Goal: Navigation & Orientation: Understand site structure

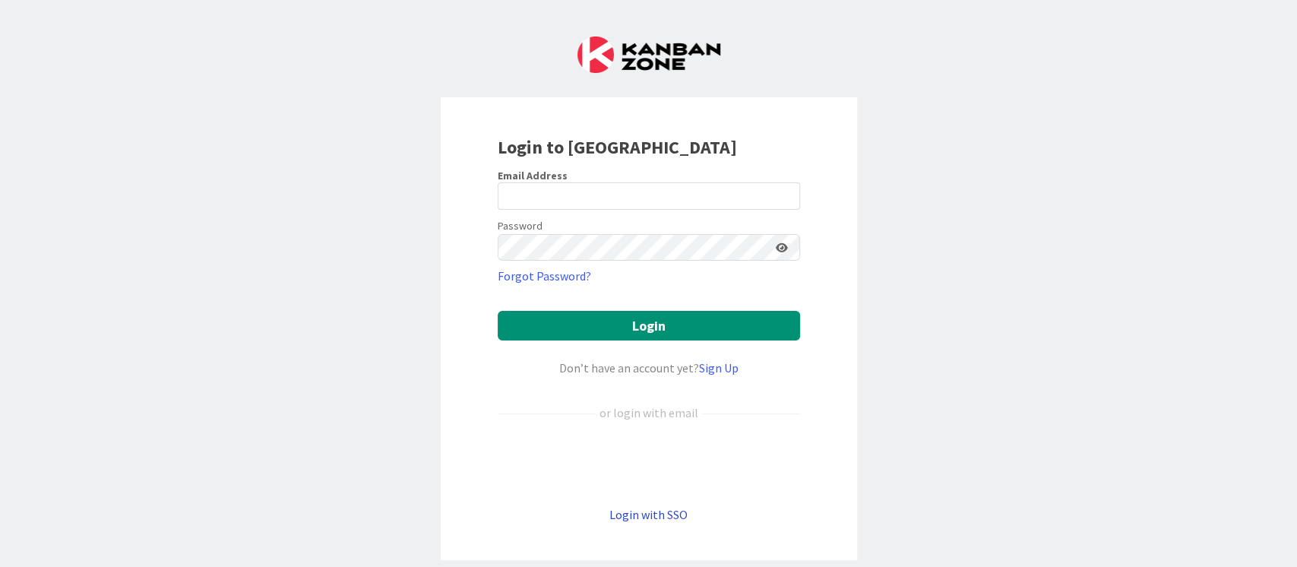
click at [622, 518] on link "Login with SSO" at bounding box center [649, 514] width 78 height 15
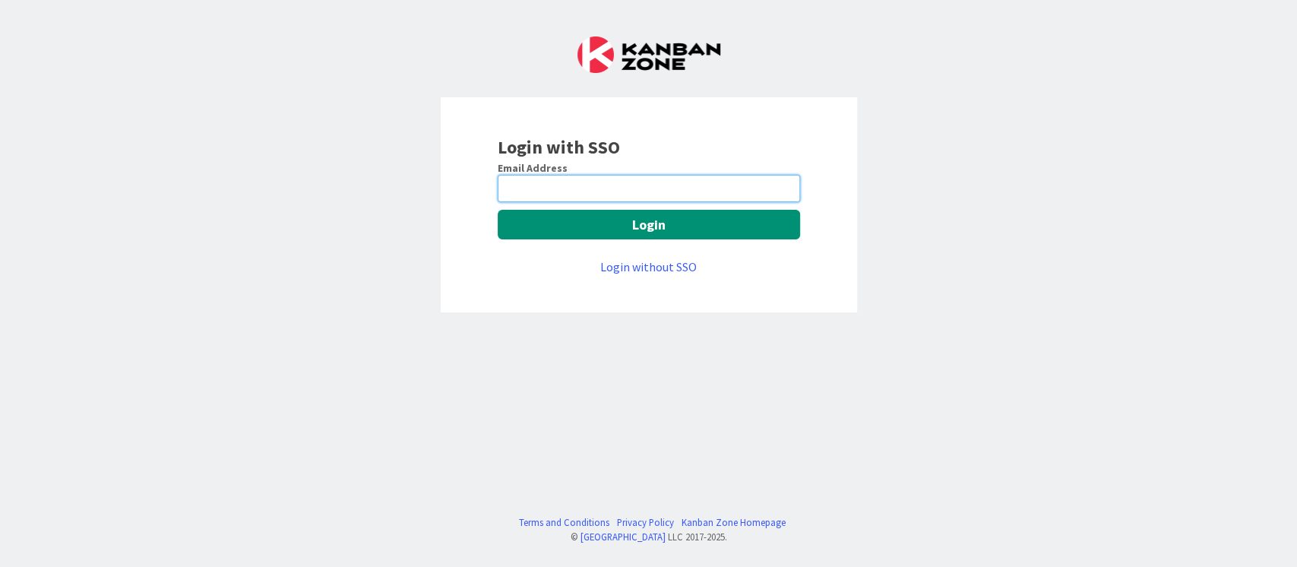
click at [541, 192] on input "email" at bounding box center [649, 188] width 302 height 27
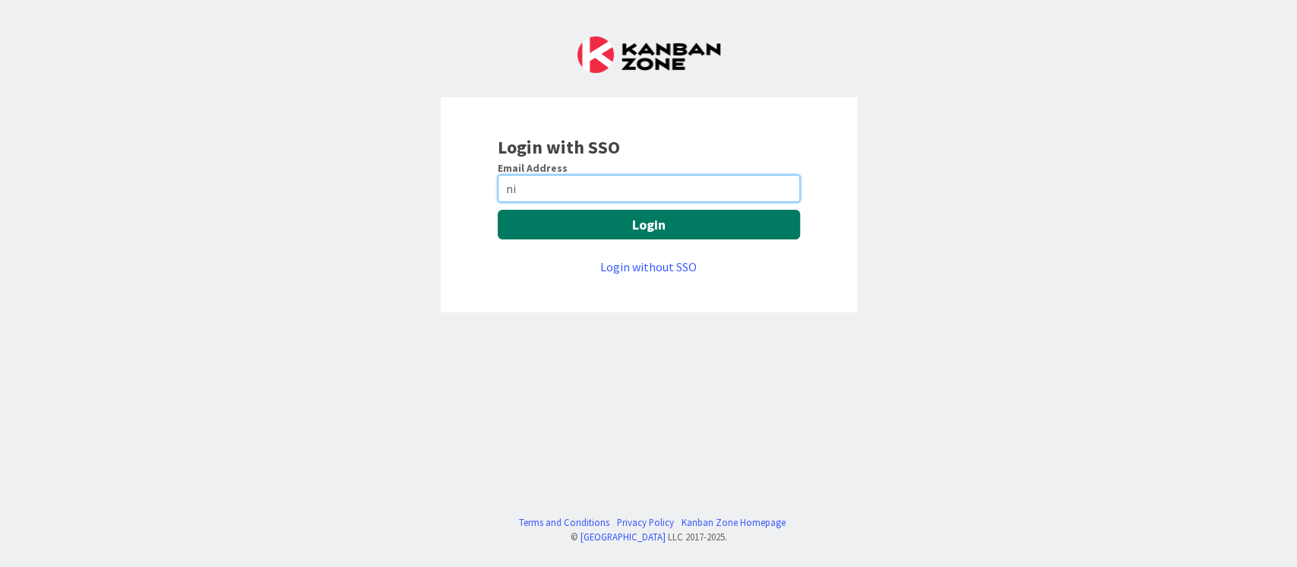
type input "[EMAIL_ADDRESS][PERSON_NAME][DOMAIN_NAME]"
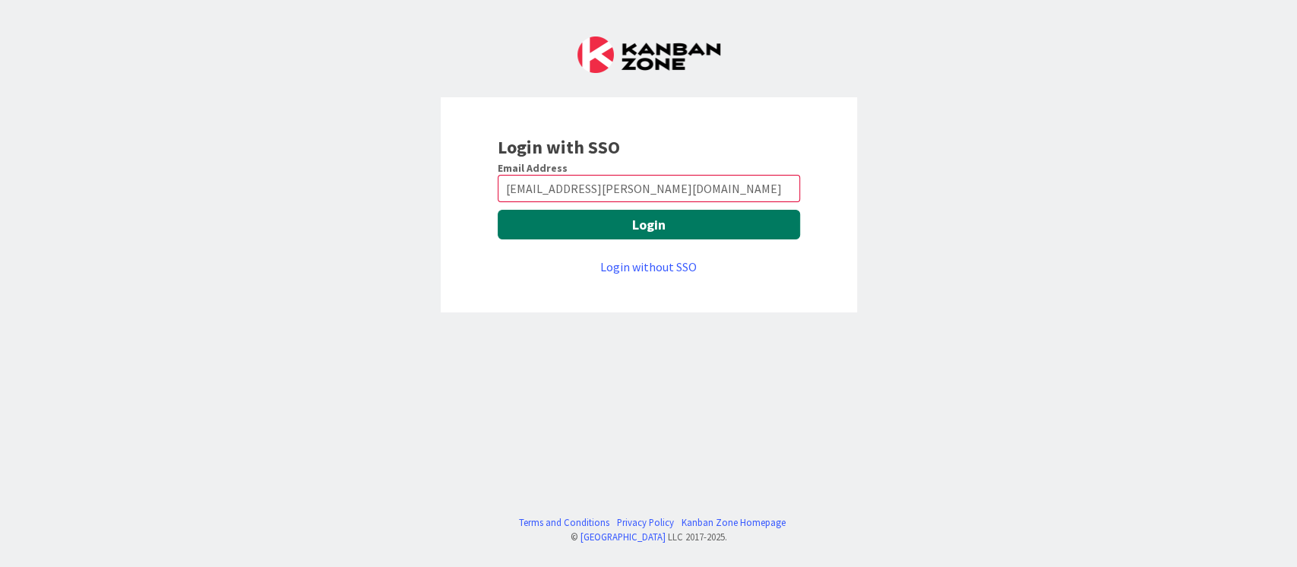
click at [559, 223] on button "Login" at bounding box center [649, 225] width 302 height 30
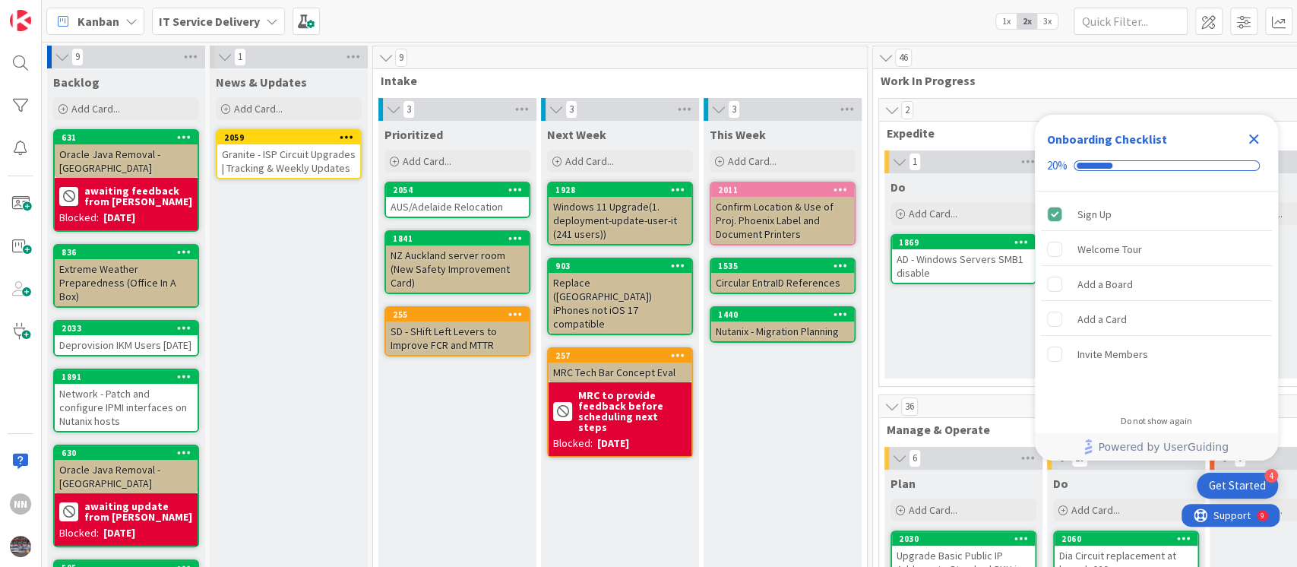
click at [1250, 138] on icon "Close Checklist" at bounding box center [1254, 139] width 18 height 18
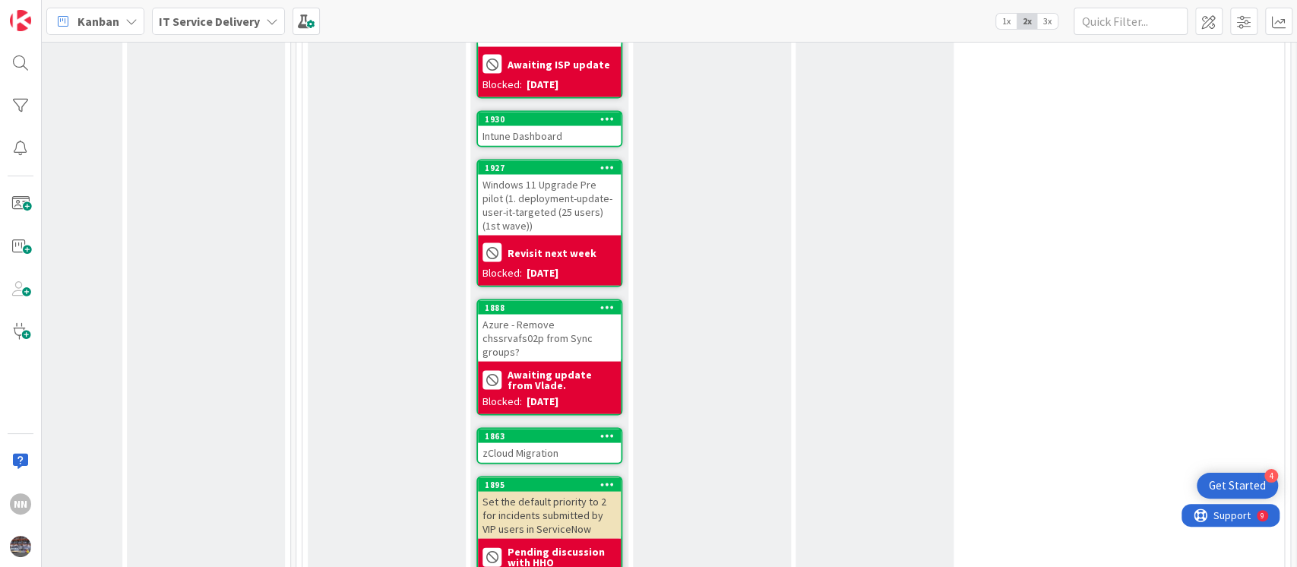
scroll to position [2136, 577]
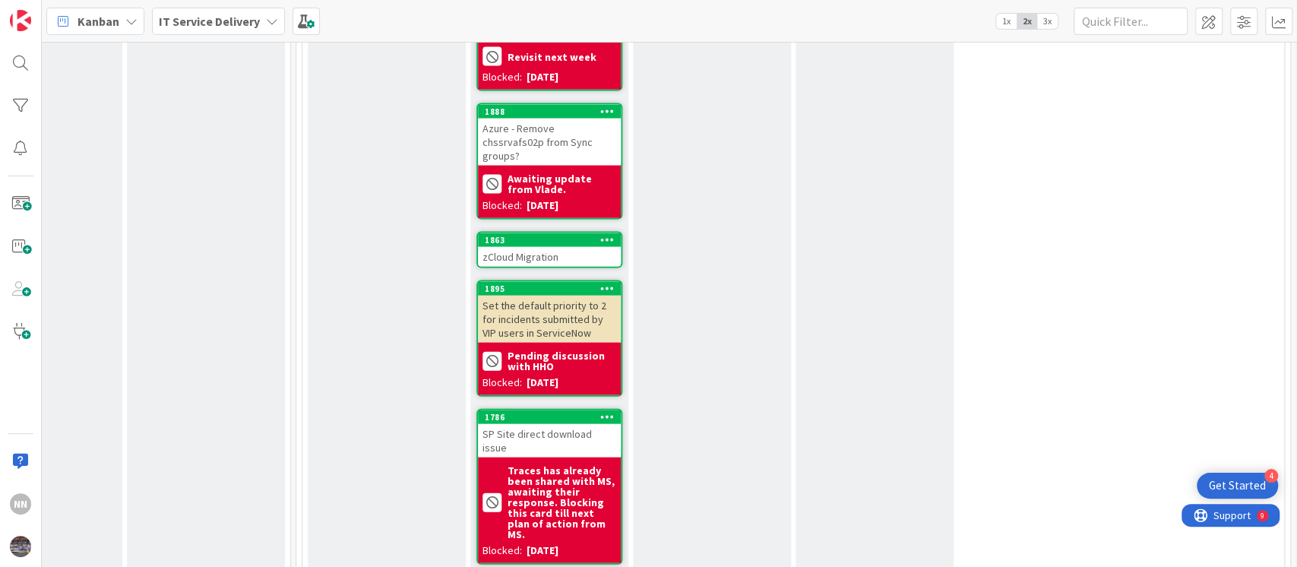
drag, startPoint x: 503, startPoint y: 398, endPoint x: 328, endPoint y: 376, distance: 176.1
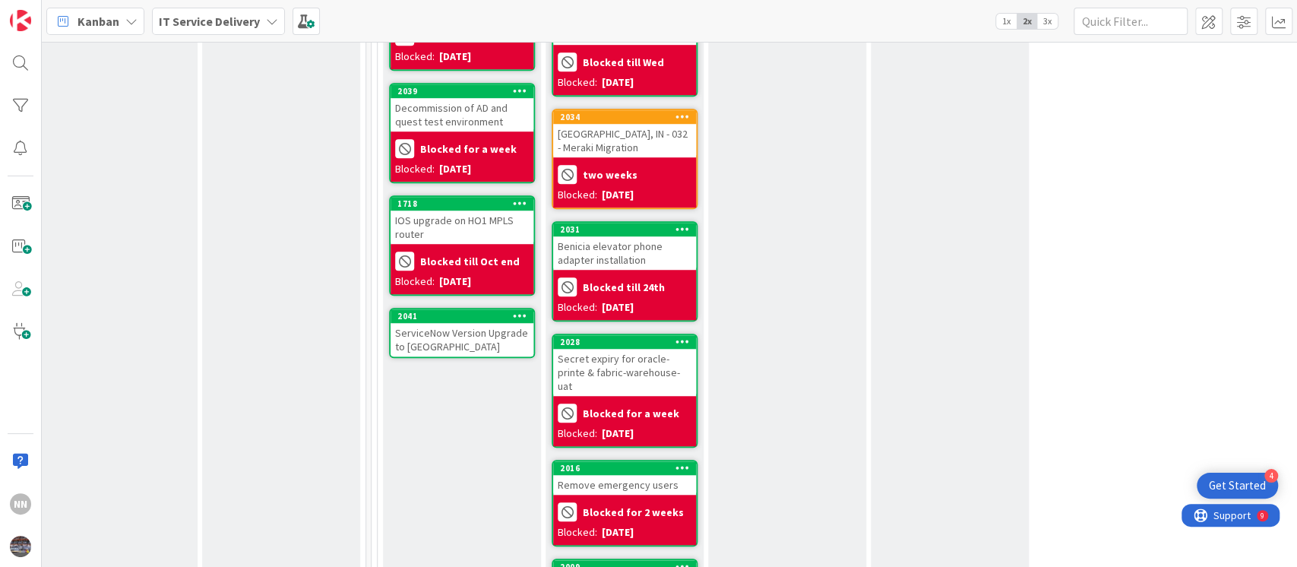
scroll to position [748, 502]
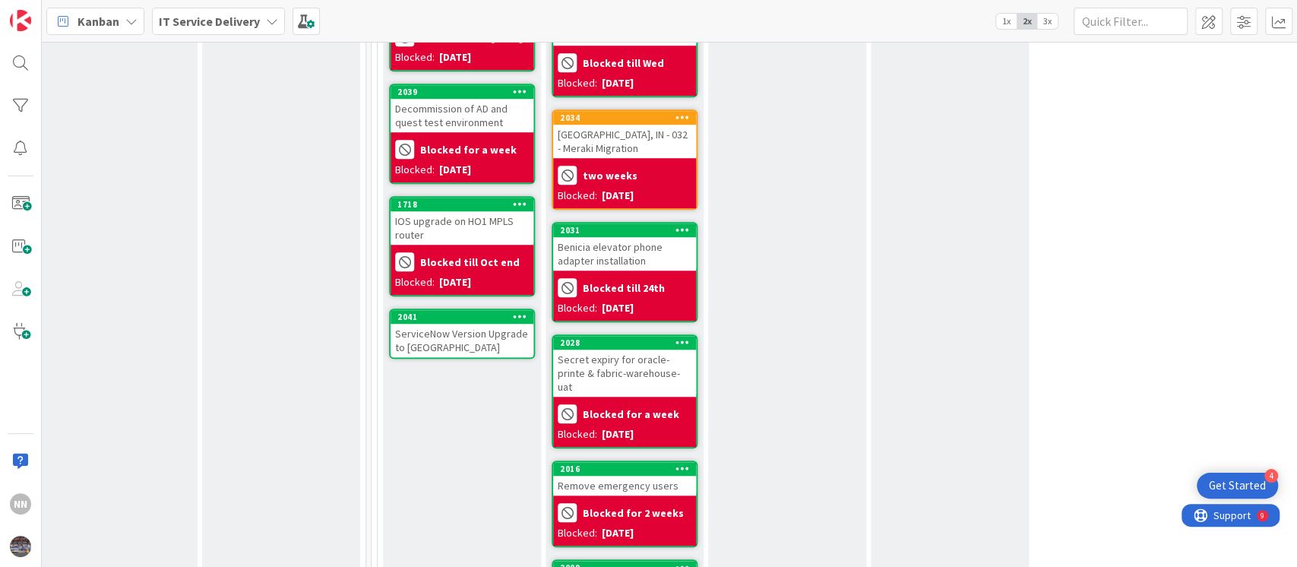
click at [453, 333] on div "ServiceNow Version Upgrade to [GEOGRAPHIC_DATA]" at bounding box center [462, 340] width 143 height 33
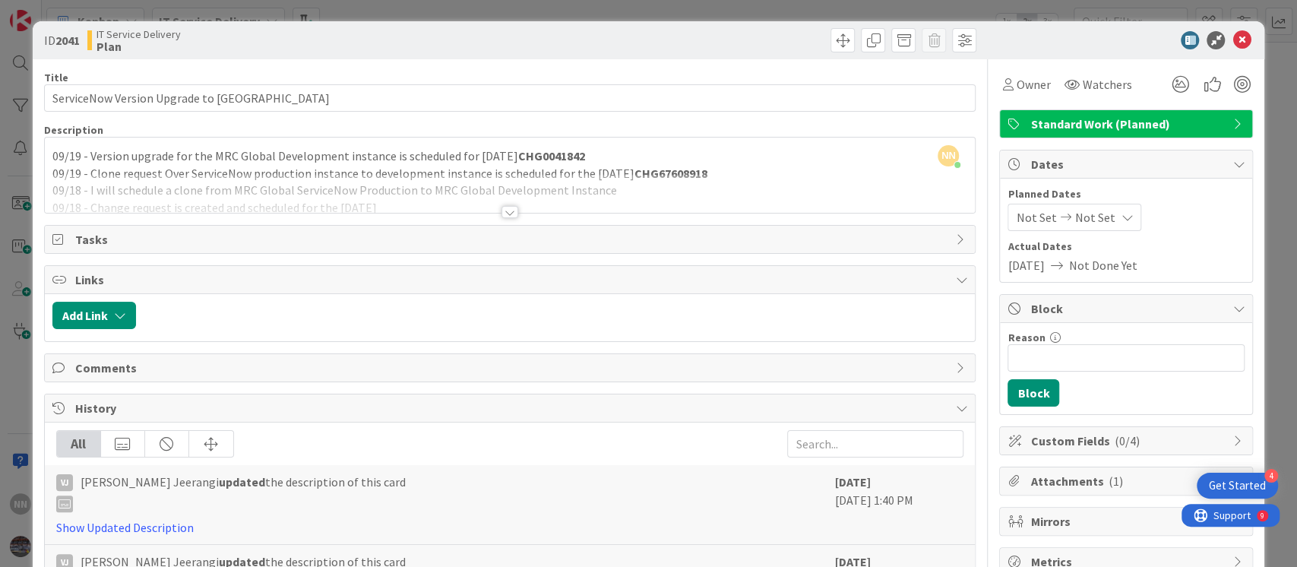
click at [502, 211] on div at bounding box center [510, 212] width 17 height 12
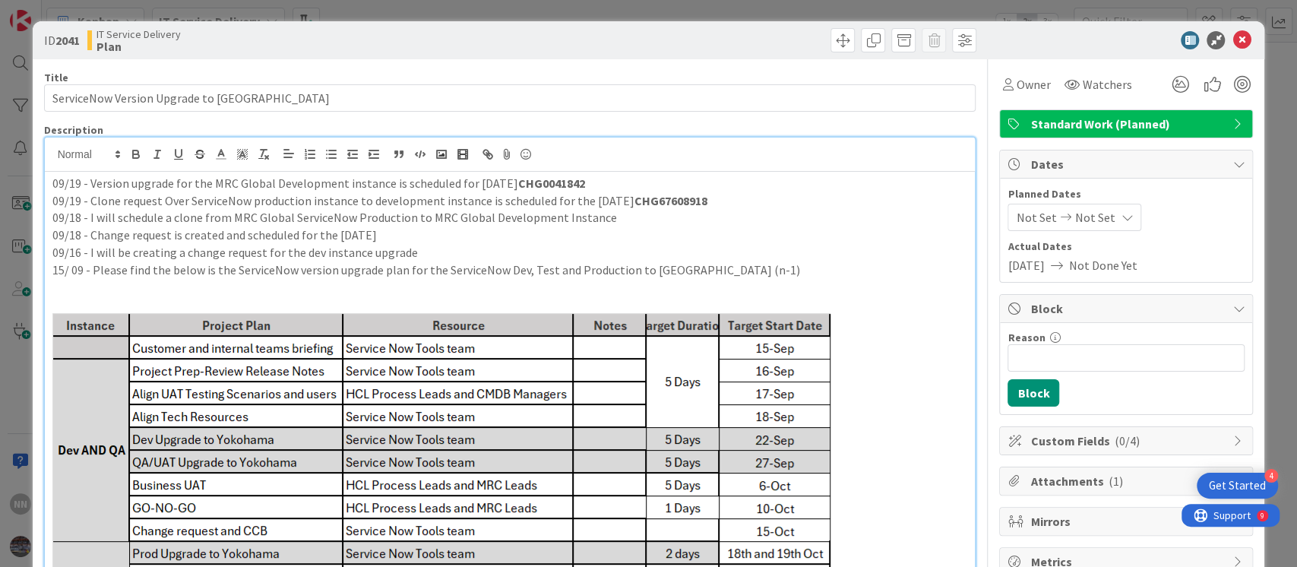
click at [52, 182] on p "09/19 - Version upgrade for the MRC Global Development instance is scheduled fo…" at bounding box center [510, 183] width 916 height 17
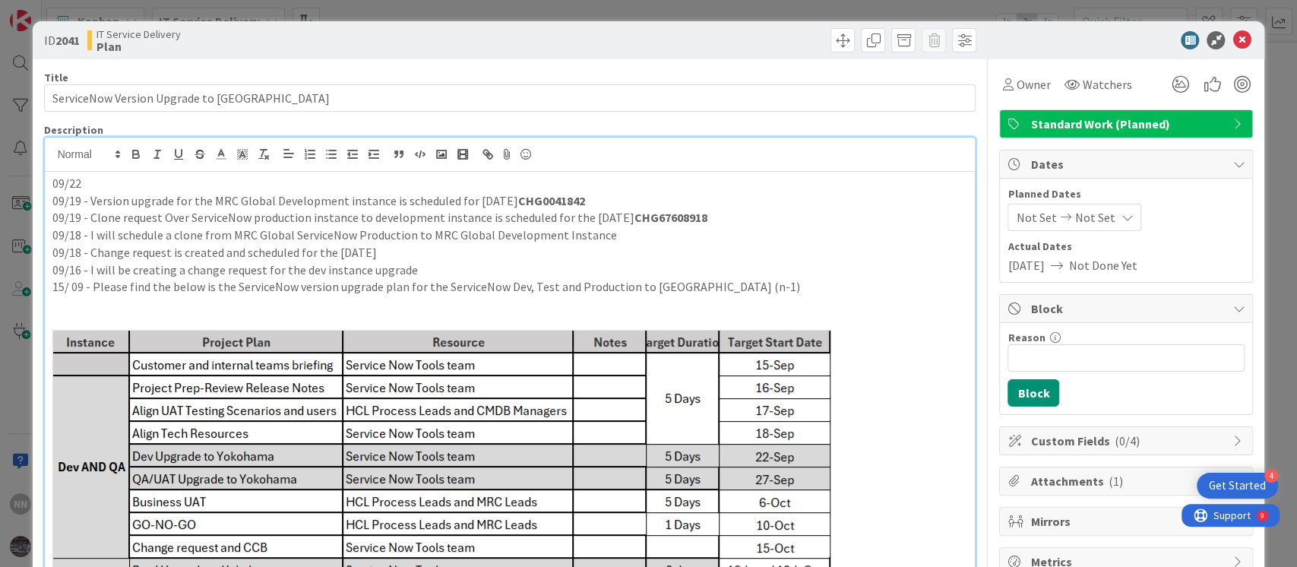
click at [87, 183] on p "09/22" at bounding box center [510, 183] width 916 height 17
drag, startPoint x: 171, startPoint y: 204, endPoint x: 383, endPoint y: 195, distance: 212.2
click at [383, 195] on p "09/19 - Version upgrade for the MRC Global Development instance is scheduled fo…" at bounding box center [510, 200] width 916 height 17
copy p "for the MRC Global Development instance"
click at [195, 181] on p "09/22 - Verison upgraded" at bounding box center [510, 183] width 916 height 17
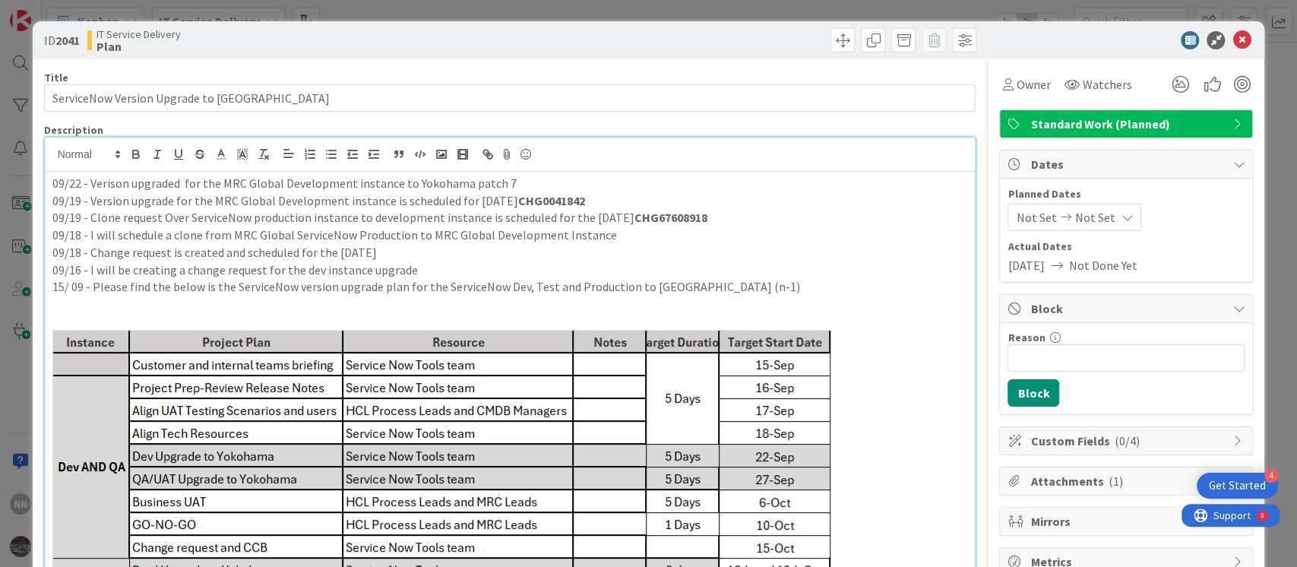
click at [90, 185] on p "09/22 - Verison upgraded for the MRC Global Development instance to Yokohama pa…" at bounding box center [510, 183] width 916 height 17
click at [114, 190] on p "09/22 - [PERSON_NAME] and Verison upgraded for the MRC Global Development insta…" at bounding box center [510, 183] width 916 height 17
click at [597, 179] on p "09/22 - Cloned and Verison upgraded for the MRC Global Development instance to …" at bounding box center [510, 183] width 916 height 17
click at [841, 182] on p "09/22 - Cloned and Verison upgraded for the MRC Global Development instance to …" at bounding box center [510, 183] width 916 height 17
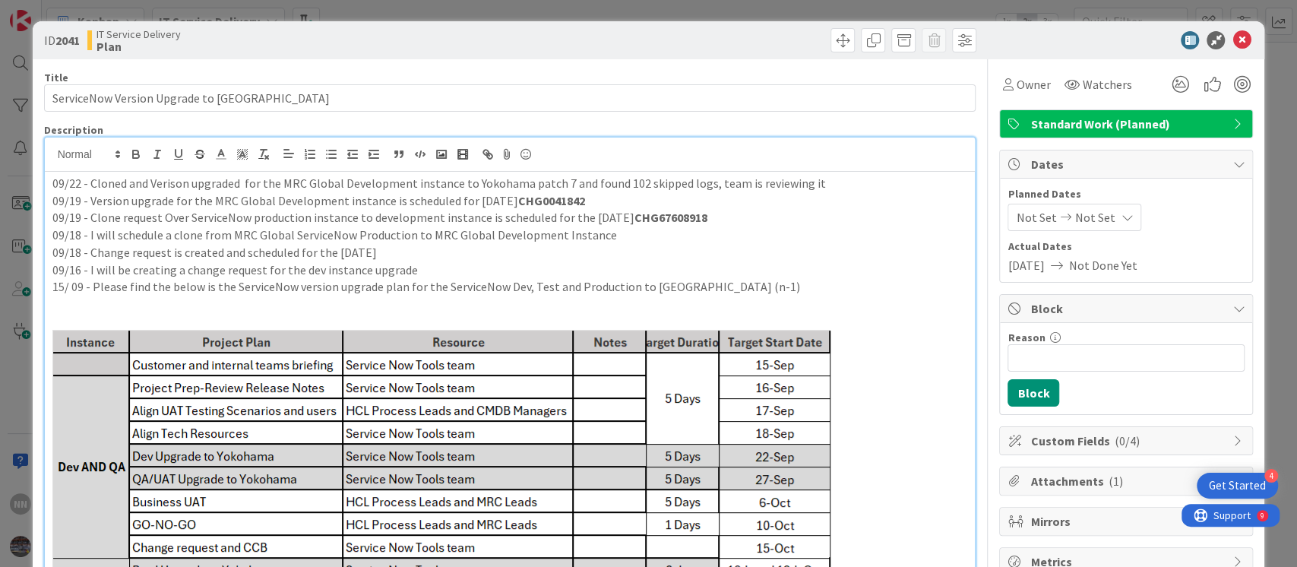
click at [562, 181] on p "09/22 - Cloned and Verison upgraded for the MRC Global Development instance to …" at bounding box center [510, 183] width 916 height 17
click at [883, 186] on p "09/22 - Cloned and Verison upgraded for the MRC Global Development instance to …" at bounding box center [510, 183] width 916 height 17
click at [1016, 75] on span "Owner" at bounding box center [1033, 84] width 34 height 18
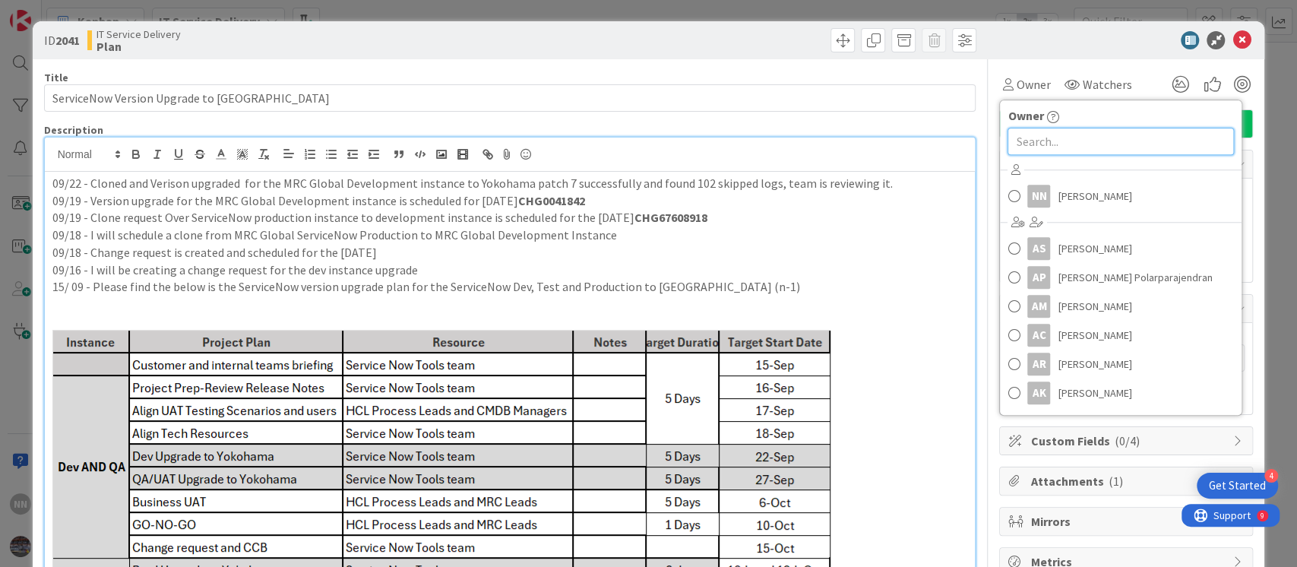
click at [1008, 143] on input "text" at bounding box center [1121, 141] width 226 height 27
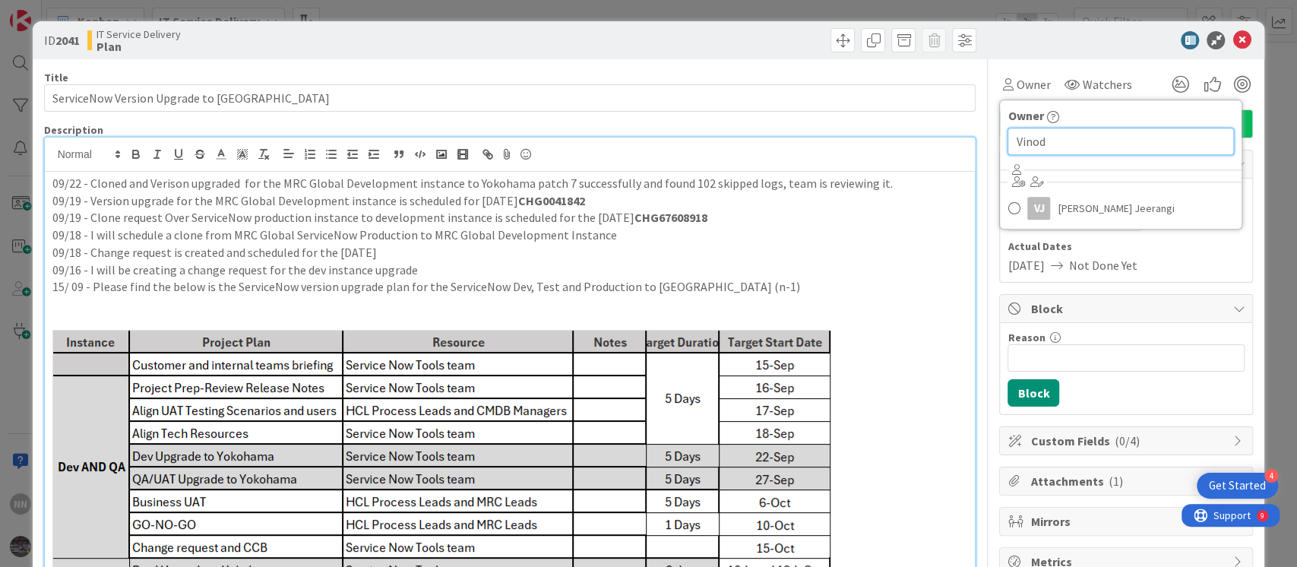
type input "Vinod"
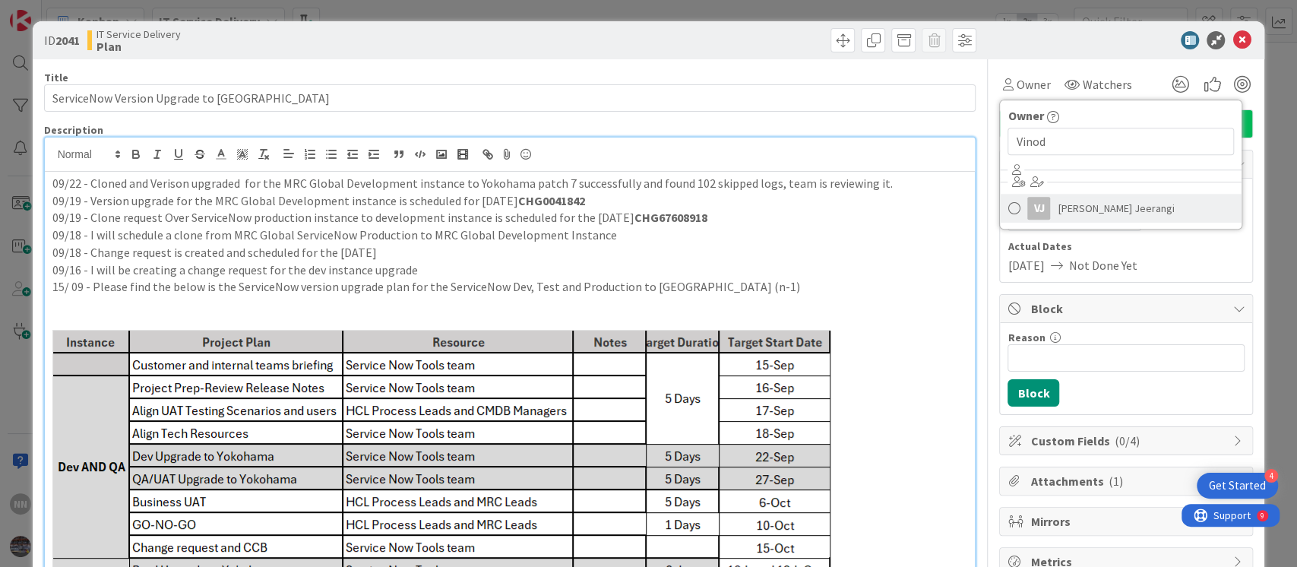
click at [1008, 210] on span at bounding box center [1014, 208] width 12 height 23
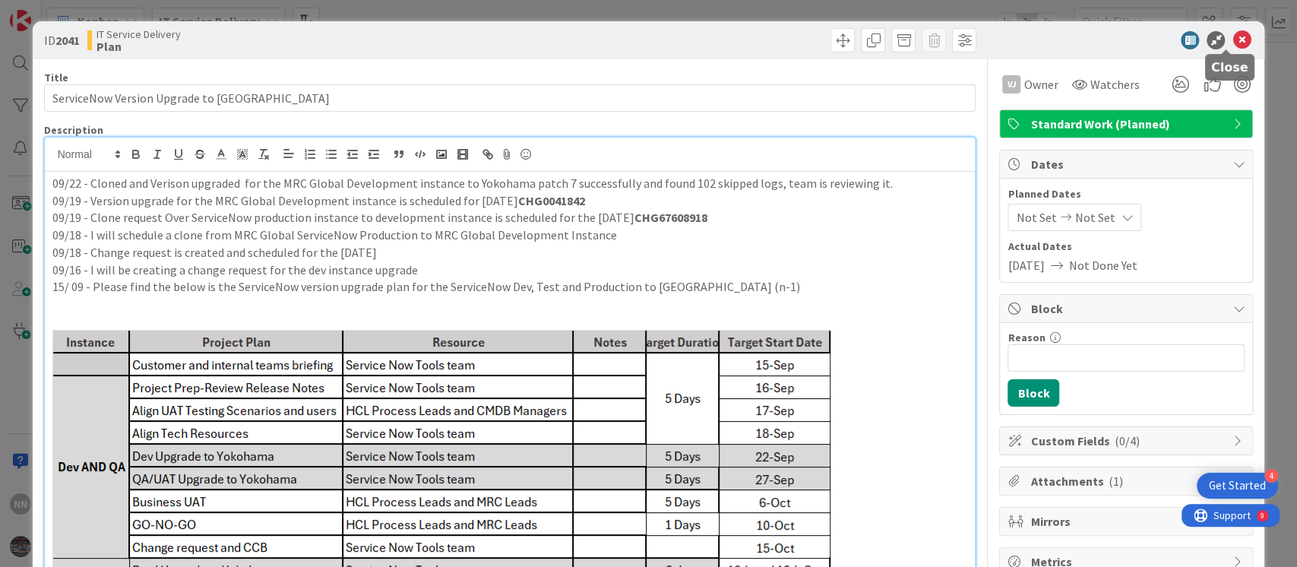
click at [1233, 44] on icon at bounding box center [1242, 40] width 18 height 18
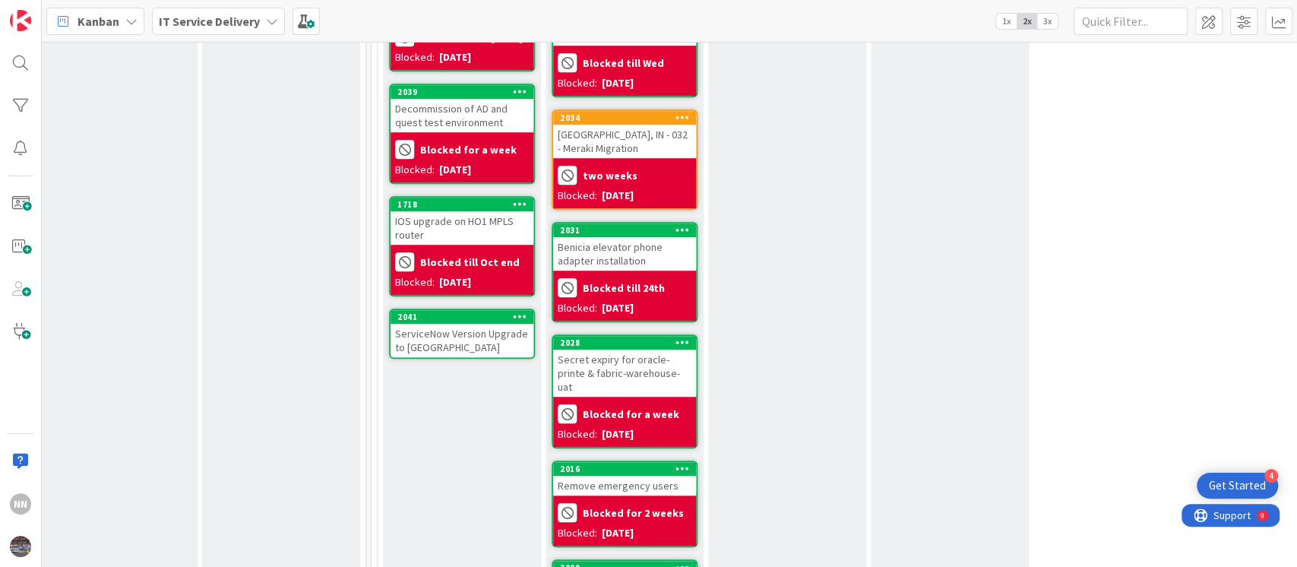
click at [484, 337] on div "ServiceNow Version Upgrade to [GEOGRAPHIC_DATA]" at bounding box center [462, 340] width 143 height 33
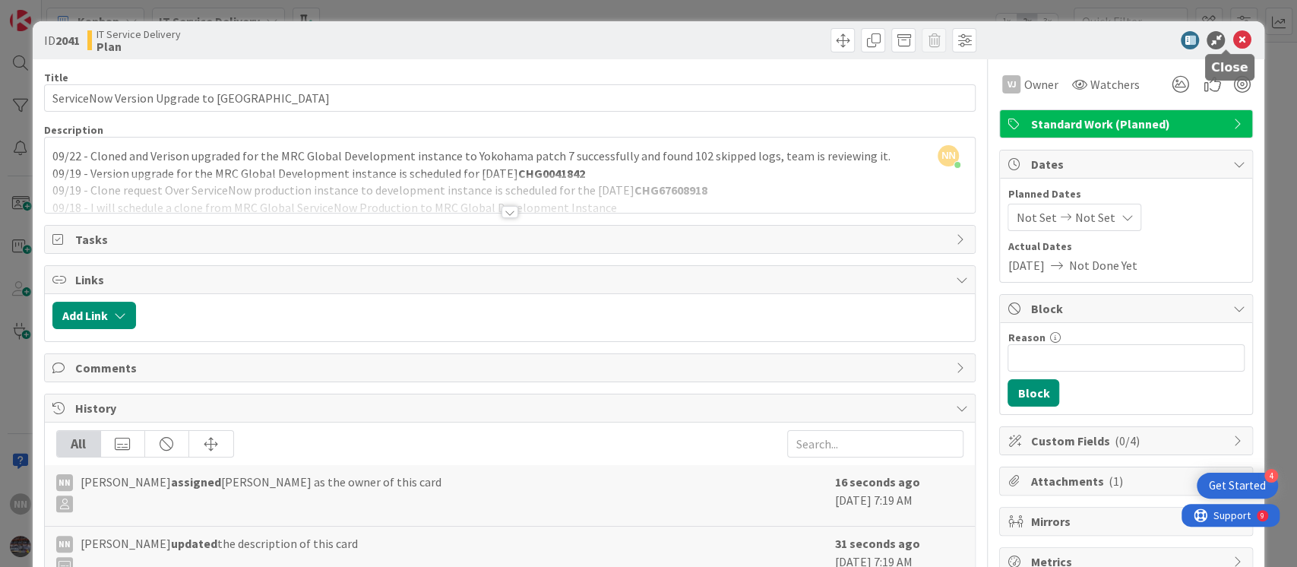
click at [1233, 46] on icon at bounding box center [1242, 40] width 18 height 18
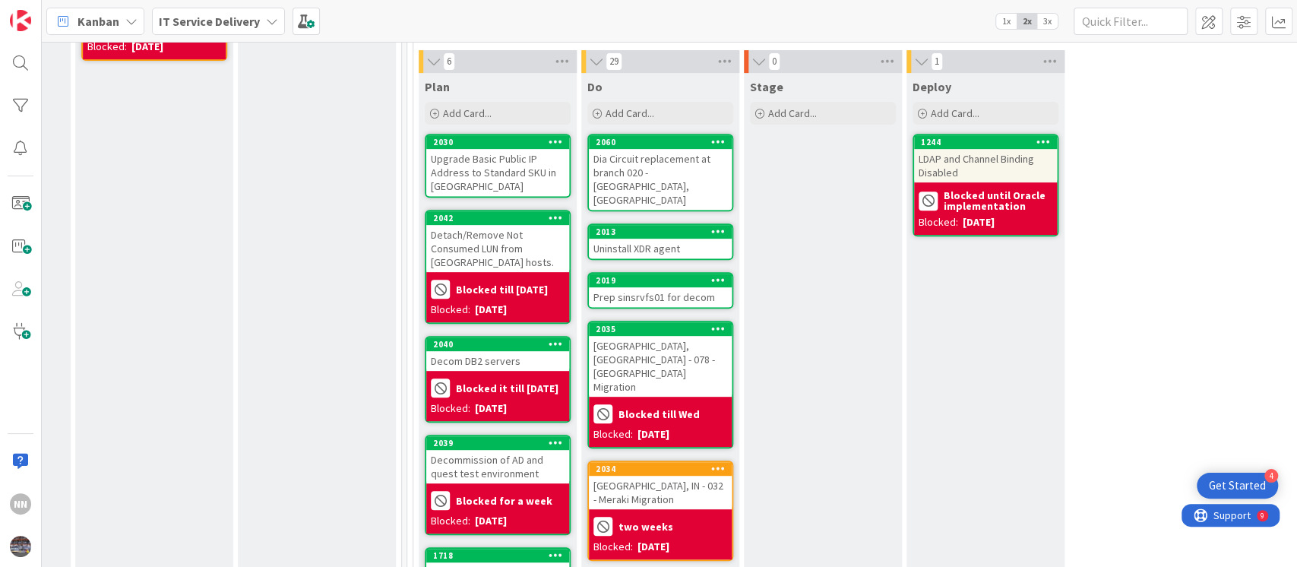
scroll to position [398, 466]
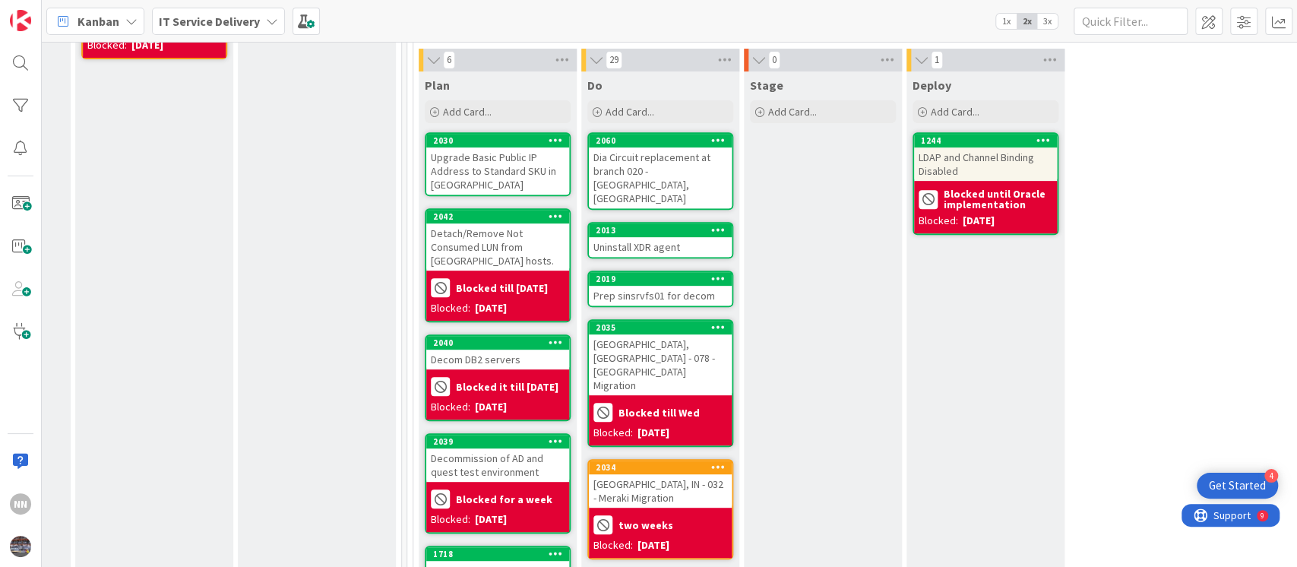
click at [508, 244] on div "Detach/Remove Not Consumed LUN from [GEOGRAPHIC_DATA] hosts." at bounding box center [497, 246] width 143 height 47
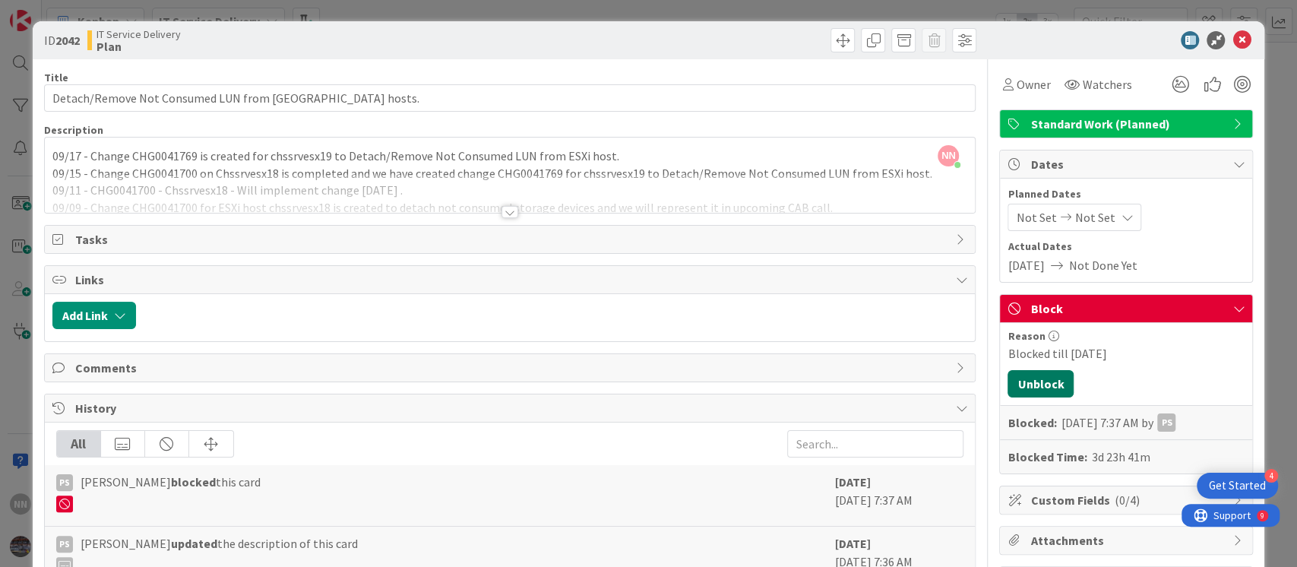
click at [1034, 381] on button "Unblock" at bounding box center [1041, 383] width 66 height 27
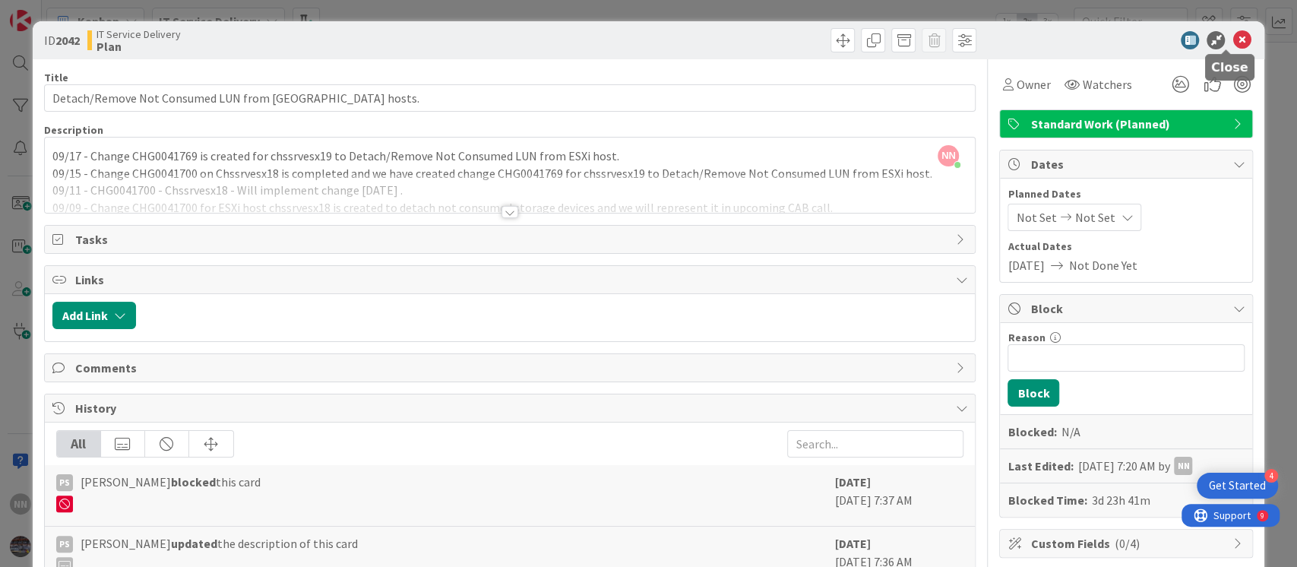
click at [1233, 42] on icon at bounding box center [1242, 40] width 18 height 18
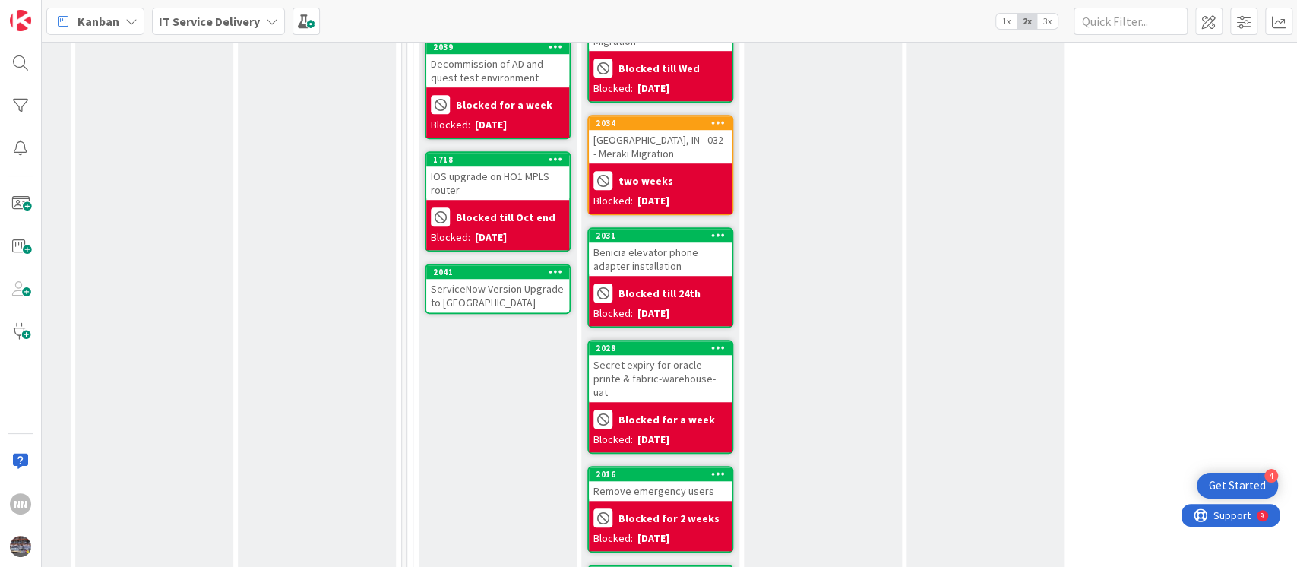
scroll to position [743, 466]
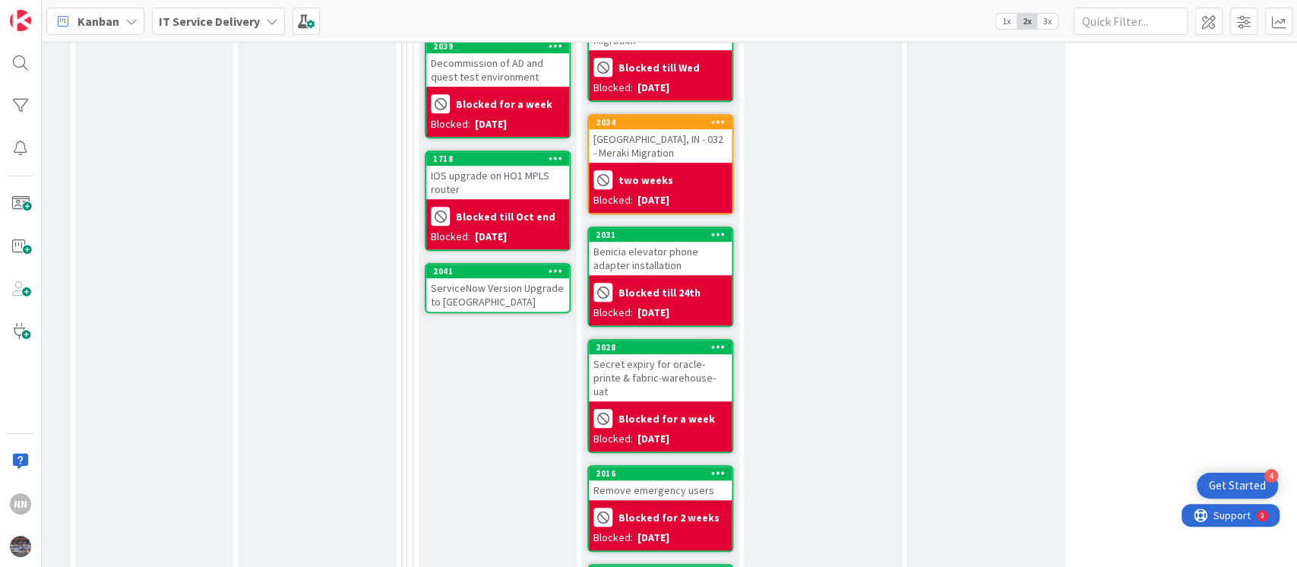
click at [500, 293] on div "ServiceNow Version Upgrade to [GEOGRAPHIC_DATA]" at bounding box center [497, 294] width 143 height 33
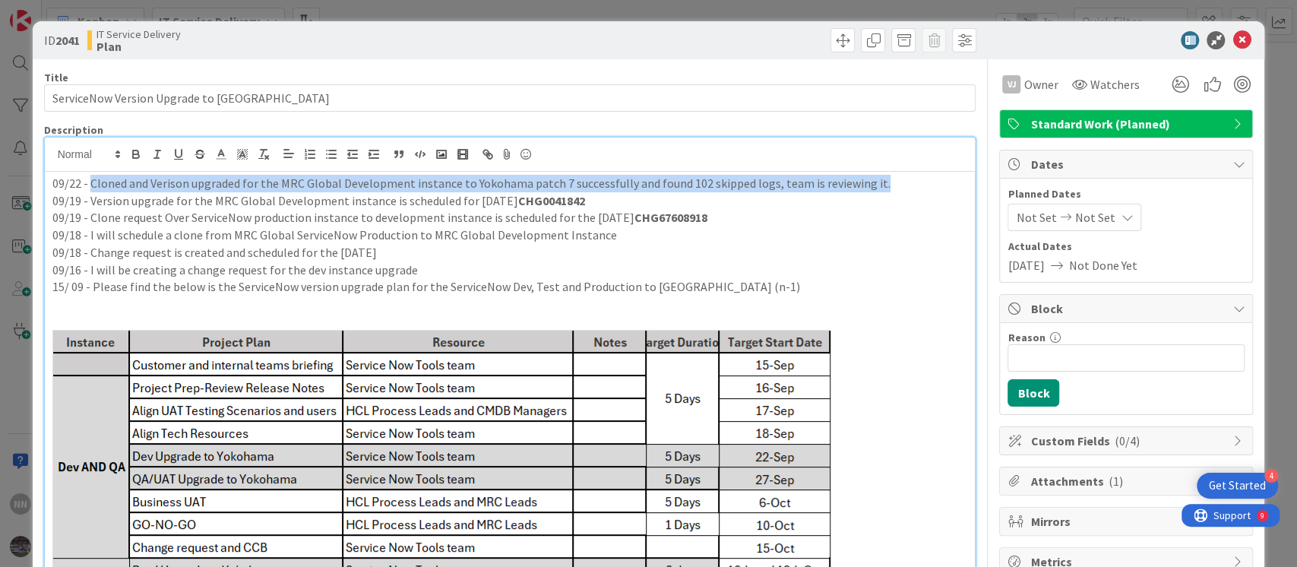
drag, startPoint x: 90, startPoint y: 155, endPoint x: 888, endPoint y: 179, distance: 797.6
click at [888, 179] on p "09/22 - Cloned and Verison upgraded for the MRC Global Development instance to …" at bounding box center [510, 183] width 916 height 17
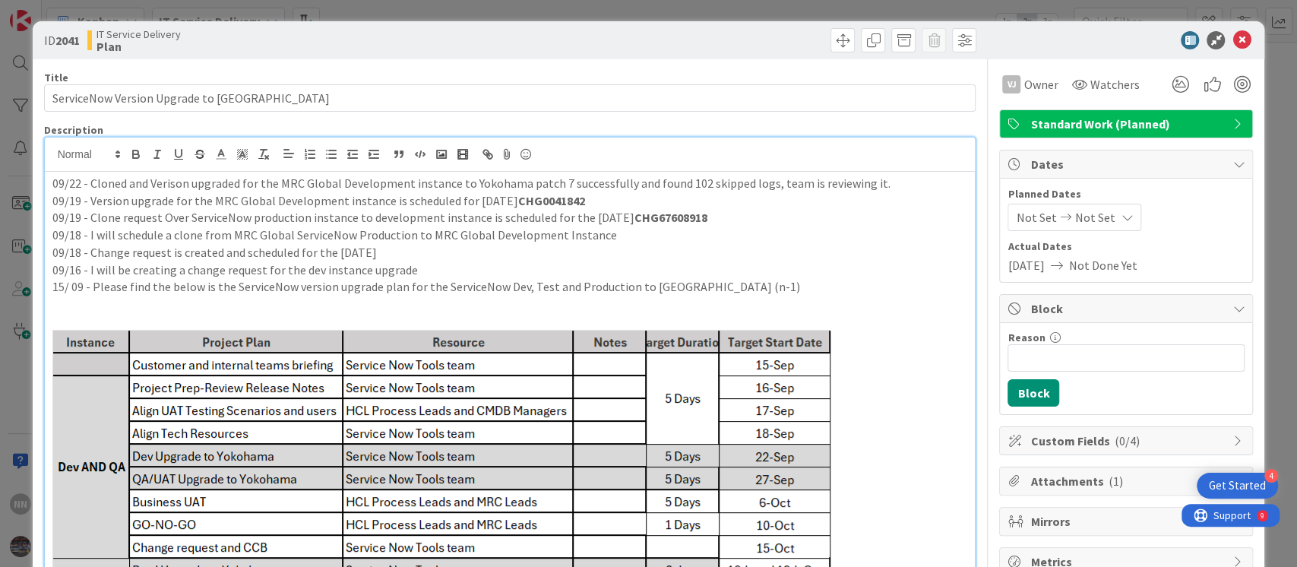
click at [749, 207] on p "09/19 - Version upgrade for the MRC Global Development instance is scheduled fo…" at bounding box center [510, 200] width 916 height 17
click at [1233, 44] on icon at bounding box center [1242, 40] width 18 height 18
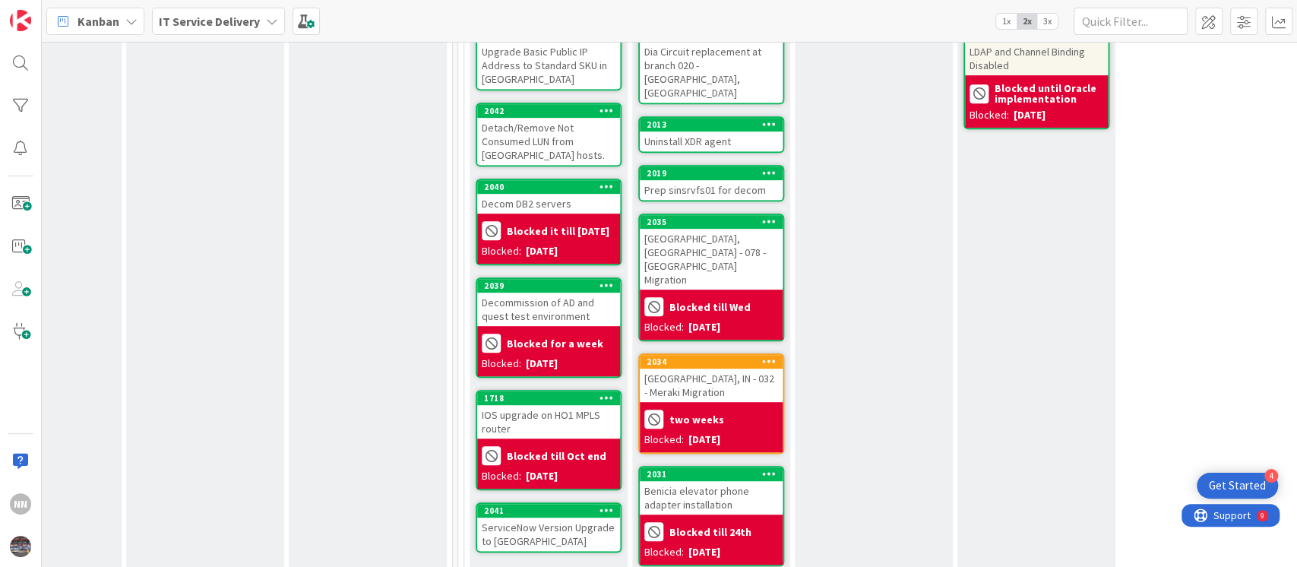
scroll to position [0, 415]
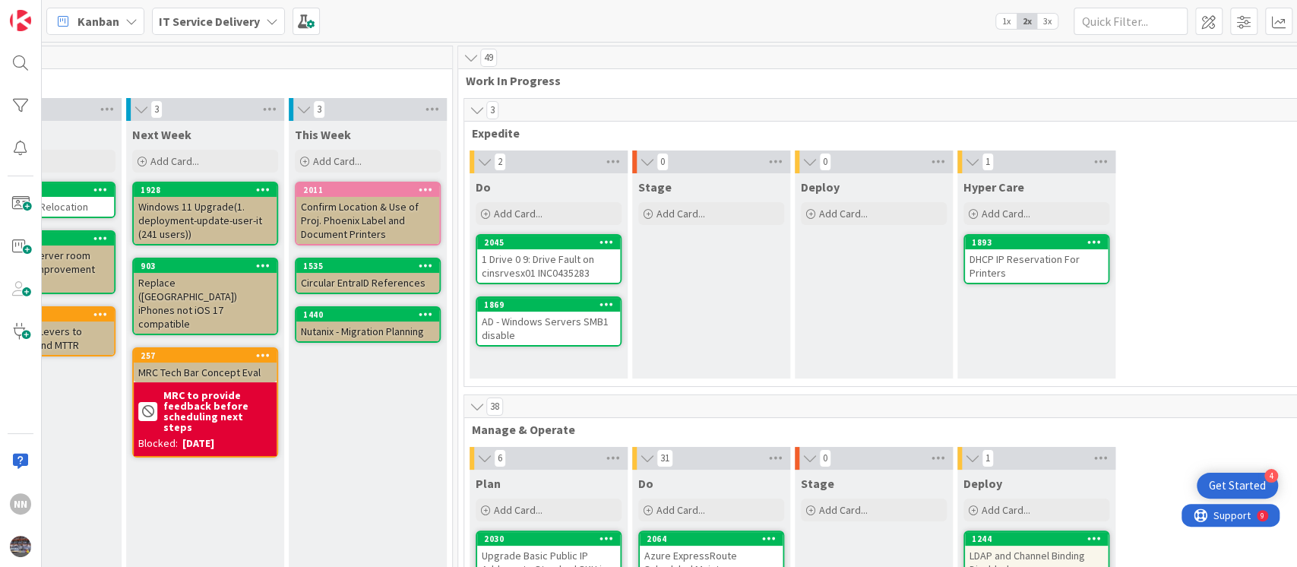
click at [523, 272] on div "1 Drive 0 9: Drive Fault on cinsrvesx01 INC0435283" at bounding box center [548, 265] width 143 height 33
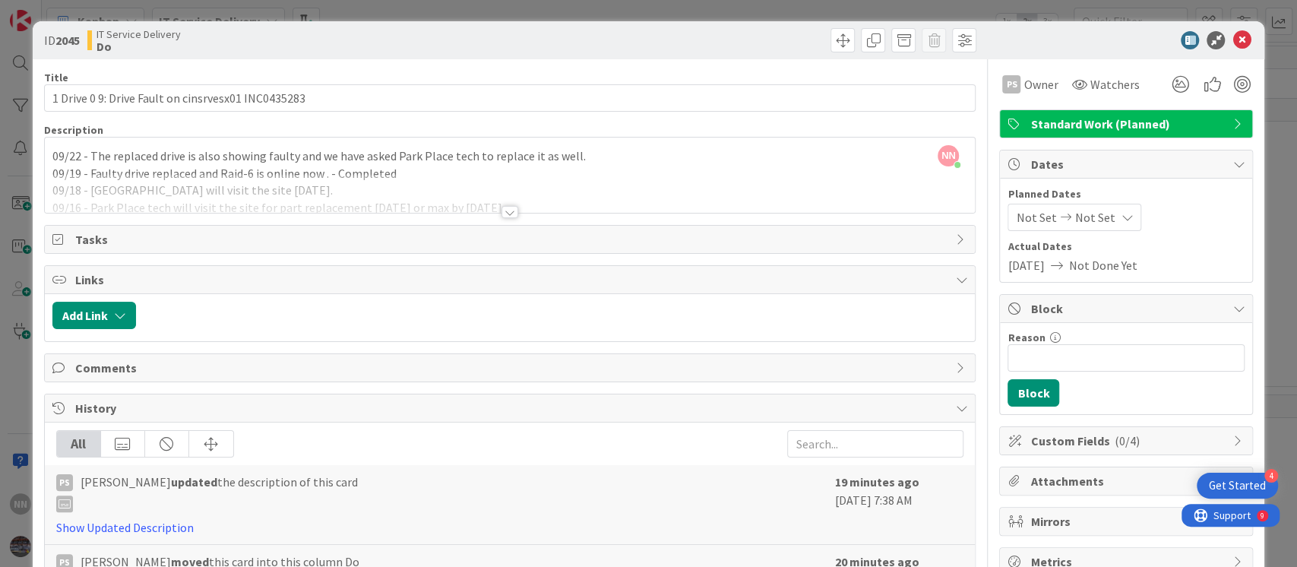
click at [507, 209] on div at bounding box center [510, 212] width 17 height 12
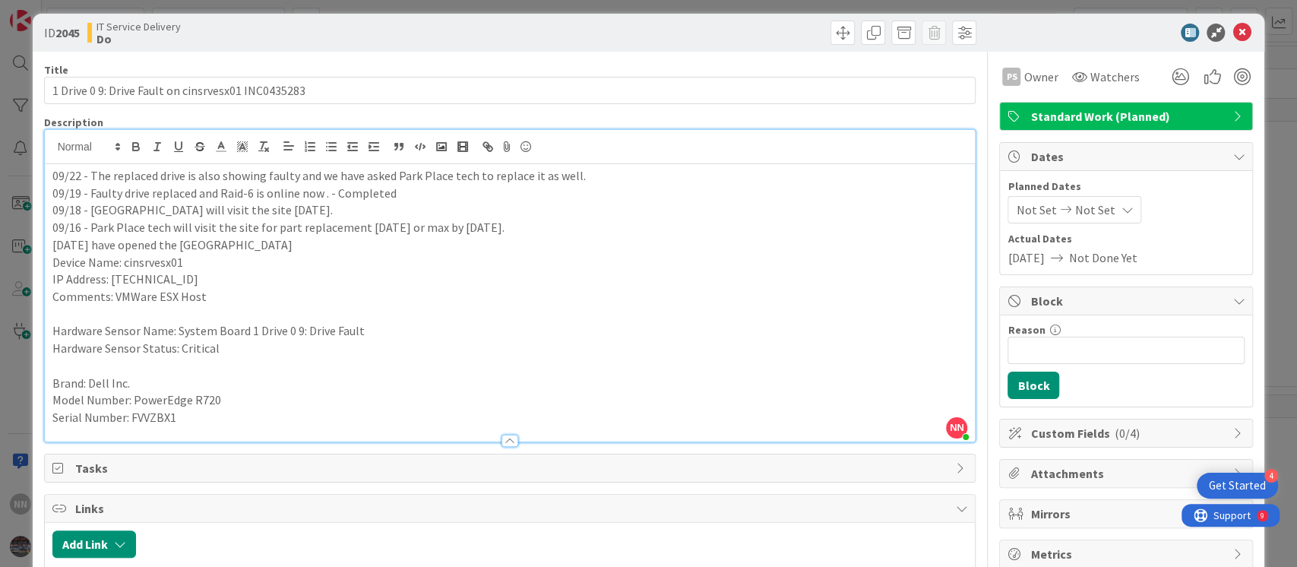
scroll to position [2, 0]
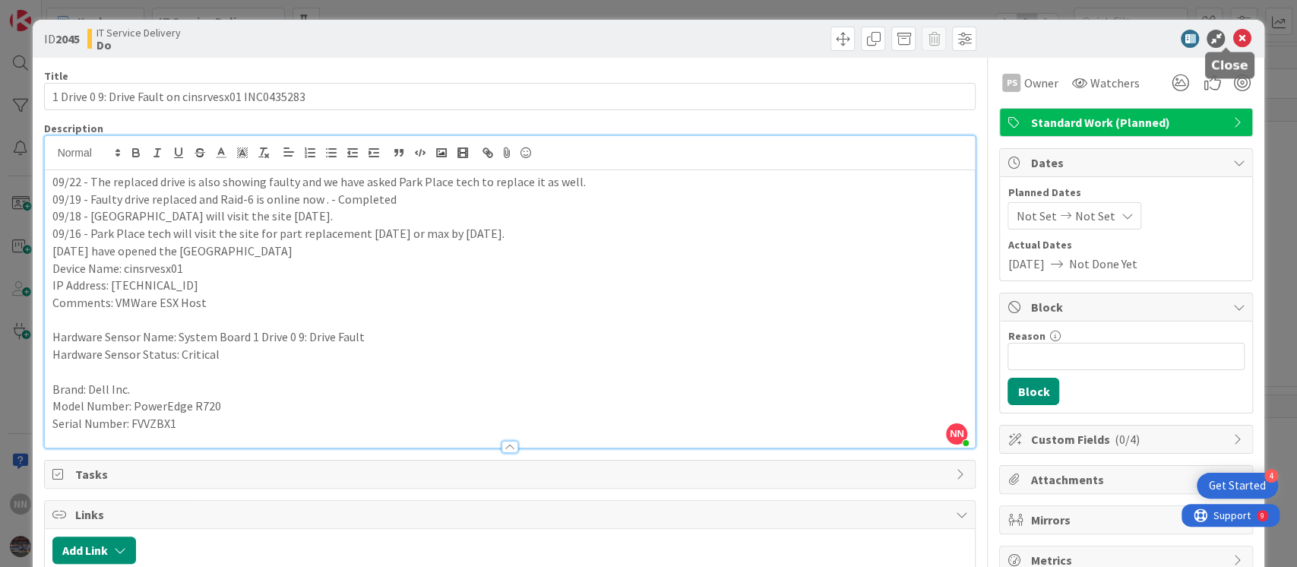
click at [1233, 41] on icon at bounding box center [1242, 39] width 18 height 18
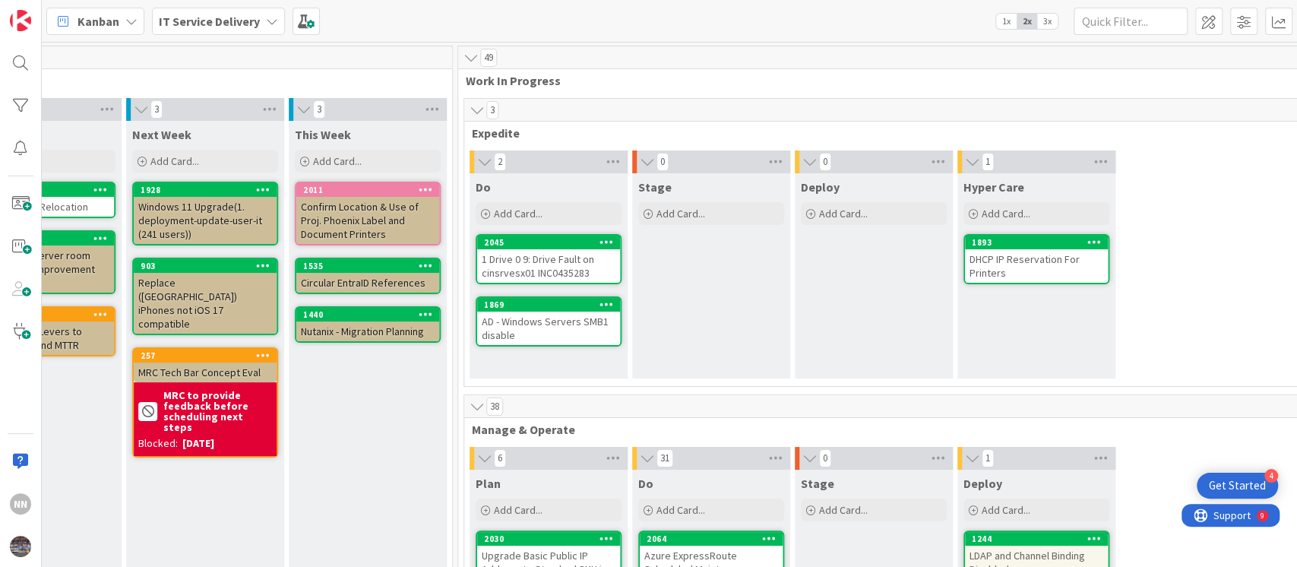
click at [1051, 268] on div "DHCP IP Reservation For Printers" at bounding box center [1036, 265] width 143 height 33
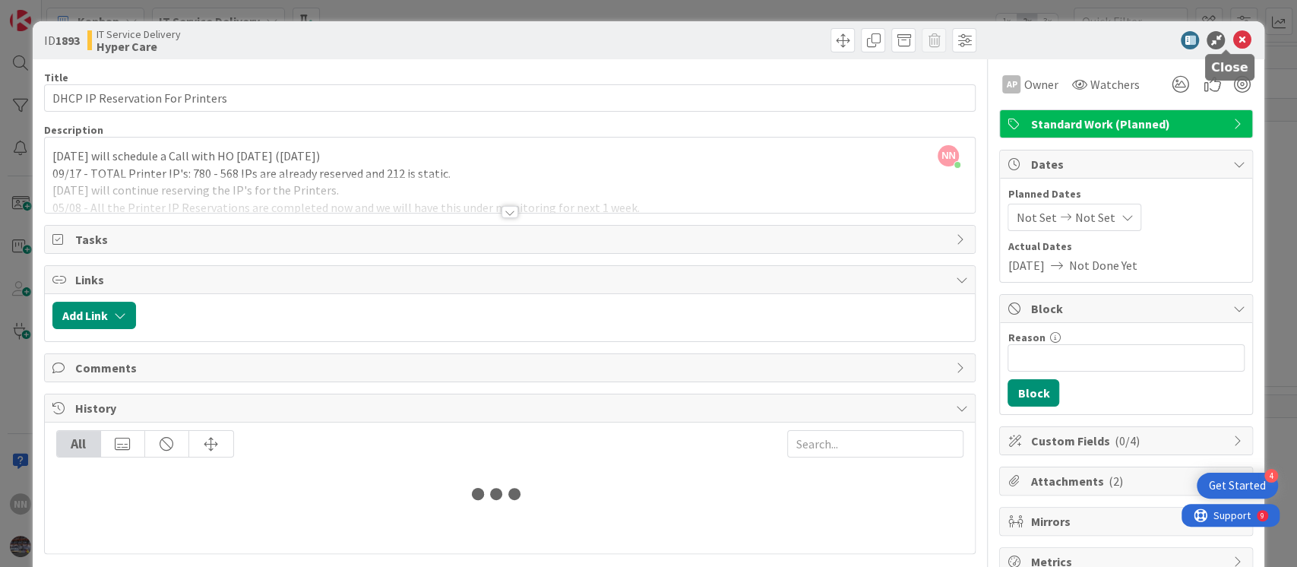
click at [1233, 38] on icon at bounding box center [1242, 40] width 18 height 18
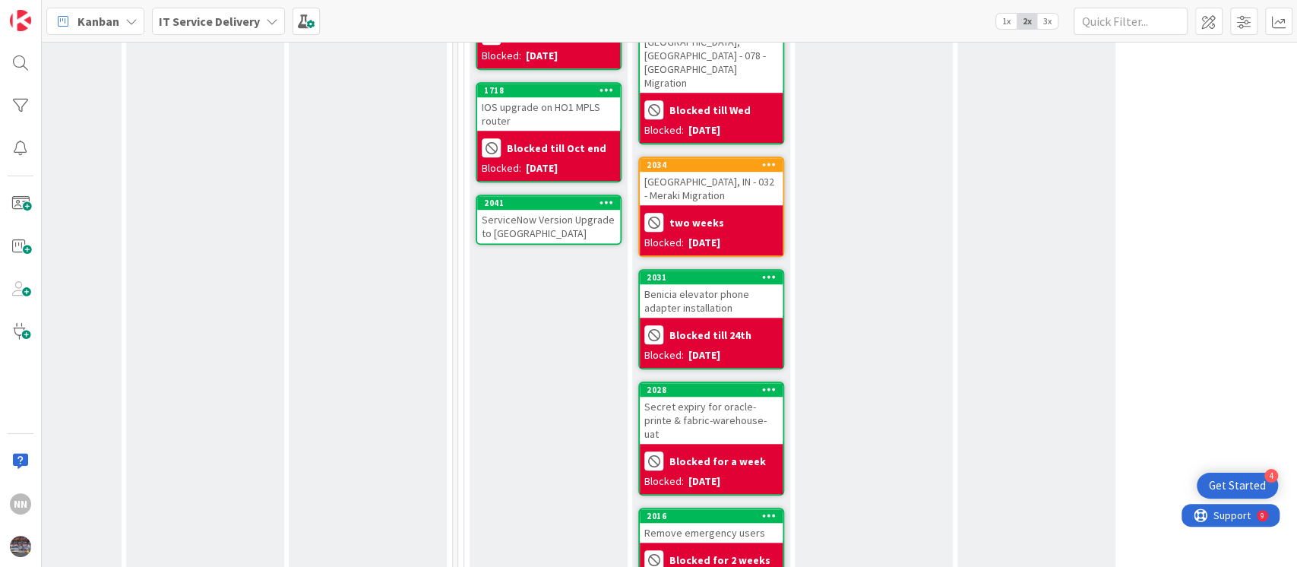
scroll to position [0, 415]
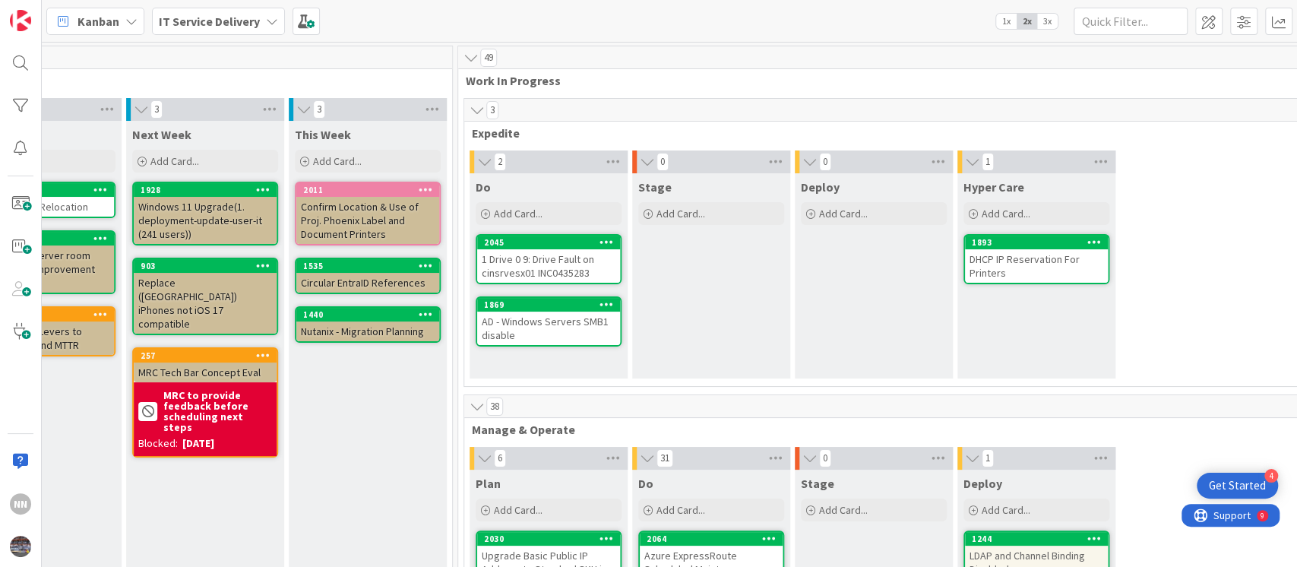
click at [538, 267] on div "1 Drive 0 9: Drive Fault on cinsrvesx01 INC0435283" at bounding box center [548, 265] width 143 height 33
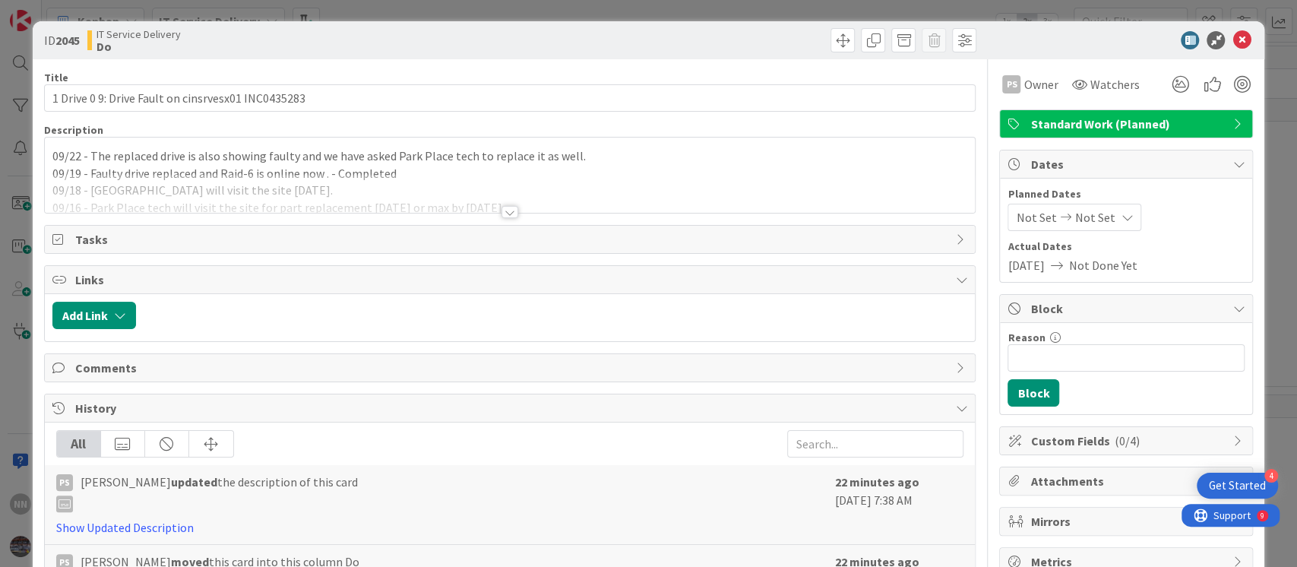
click at [502, 210] on div at bounding box center [510, 212] width 17 height 12
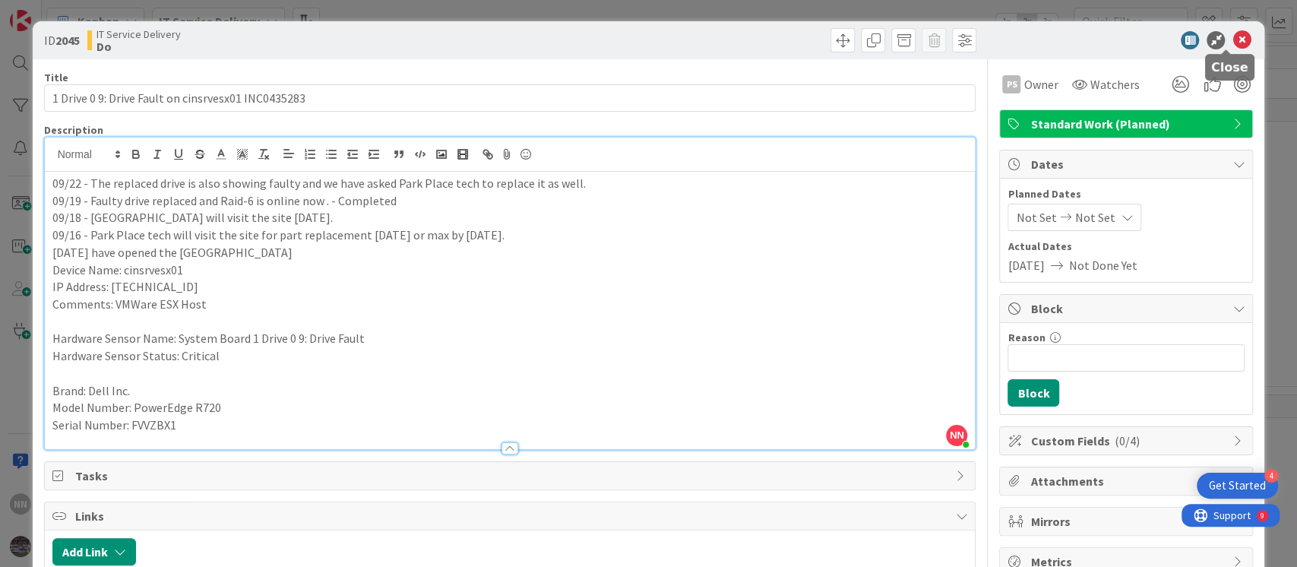
click at [1233, 43] on icon at bounding box center [1242, 40] width 18 height 18
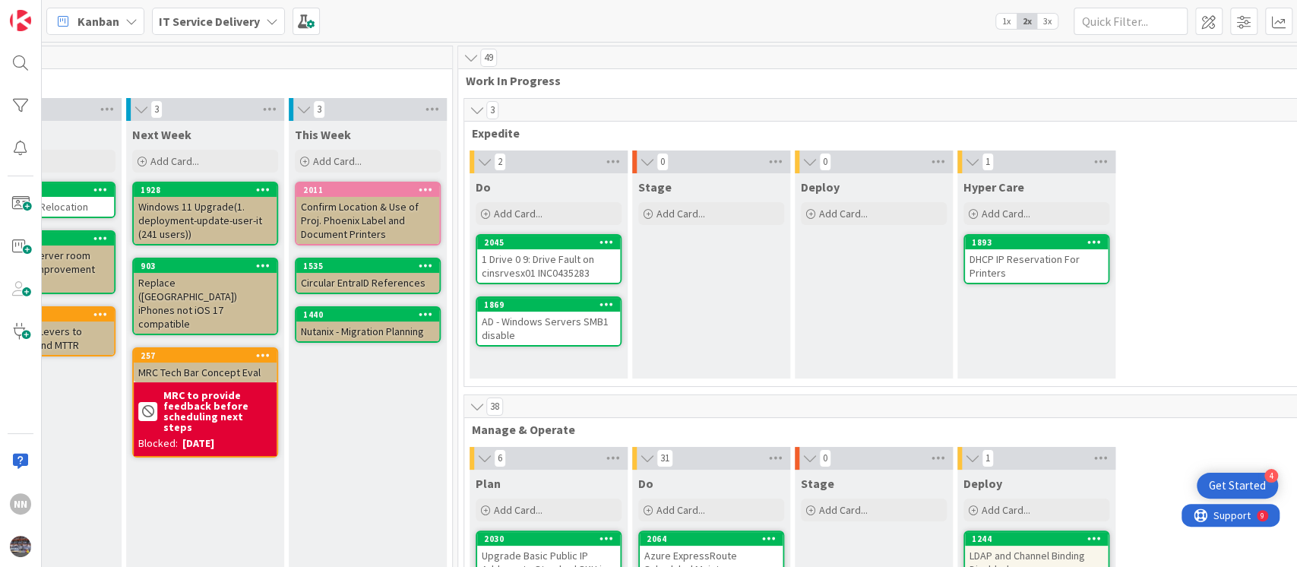
click at [565, 324] on div "AD - Windows Servers SMB1 disable" at bounding box center [548, 328] width 143 height 33
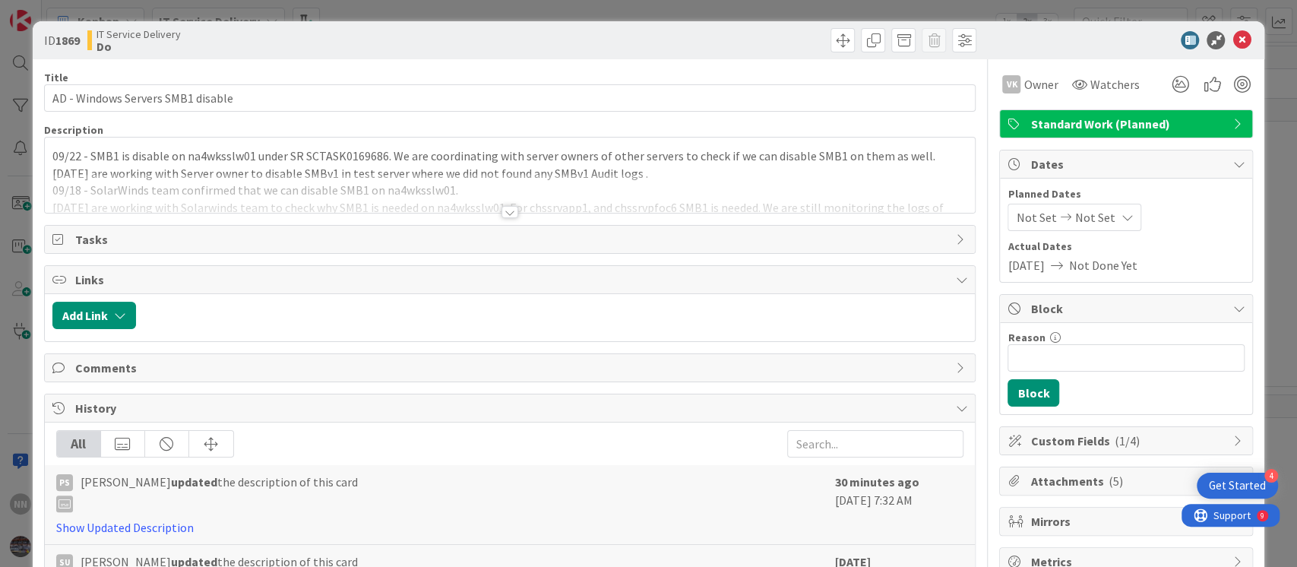
click at [502, 213] on div at bounding box center [510, 212] width 17 height 12
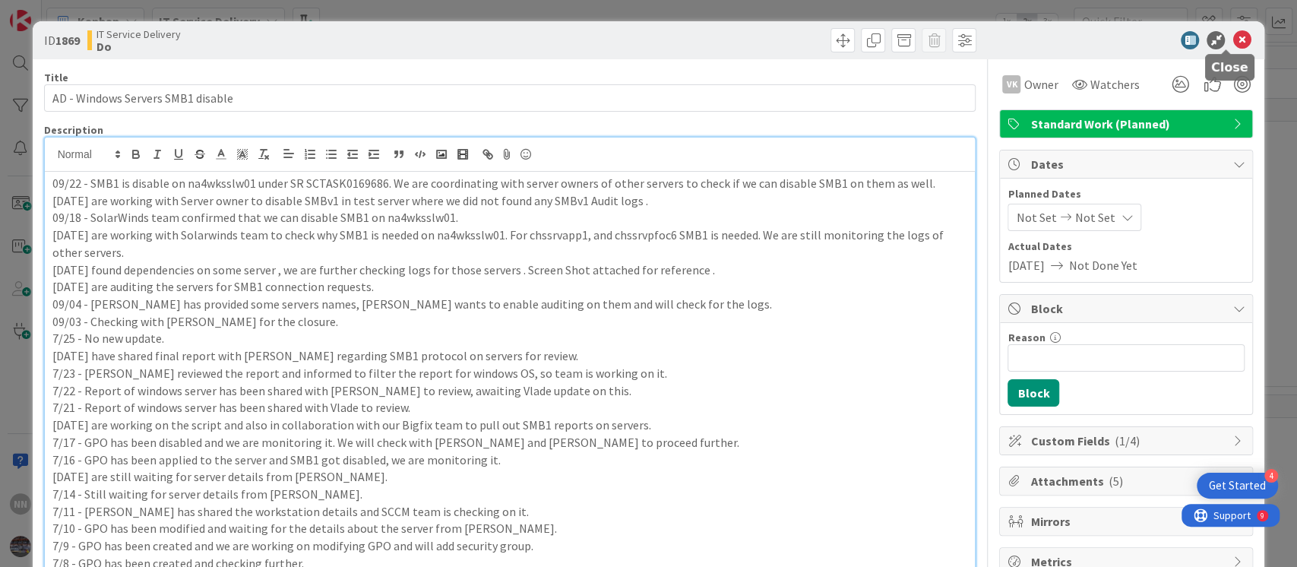
click at [1233, 40] on icon at bounding box center [1242, 40] width 18 height 18
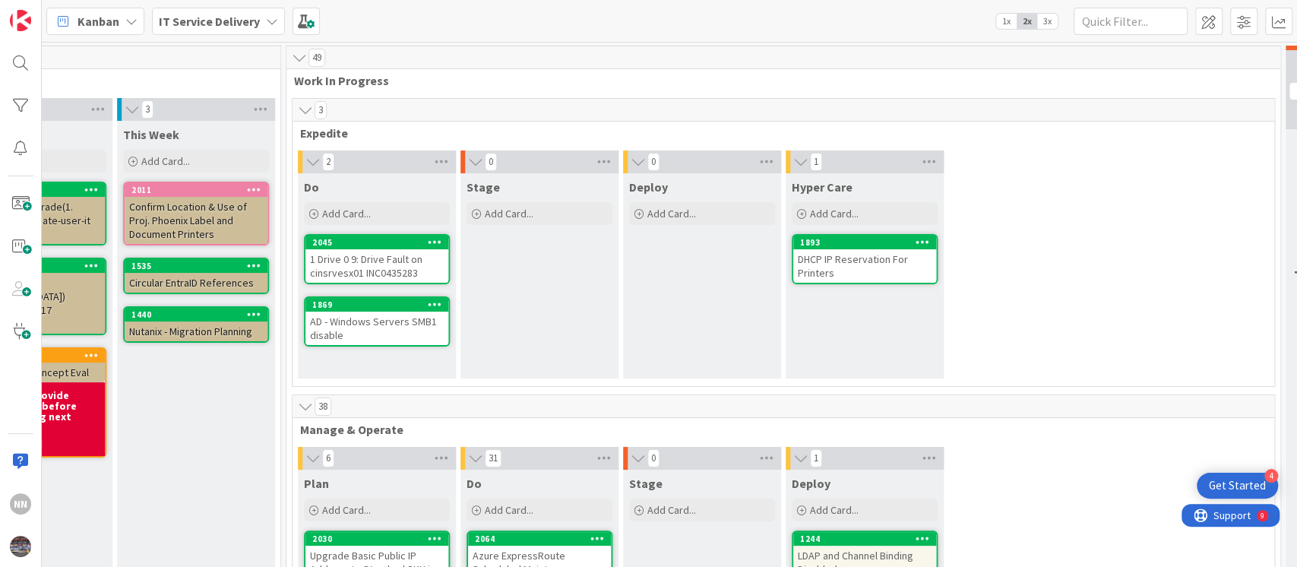
click at [869, 274] on div "DHCP IP Reservation For Printers" at bounding box center [864, 265] width 143 height 33
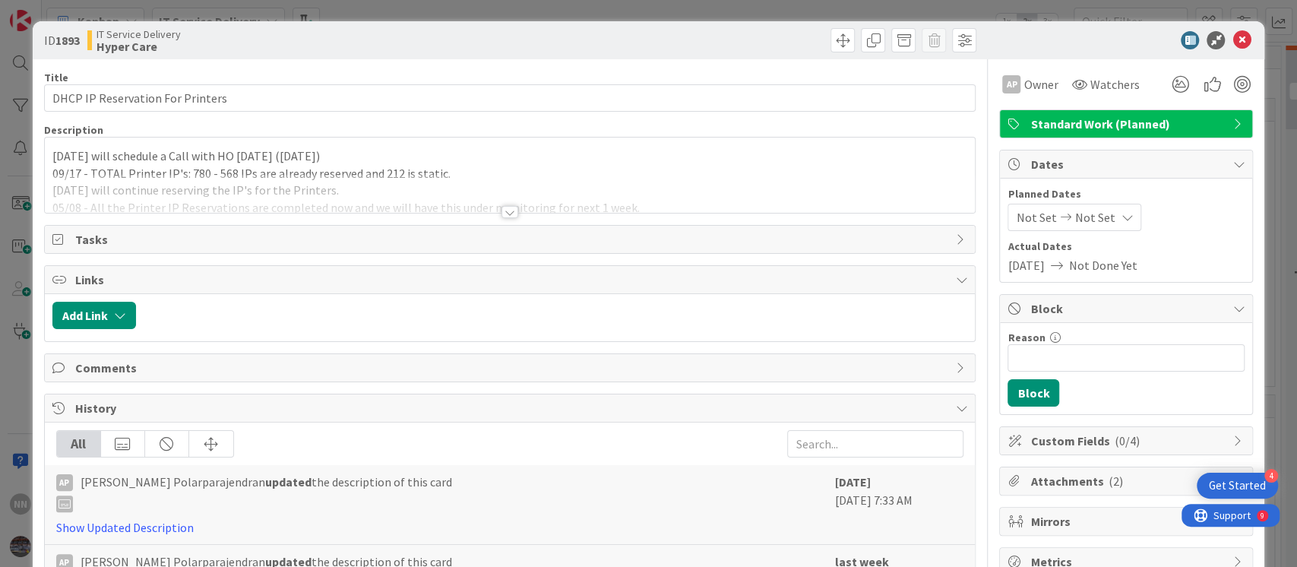
click at [506, 210] on div at bounding box center [510, 212] width 17 height 12
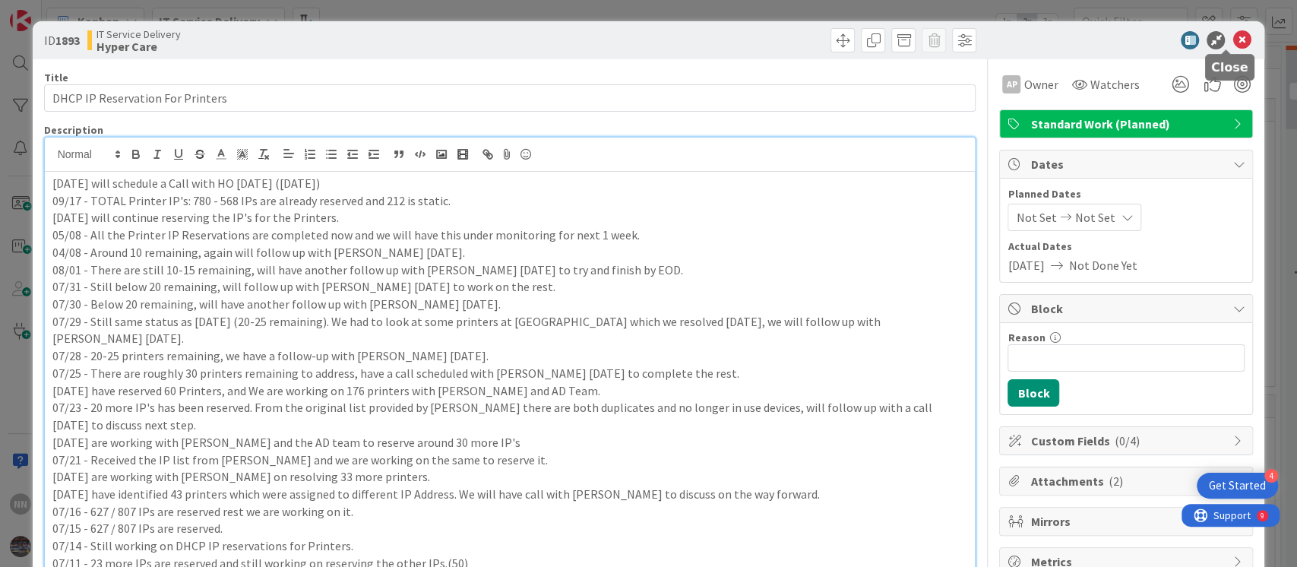
click at [1233, 44] on icon at bounding box center [1242, 40] width 18 height 18
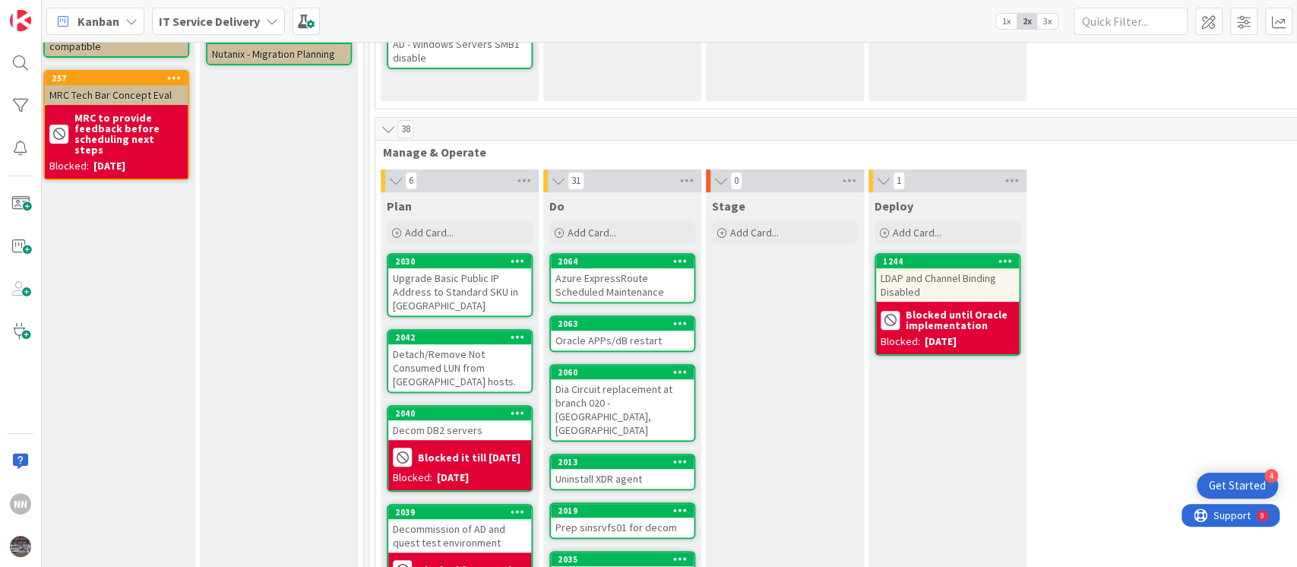
scroll to position [279, 504]
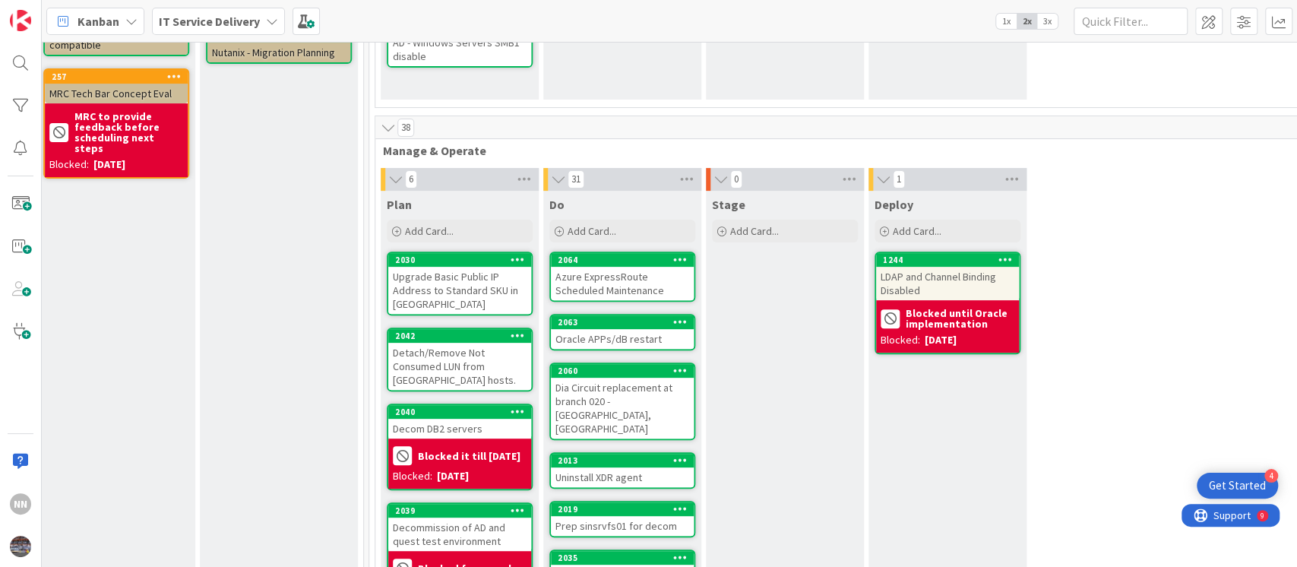
click at [461, 290] on div "Upgrade Basic Public IP Address to Standard SKU in [GEOGRAPHIC_DATA]" at bounding box center [459, 290] width 143 height 47
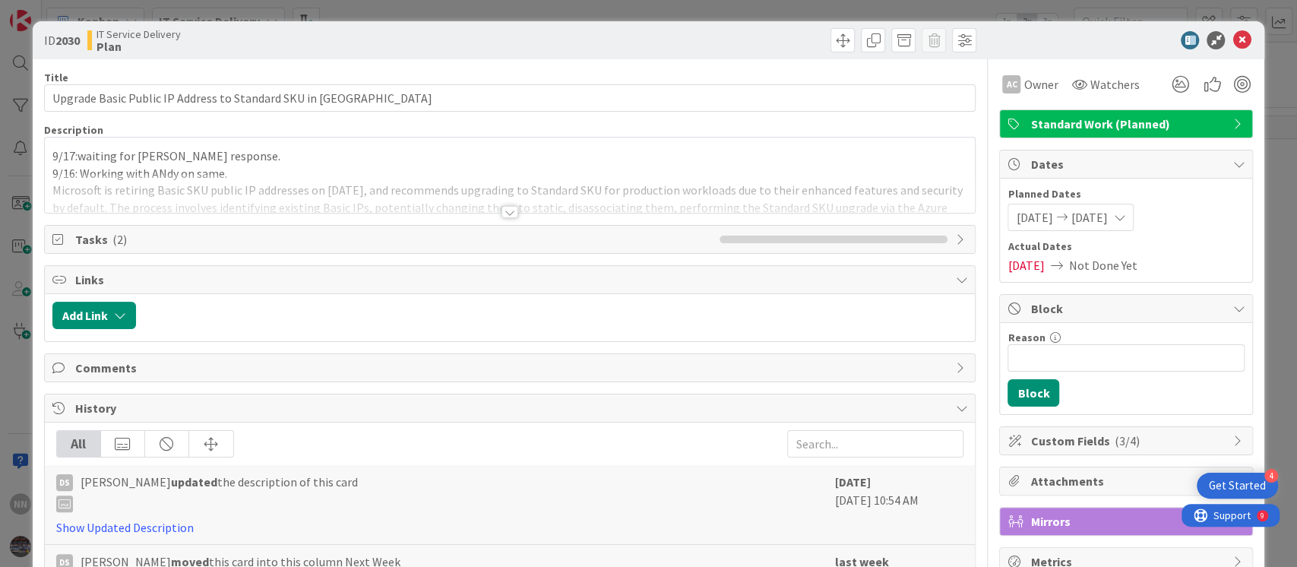
click at [505, 208] on div at bounding box center [510, 212] width 17 height 12
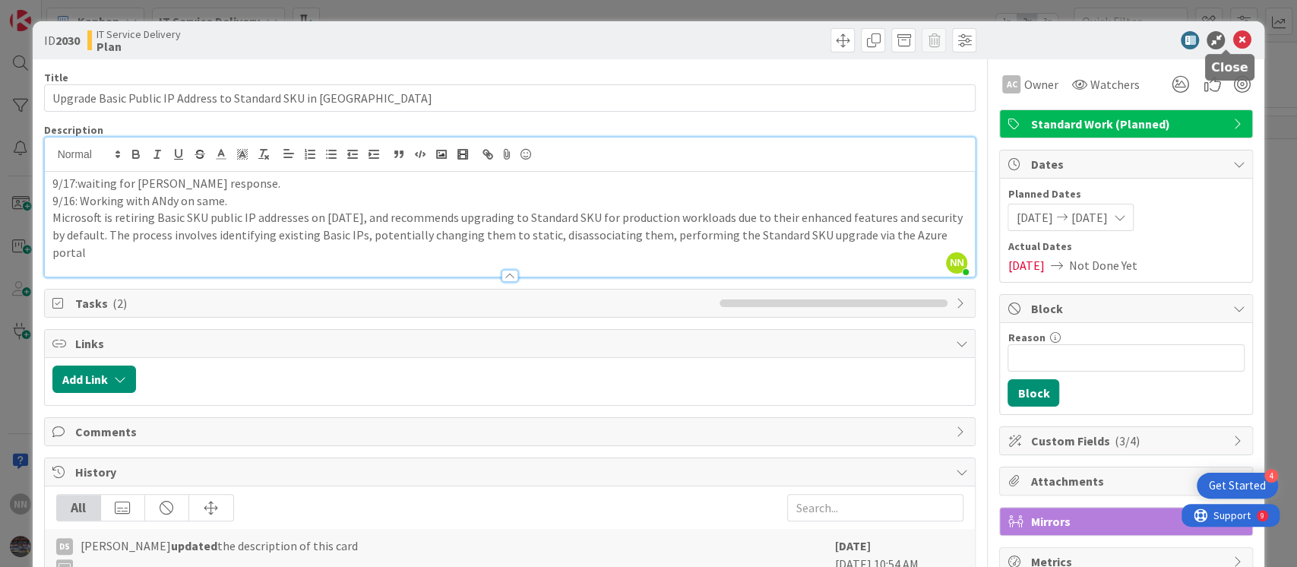
click at [1233, 40] on icon at bounding box center [1242, 40] width 18 height 18
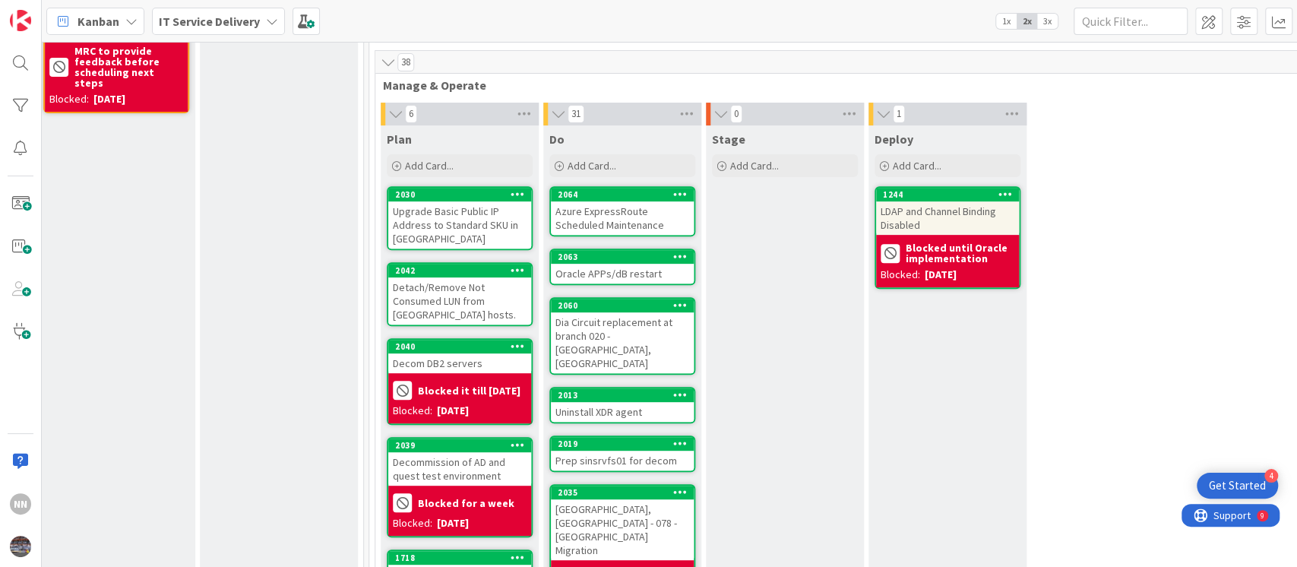
click at [461, 307] on div "Detach/Remove Not Consumed LUN from [GEOGRAPHIC_DATA] hosts." at bounding box center [459, 300] width 143 height 47
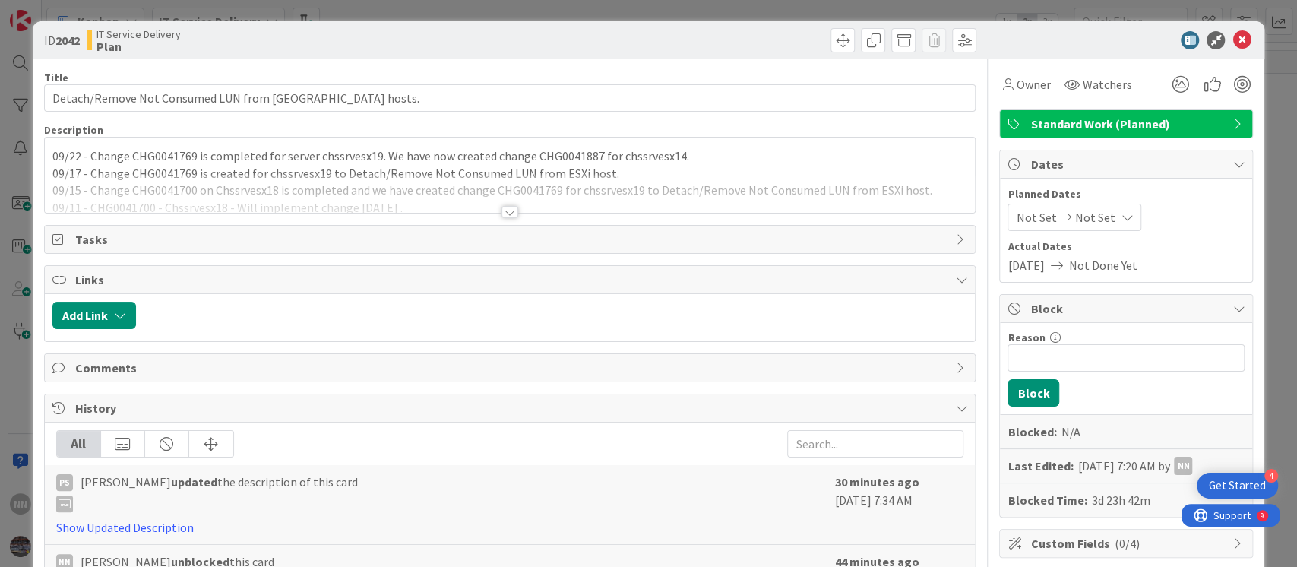
click at [503, 211] on div at bounding box center [510, 212] width 17 height 12
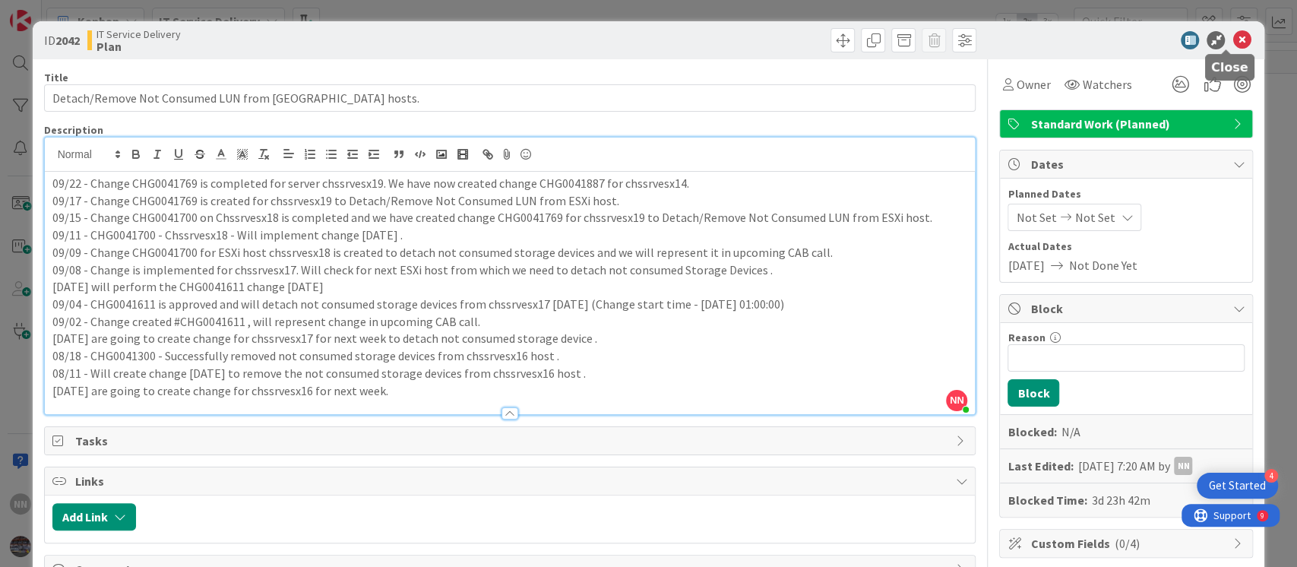
click at [1233, 41] on icon at bounding box center [1242, 40] width 18 height 18
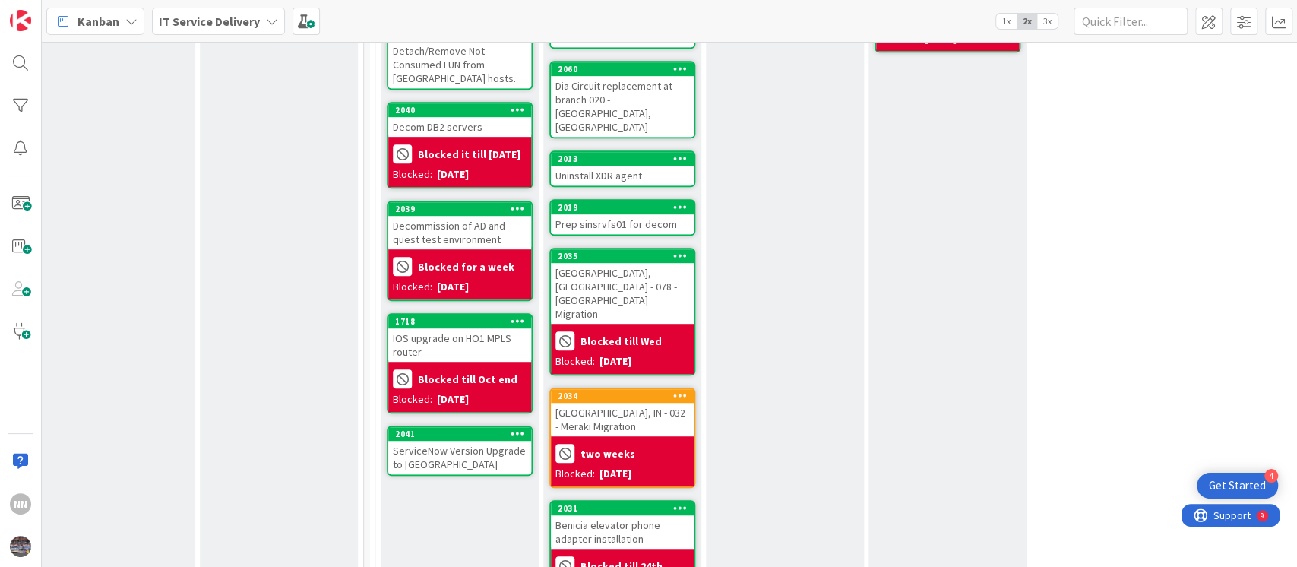
scroll to position [581, 504]
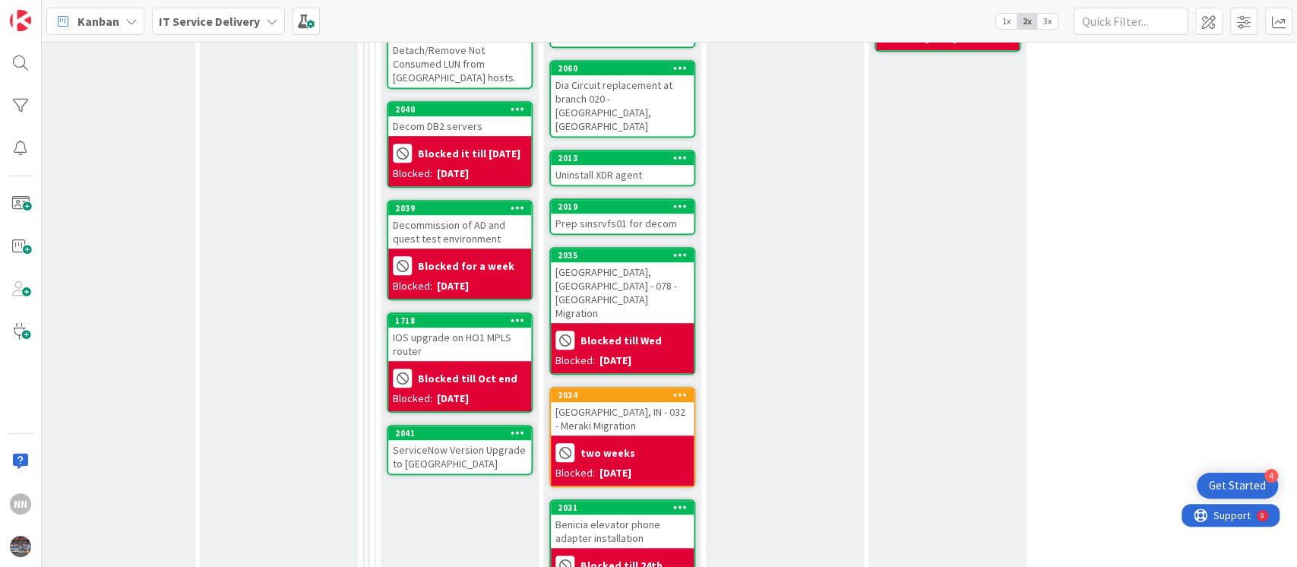
click at [435, 455] on div "ServiceNow Version Upgrade to [GEOGRAPHIC_DATA]" at bounding box center [459, 456] width 143 height 33
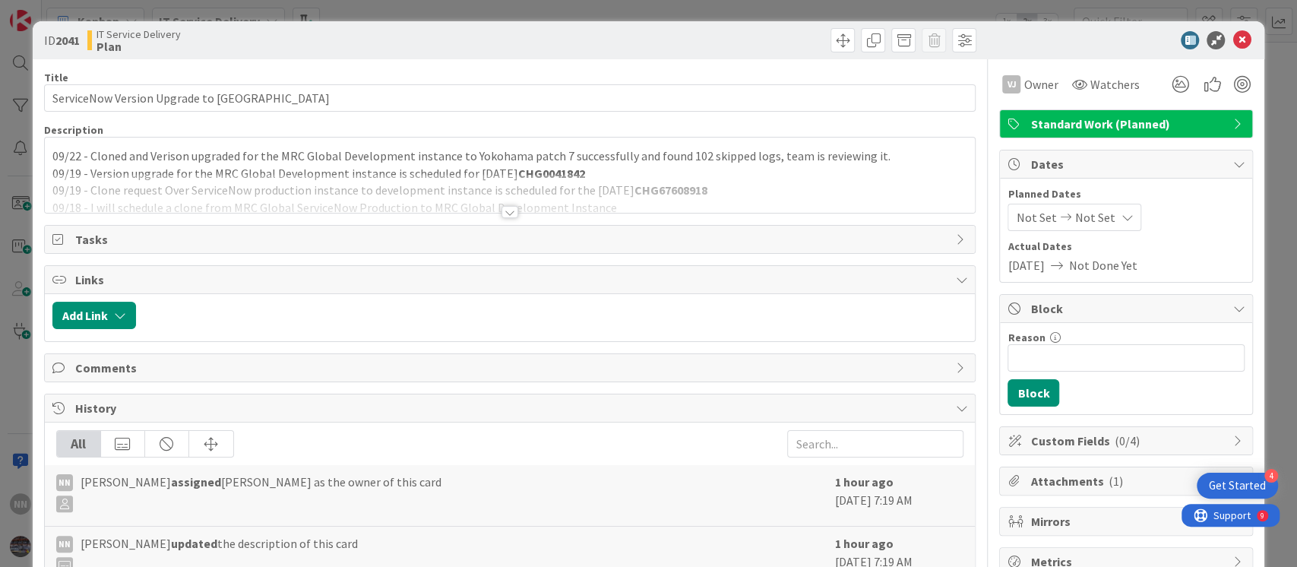
click at [503, 214] on div at bounding box center [510, 212] width 17 height 12
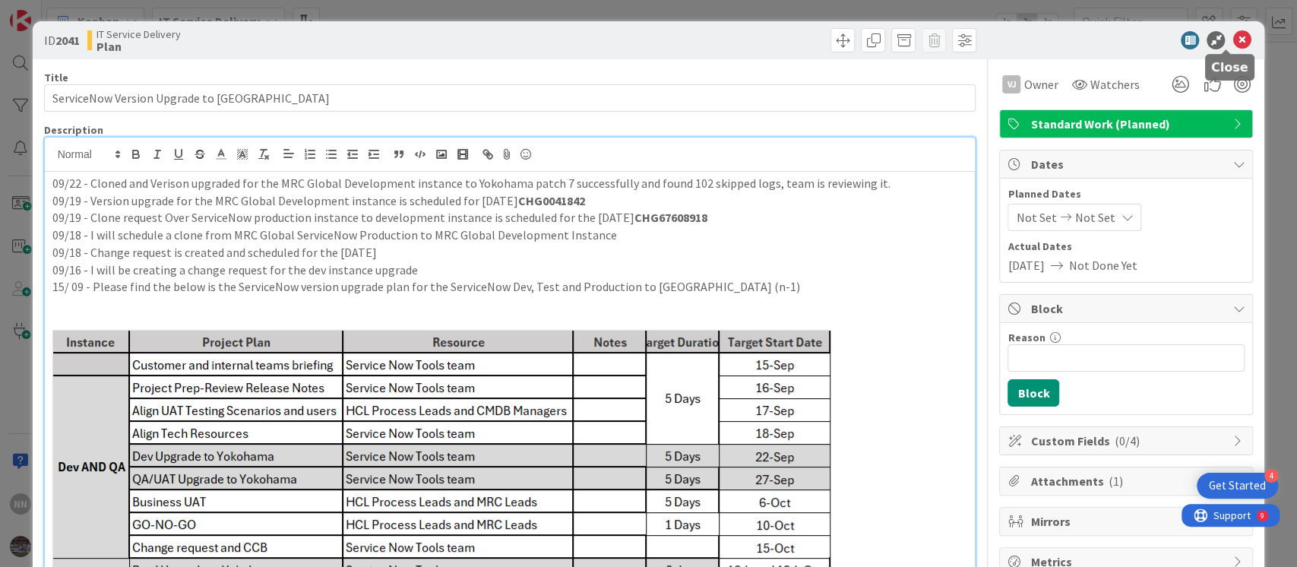
click at [1233, 36] on icon at bounding box center [1242, 40] width 18 height 18
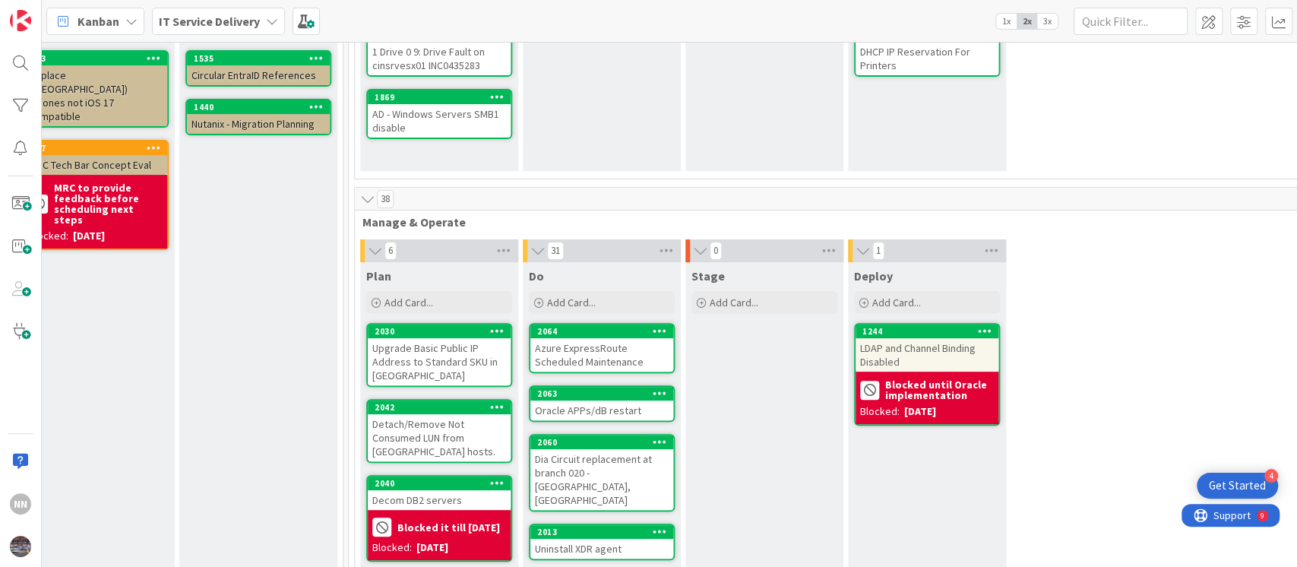
scroll to position [280, 524]
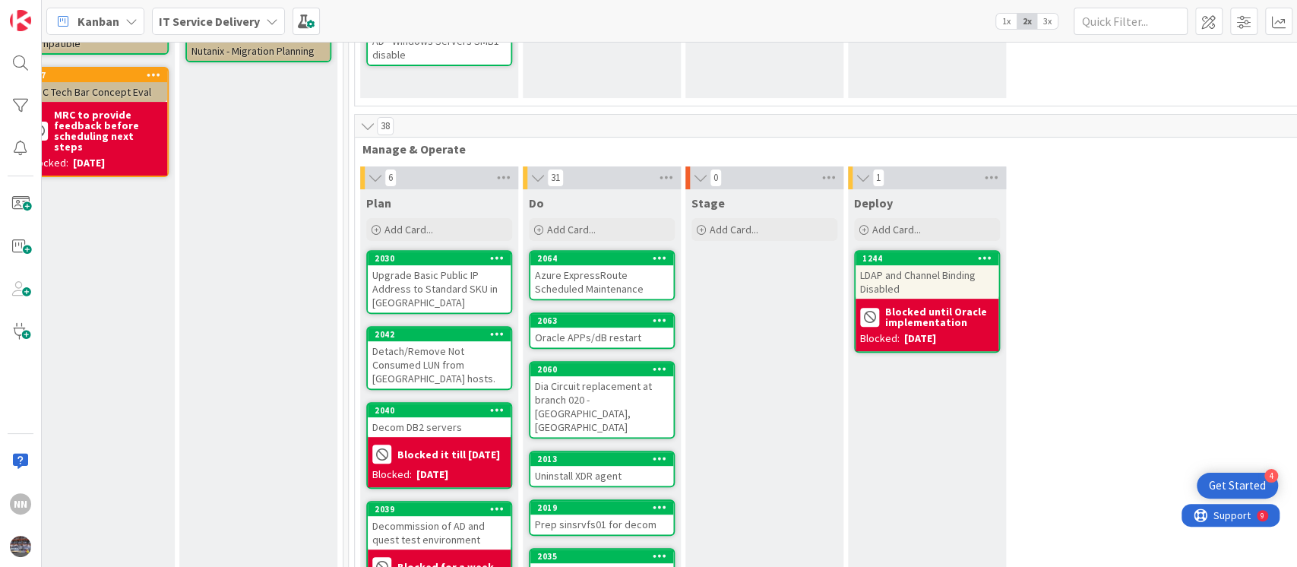
click at [613, 274] on div "Azure ExpressRoute Scheduled Maintenance" at bounding box center [602, 281] width 143 height 33
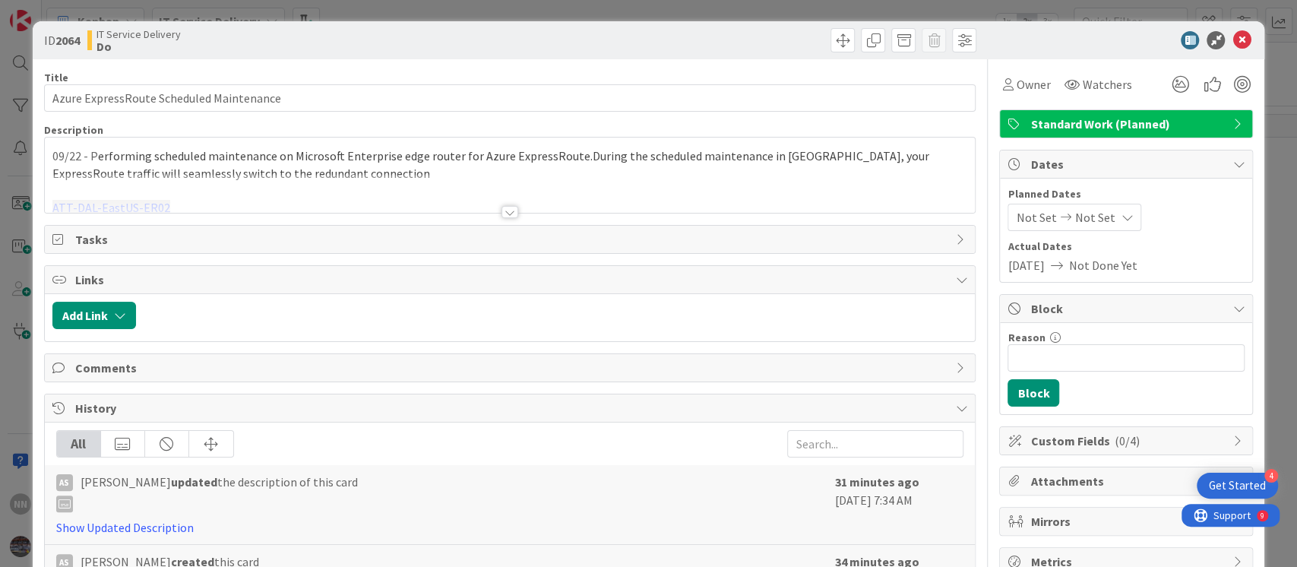
click at [502, 211] on div at bounding box center [510, 212] width 17 height 12
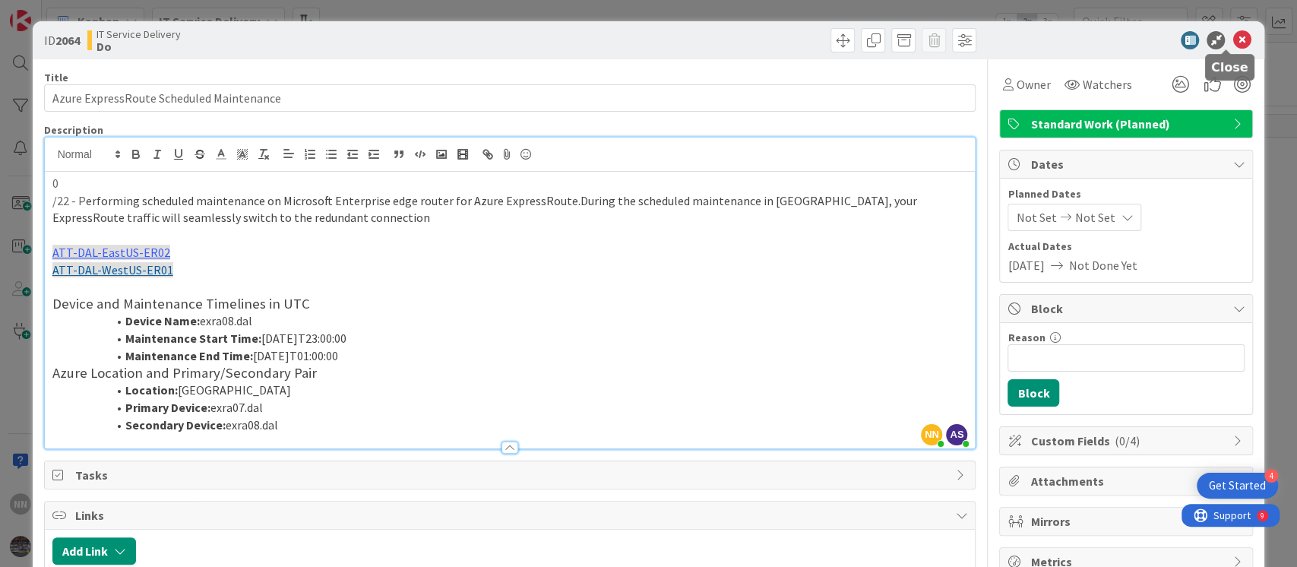
click at [1233, 43] on icon at bounding box center [1242, 40] width 18 height 18
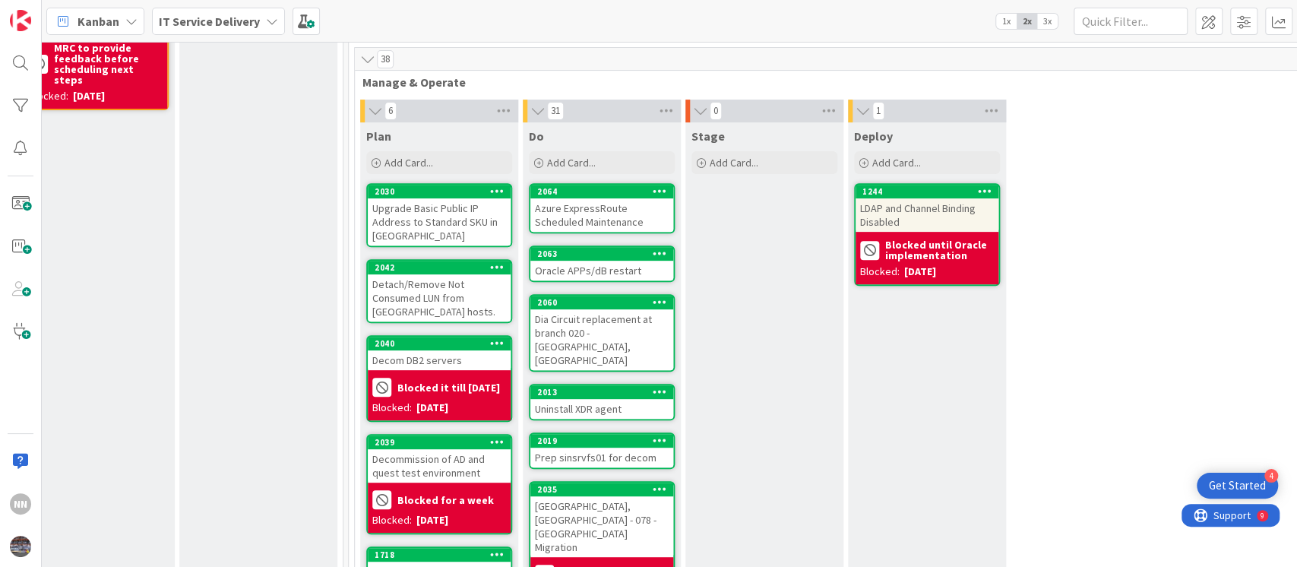
click at [614, 272] on div "Oracle APPs/dB restart" at bounding box center [602, 271] width 143 height 20
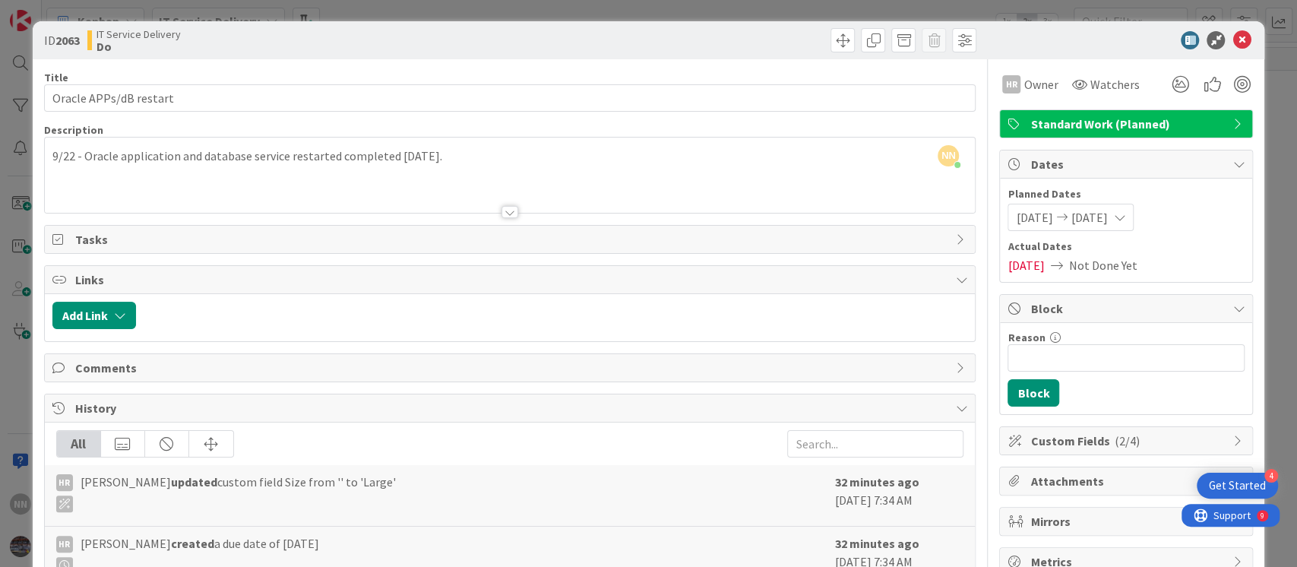
click at [511, 207] on div at bounding box center [510, 193] width 931 height 39
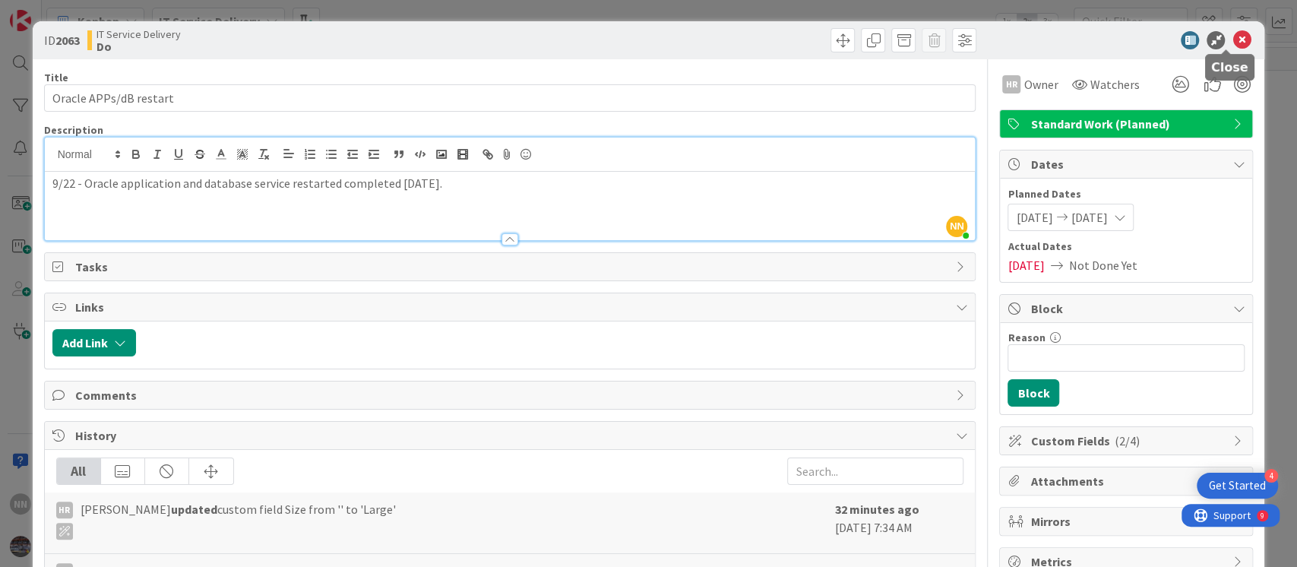
click at [1233, 37] on icon at bounding box center [1242, 40] width 18 height 18
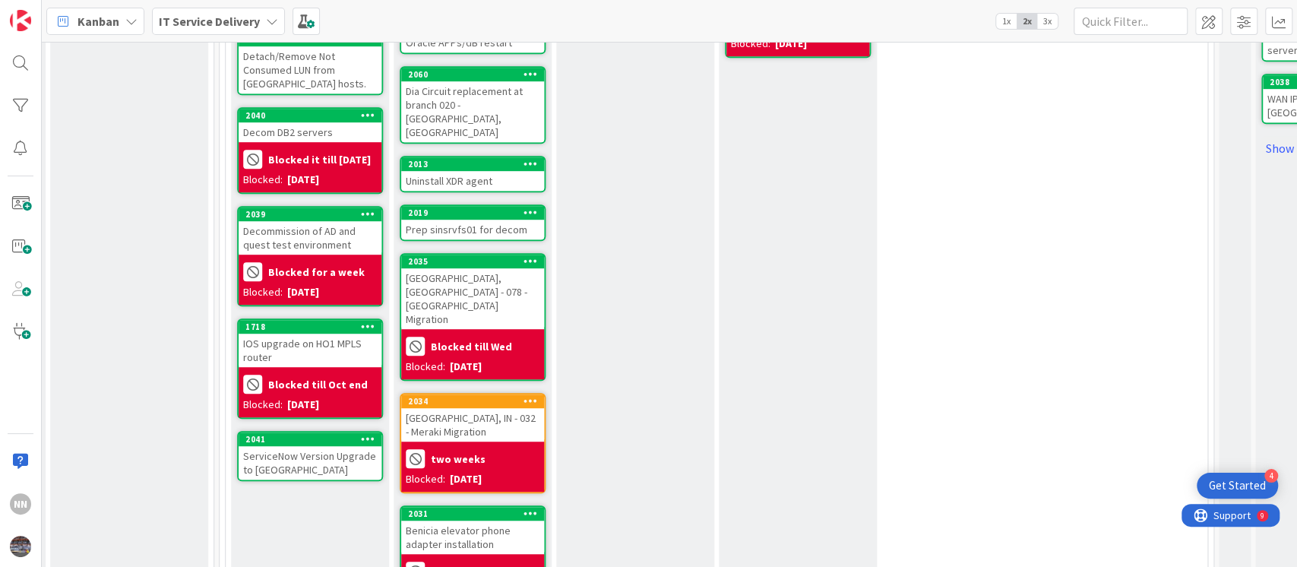
scroll to position [578, 654]
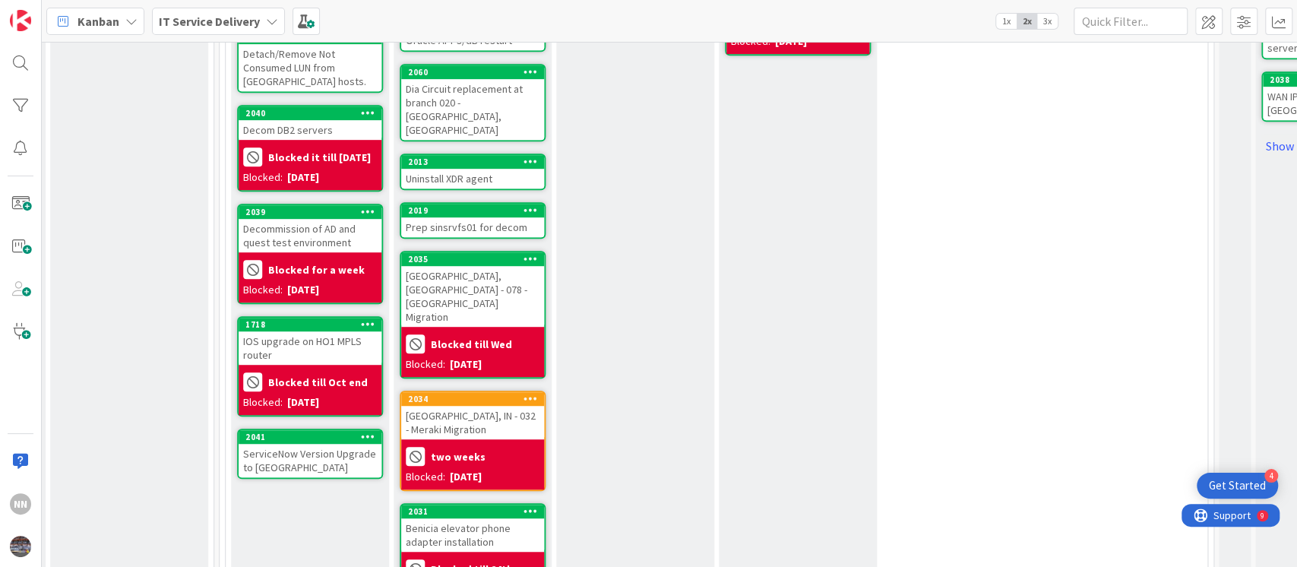
click at [449, 106] on div "Dia Circuit replacement at branch 020 -[GEOGRAPHIC_DATA], [GEOGRAPHIC_DATA]" at bounding box center [472, 109] width 143 height 61
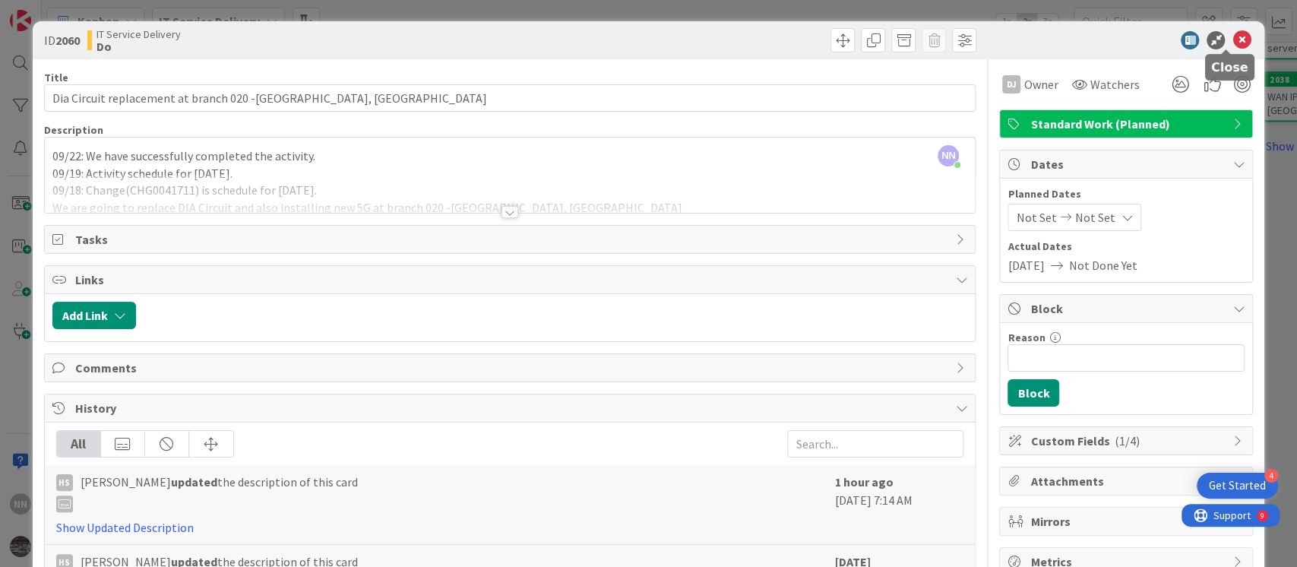
click at [1233, 42] on icon at bounding box center [1242, 40] width 18 height 18
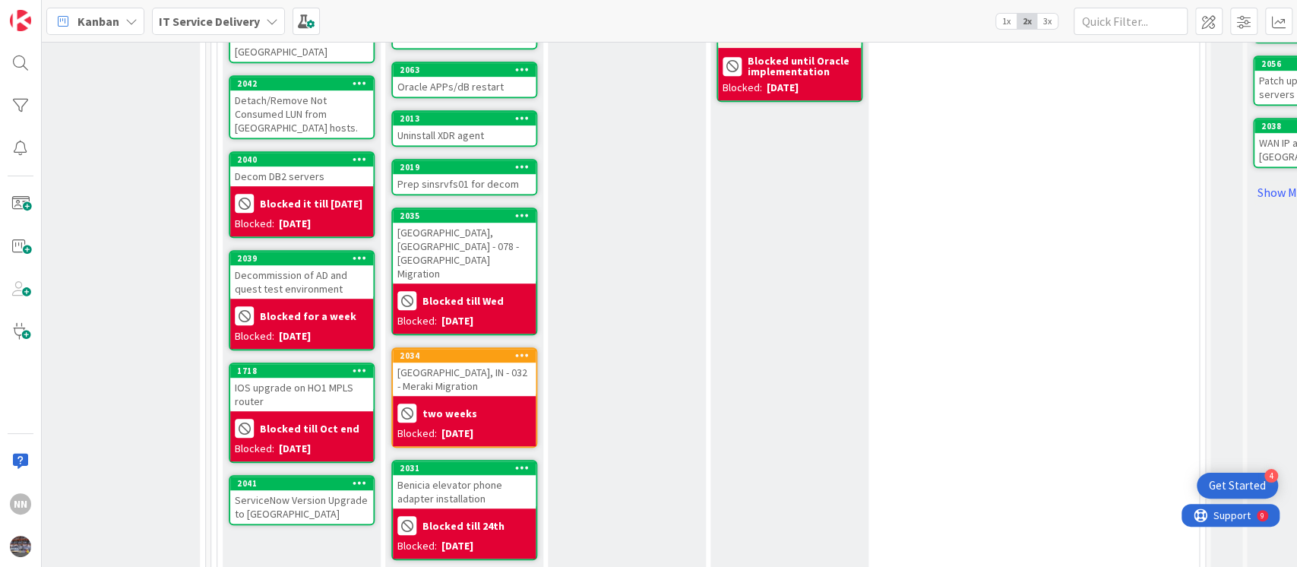
scroll to position [532, 662]
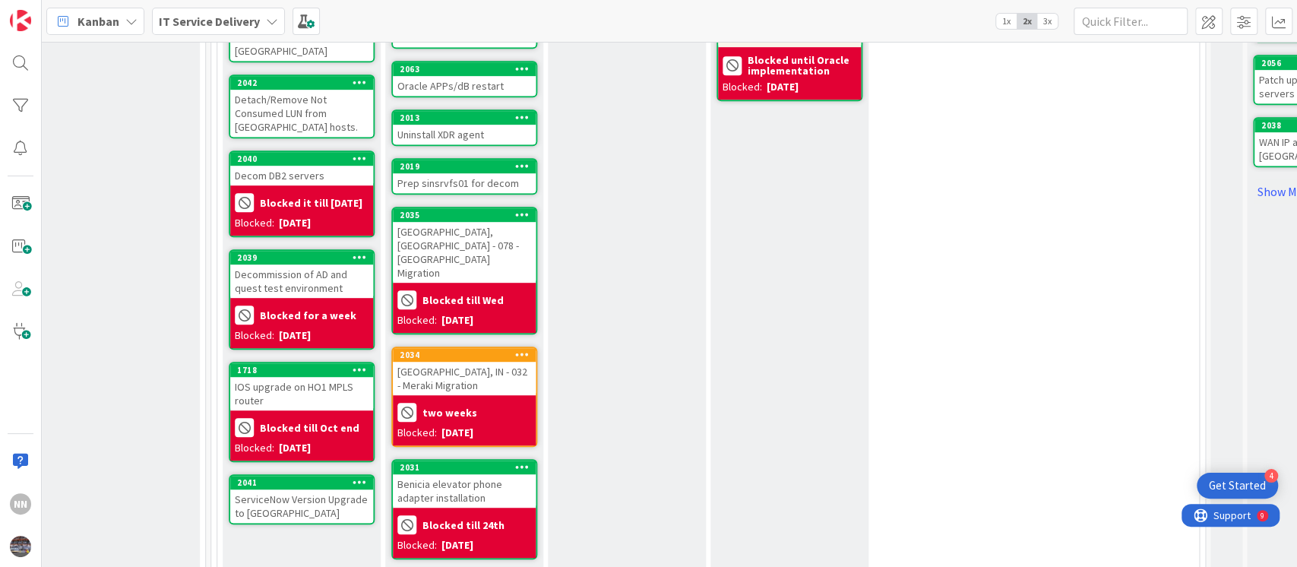
click at [468, 135] on div "Uninstall XDR agent" at bounding box center [464, 135] width 143 height 20
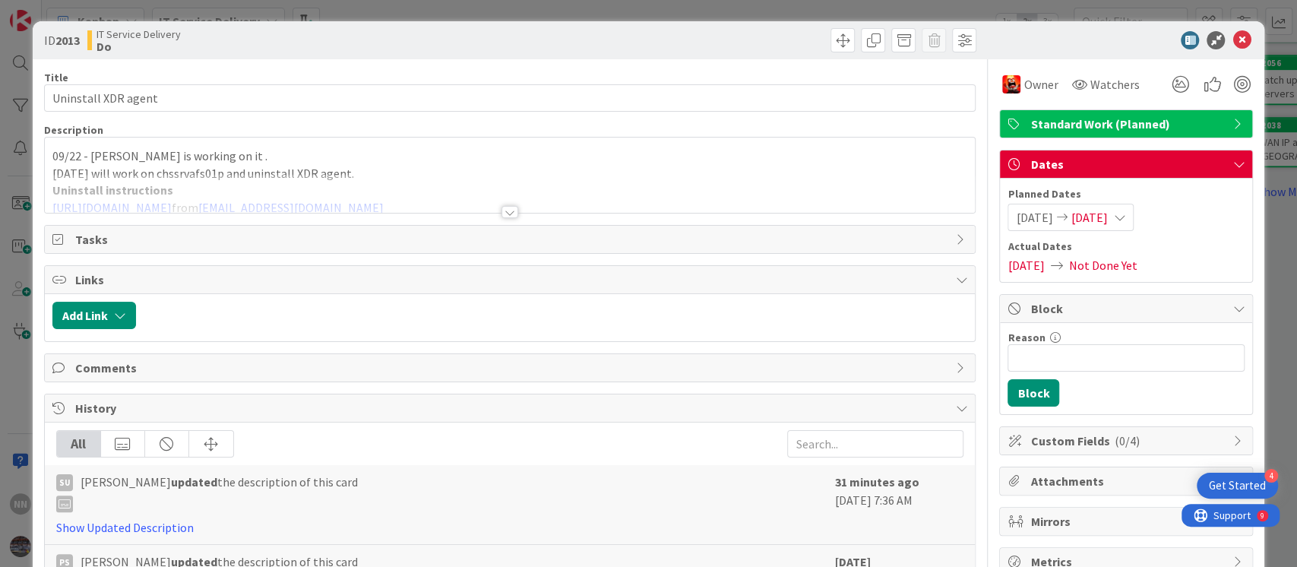
click at [502, 212] on div at bounding box center [510, 212] width 17 height 12
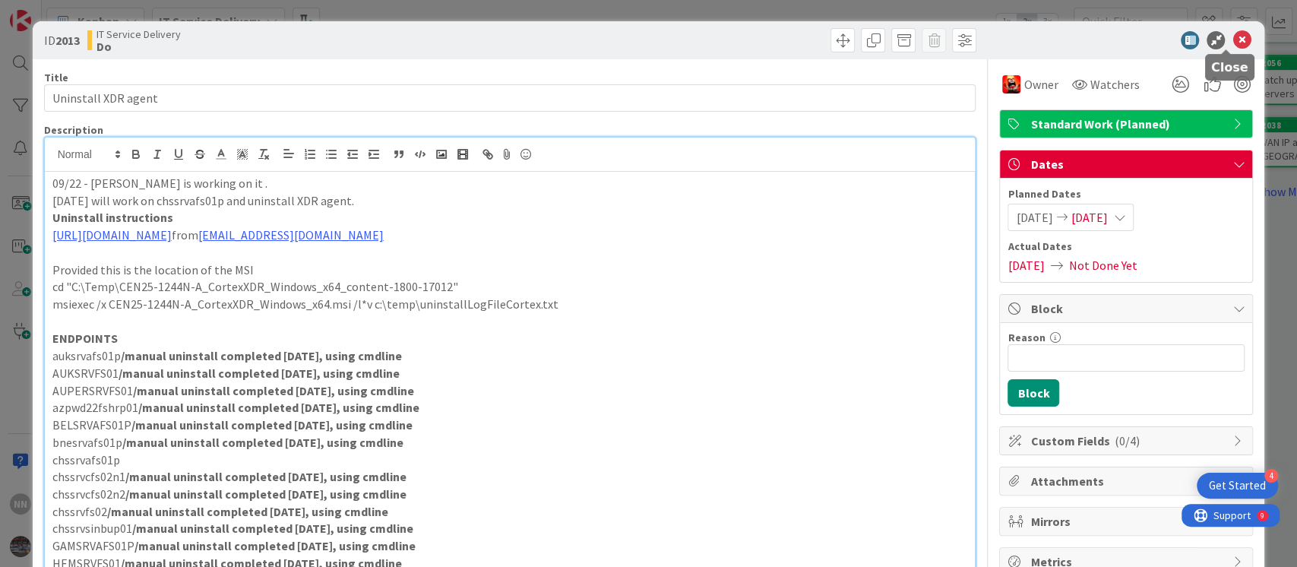
click at [1233, 46] on icon at bounding box center [1242, 40] width 18 height 18
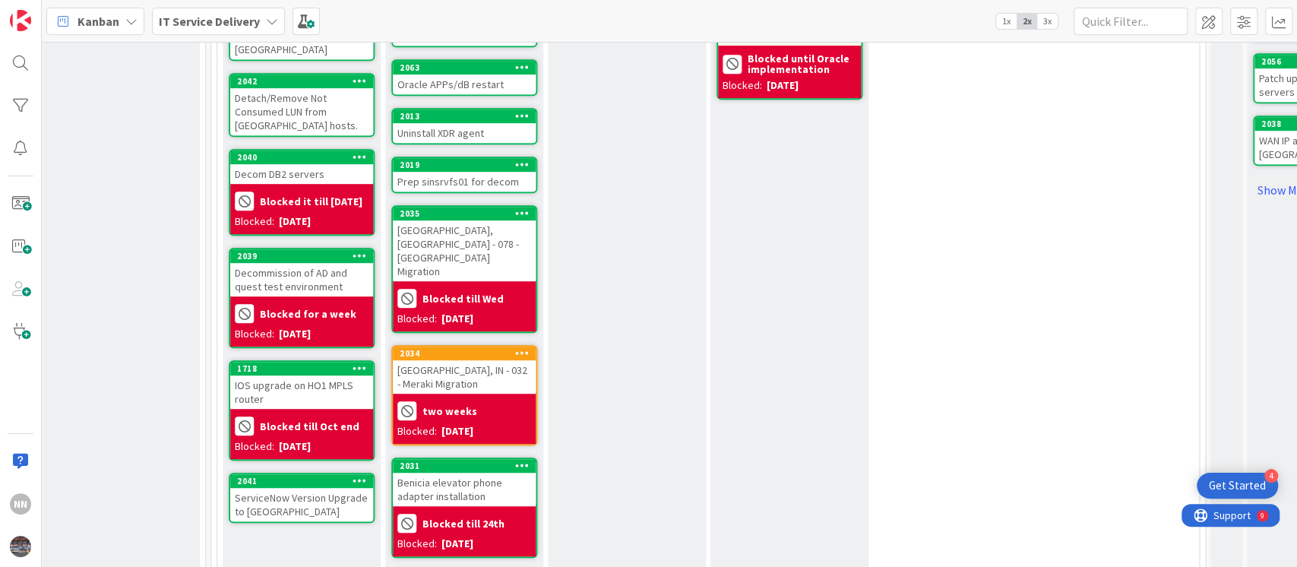
scroll to position [534, 662]
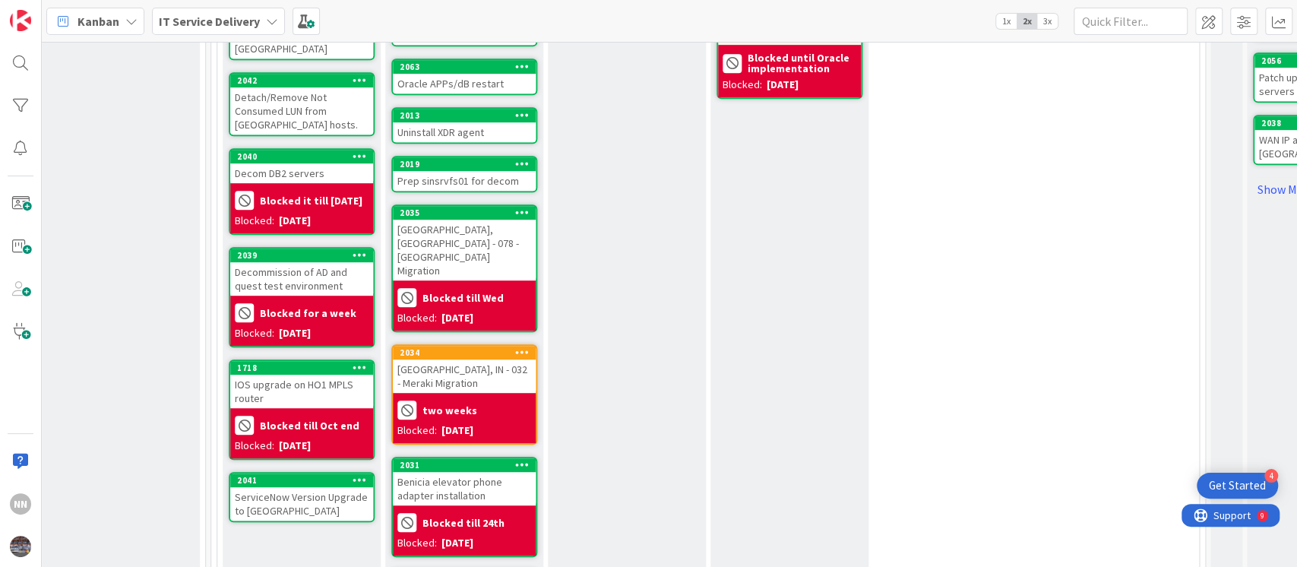
click at [473, 175] on div "Prep sinsrvfs01 for decom" at bounding box center [464, 181] width 143 height 20
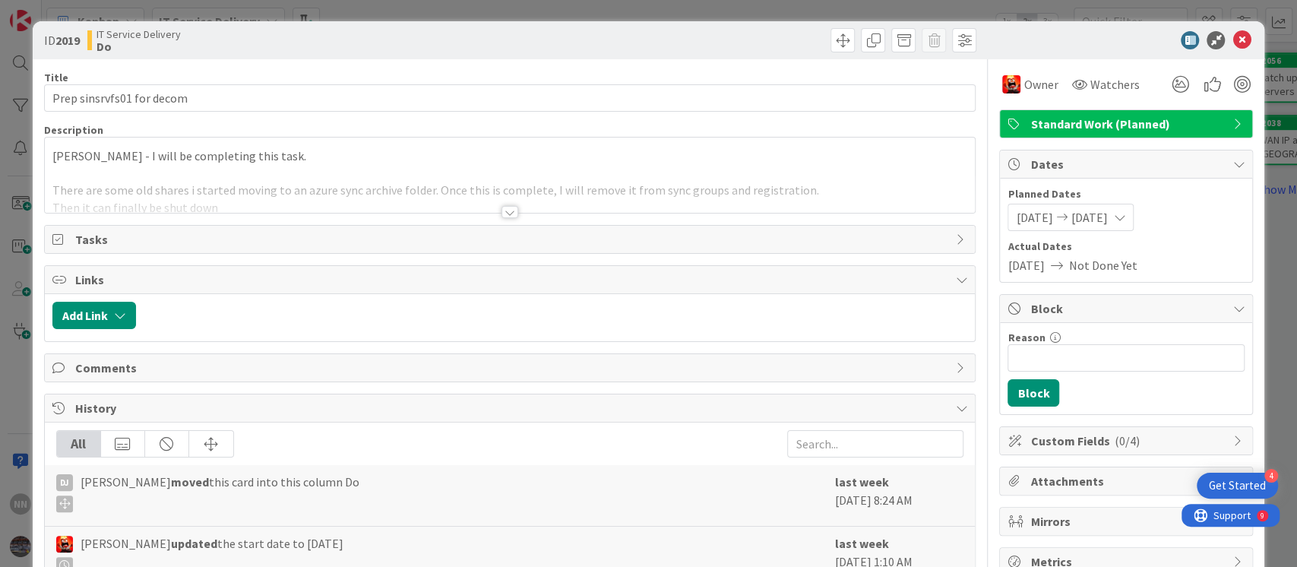
click at [502, 211] on div at bounding box center [510, 212] width 17 height 12
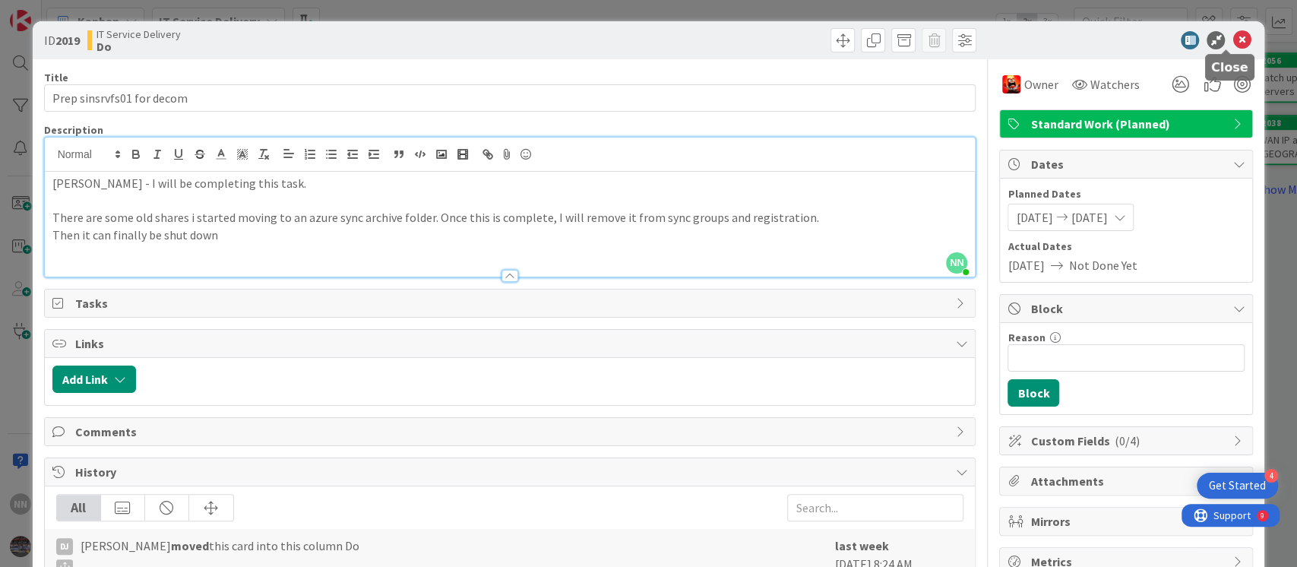
click at [1233, 41] on icon at bounding box center [1242, 40] width 18 height 18
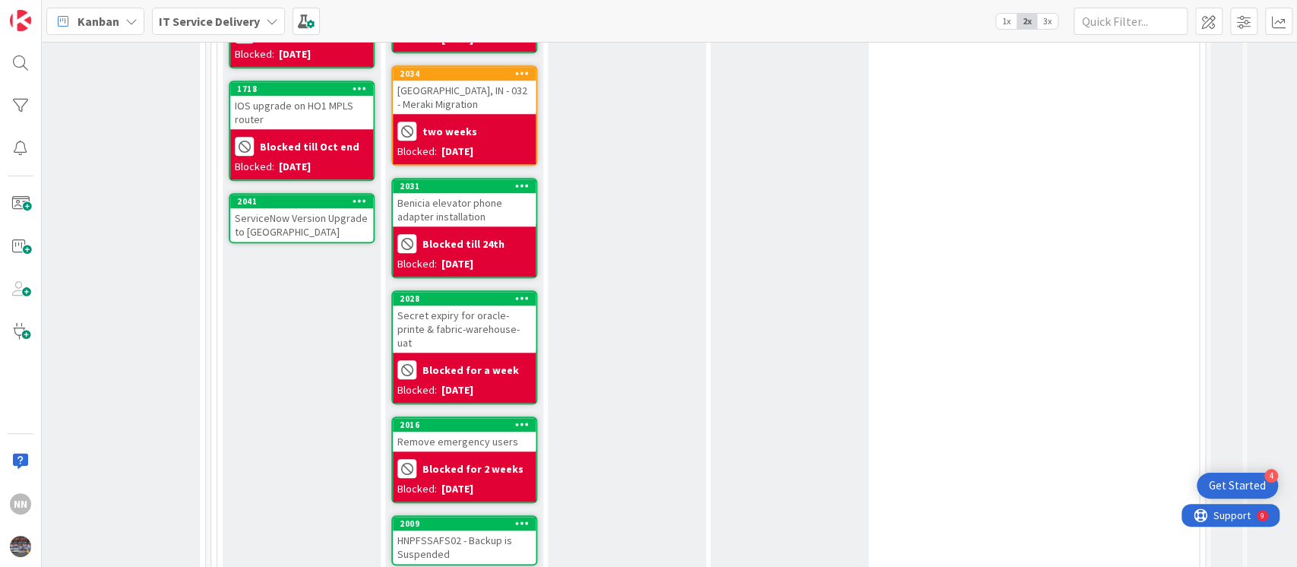
scroll to position [816, 662]
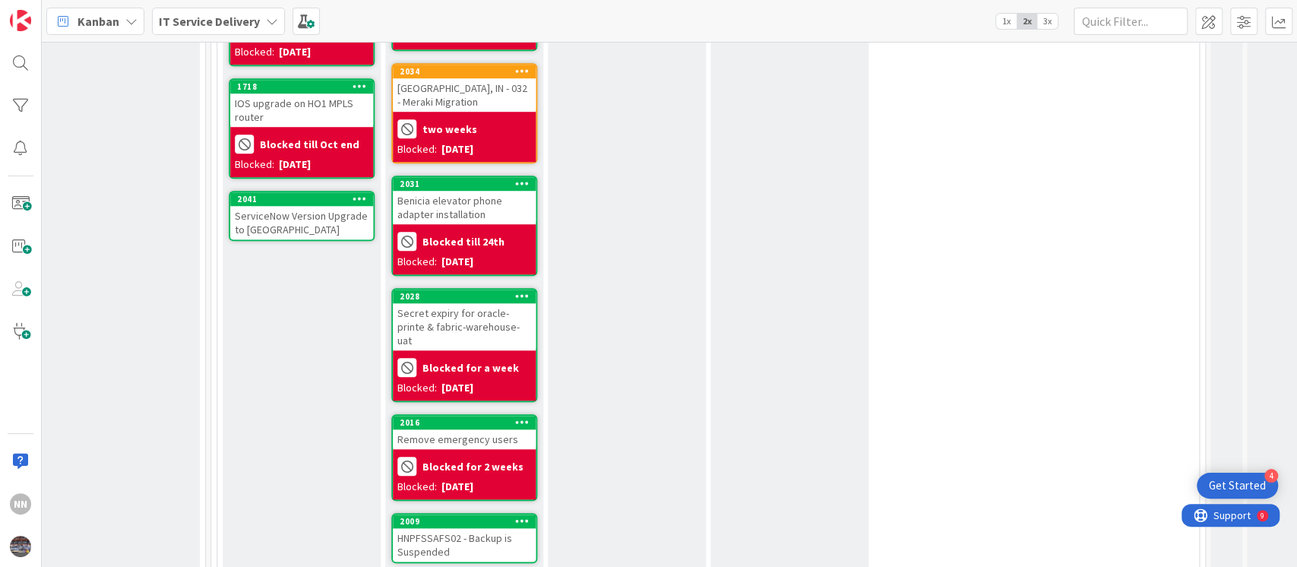
click at [474, 303] on div "Secret expiry for oracle-printe & fabric-warehouse-uat" at bounding box center [464, 326] width 143 height 47
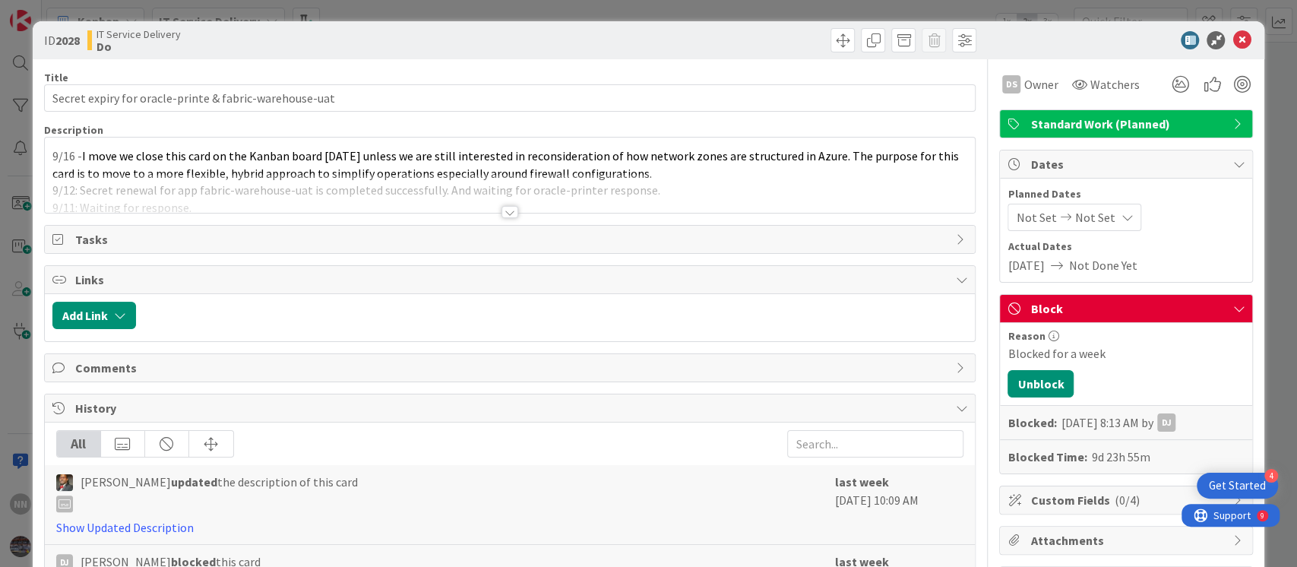
click at [502, 213] on div at bounding box center [510, 212] width 17 height 12
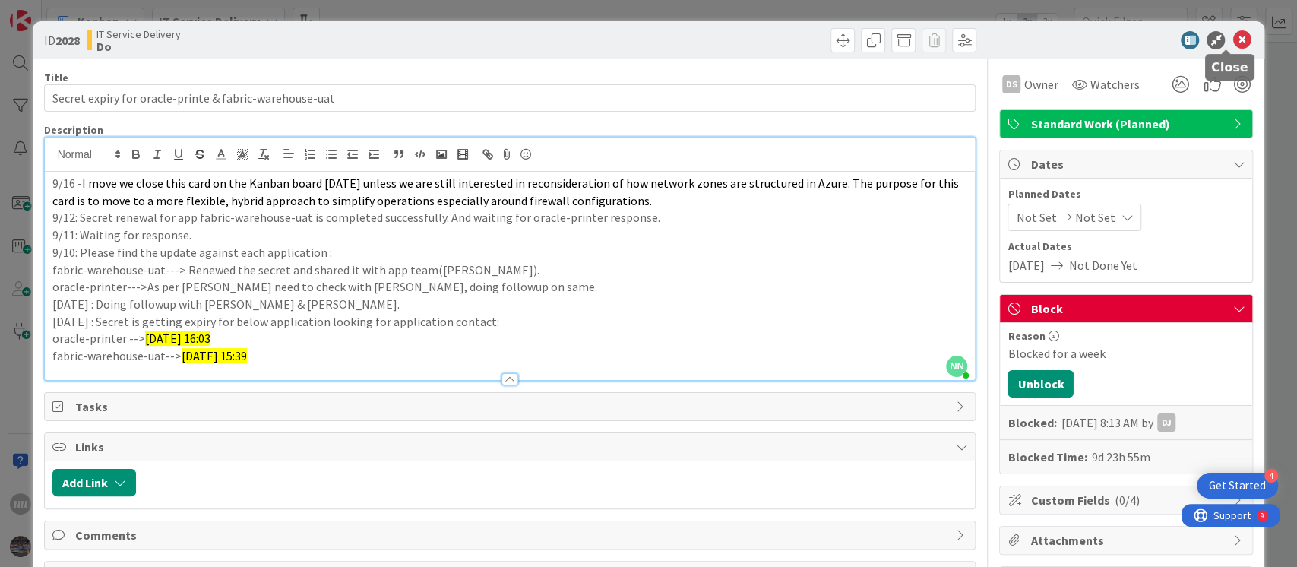
click at [1233, 39] on icon at bounding box center [1242, 40] width 18 height 18
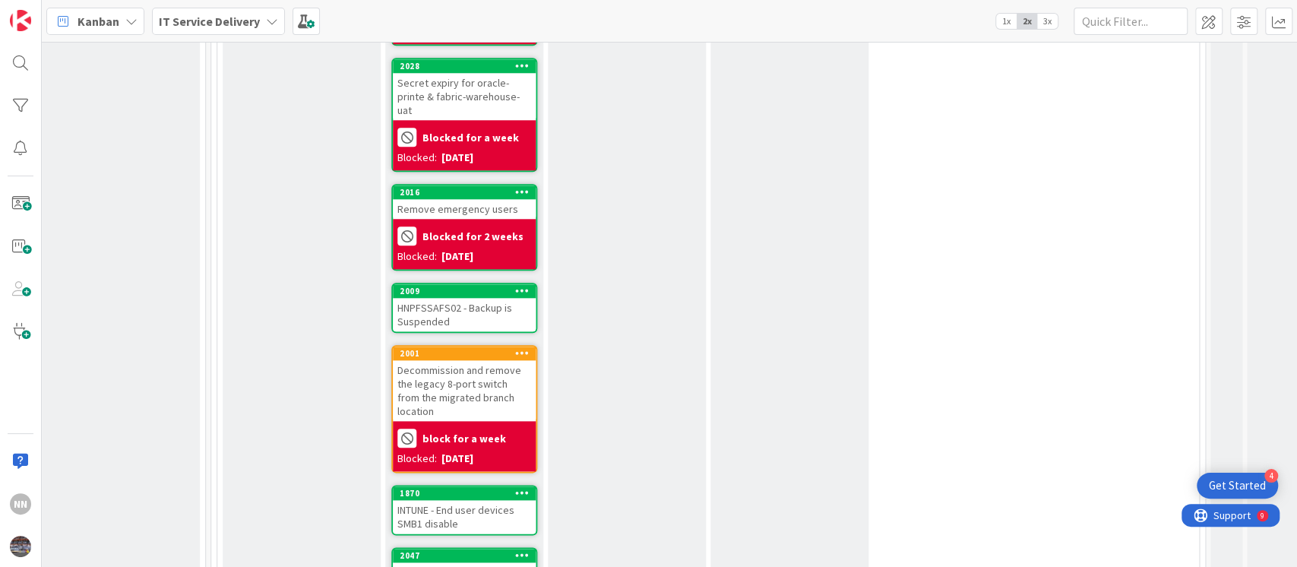
scroll to position [1049, 662]
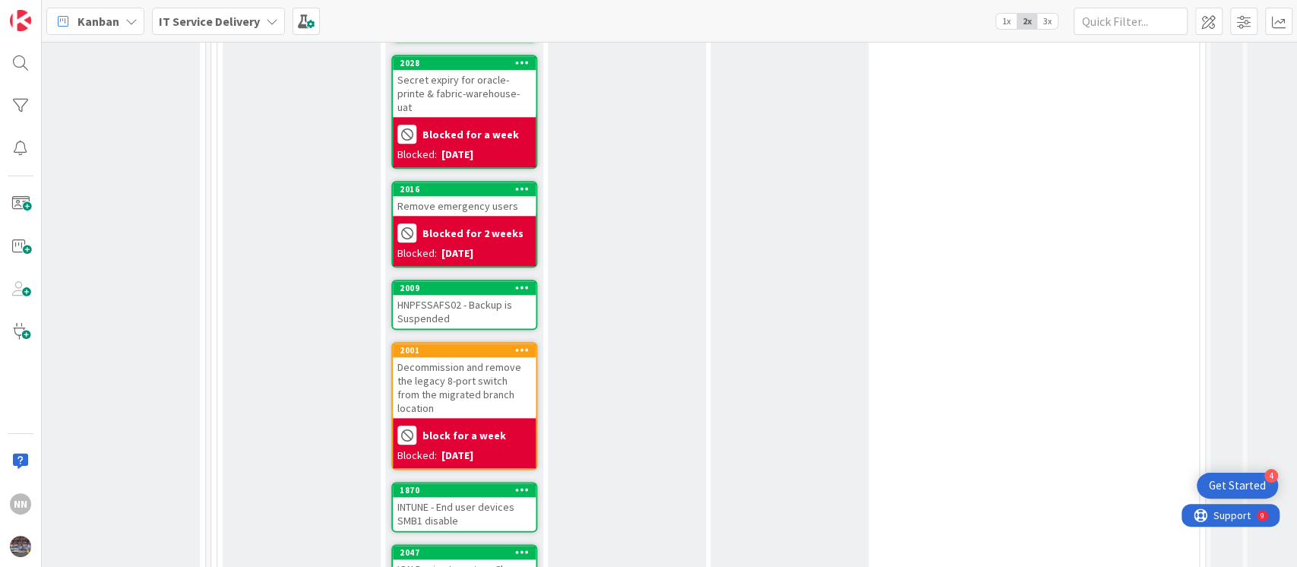
click at [461, 295] on div "HNPFSSAFS02 - Backup is Suspended" at bounding box center [464, 311] width 143 height 33
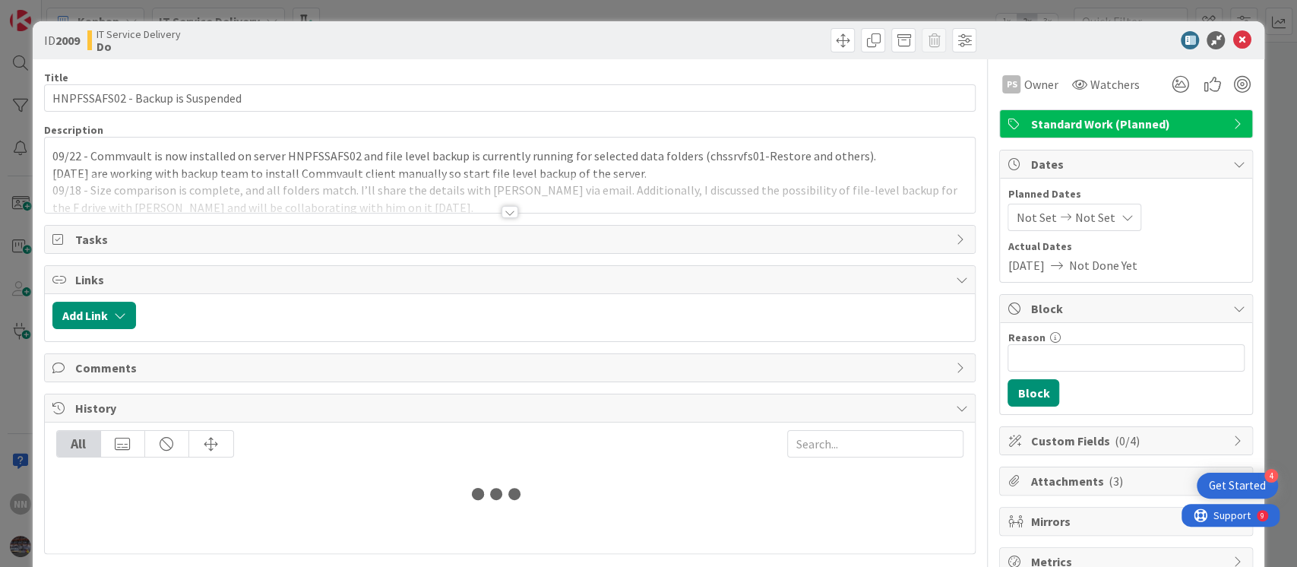
click at [502, 208] on div at bounding box center [510, 212] width 17 height 12
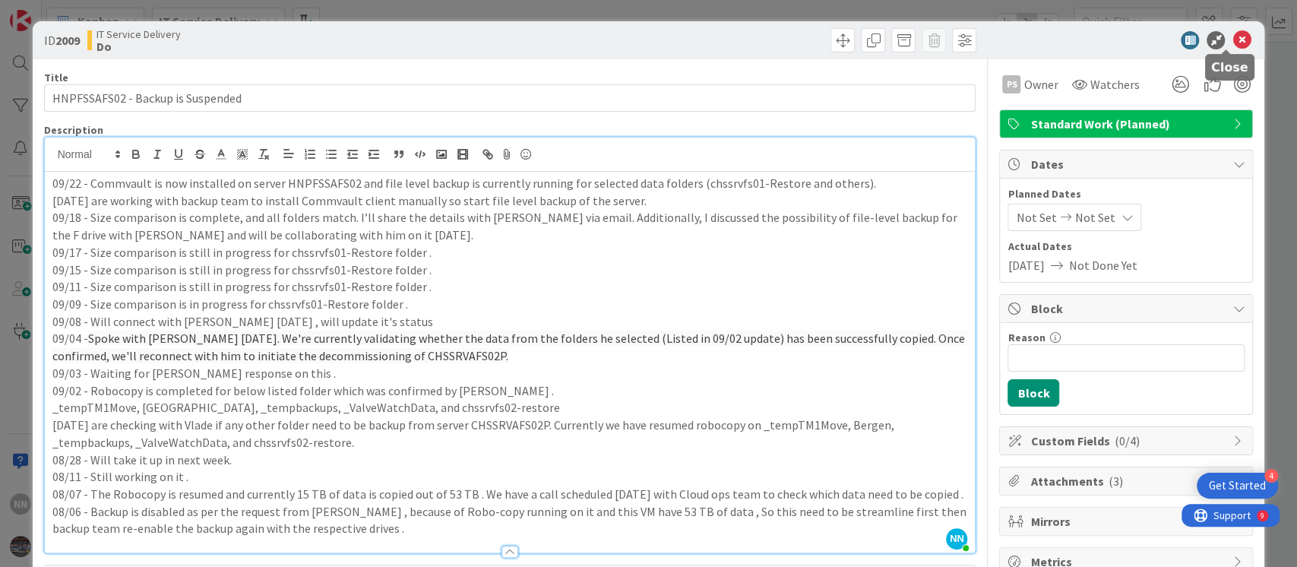
click at [1233, 38] on icon at bounding box center [1242, 40] width 18 height 18
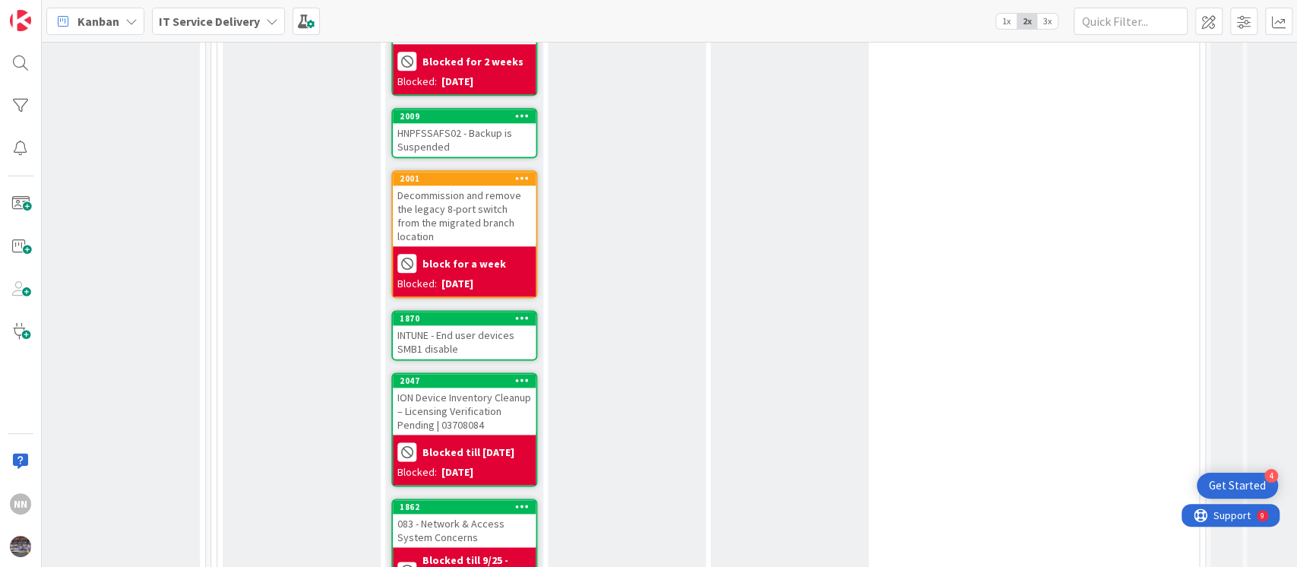
scroll to position [1228, 662]
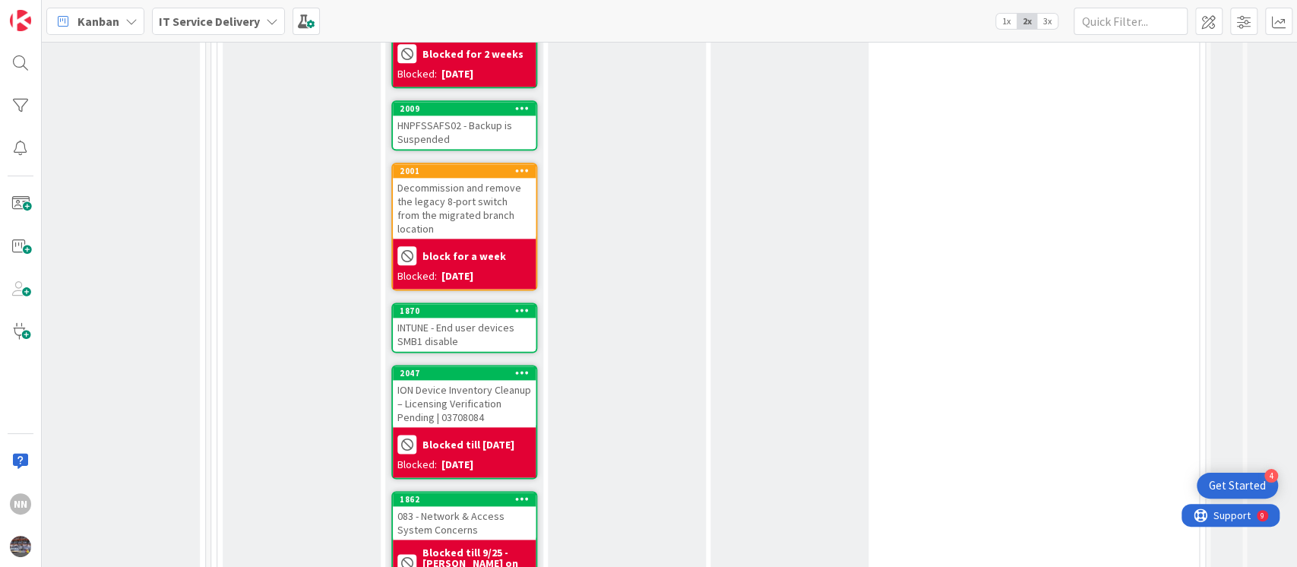
click at [446, 318] on div "INTUNE - End user devices SMB1 disable" at bounding box center [464, 334] width 143 height 33
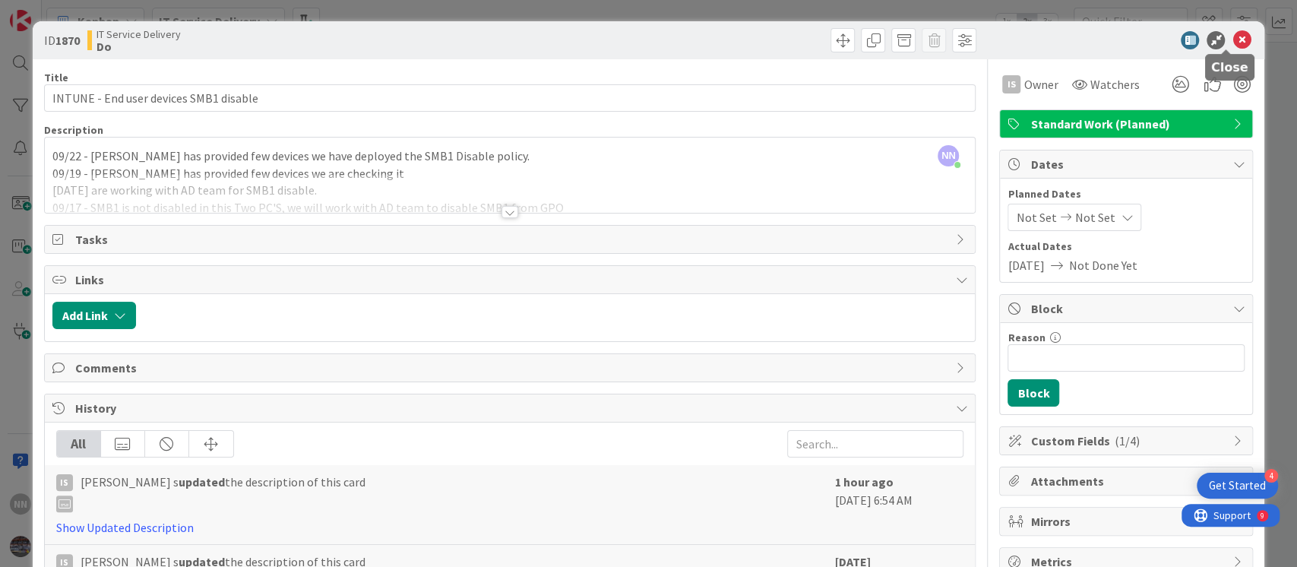
click at [1233, 40] on icon at bounding box center [1242, 40] width 18 height 18
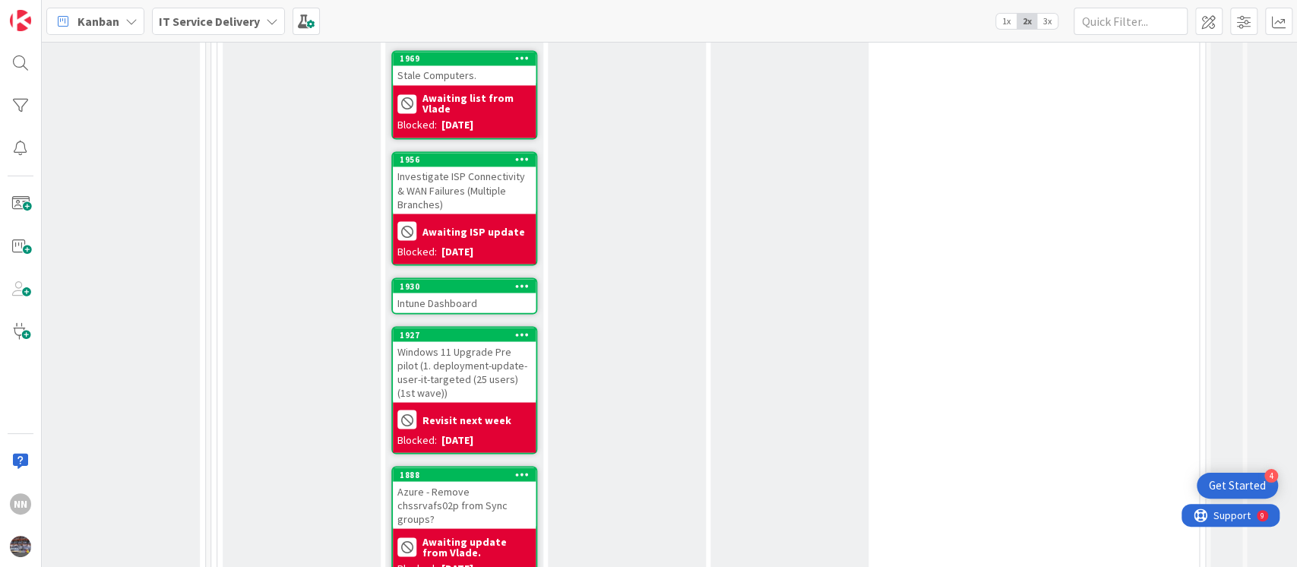
scroll to position [1810, 662]
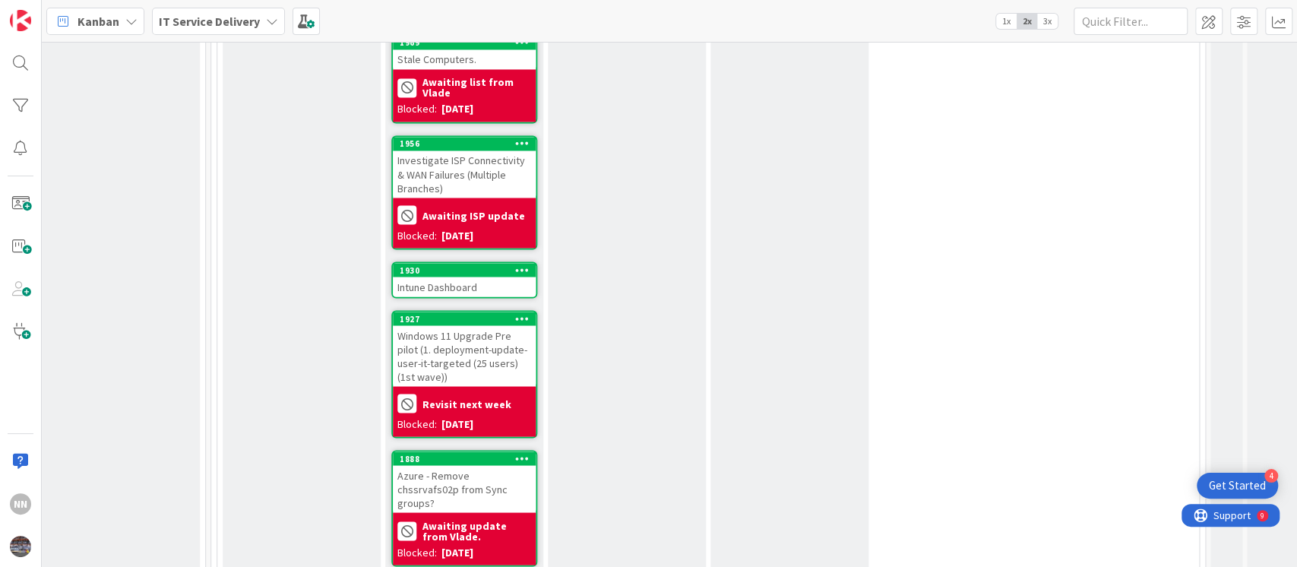
click at [454, 277] on div "Intune Dashboard" at bounding box center [464, 287] width 143 height 20
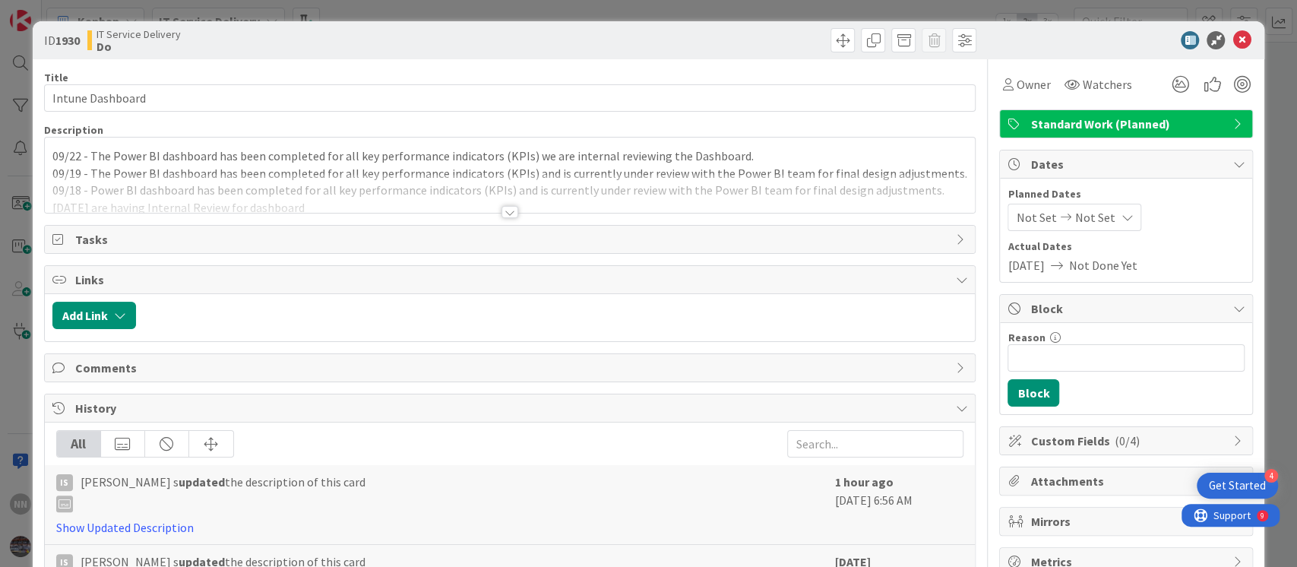
click at [507, 206] on div at bounding box center [510, 212] width 17 height 12
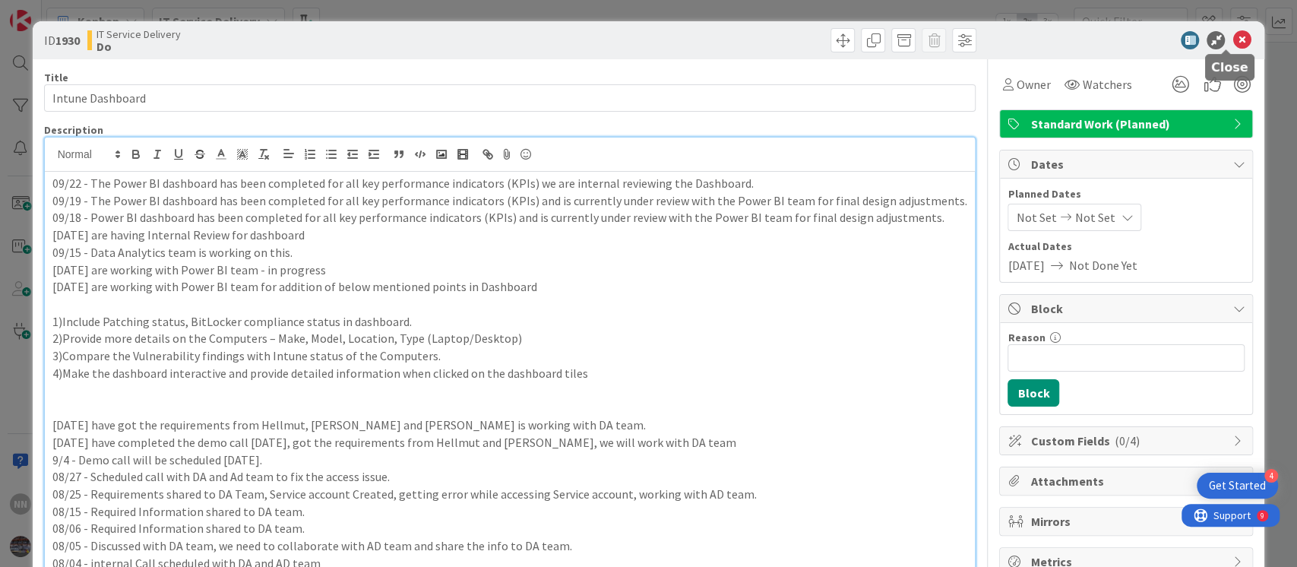
click at [1233, 37] on icon at bounding box center [1242, 40] width 18 height 18
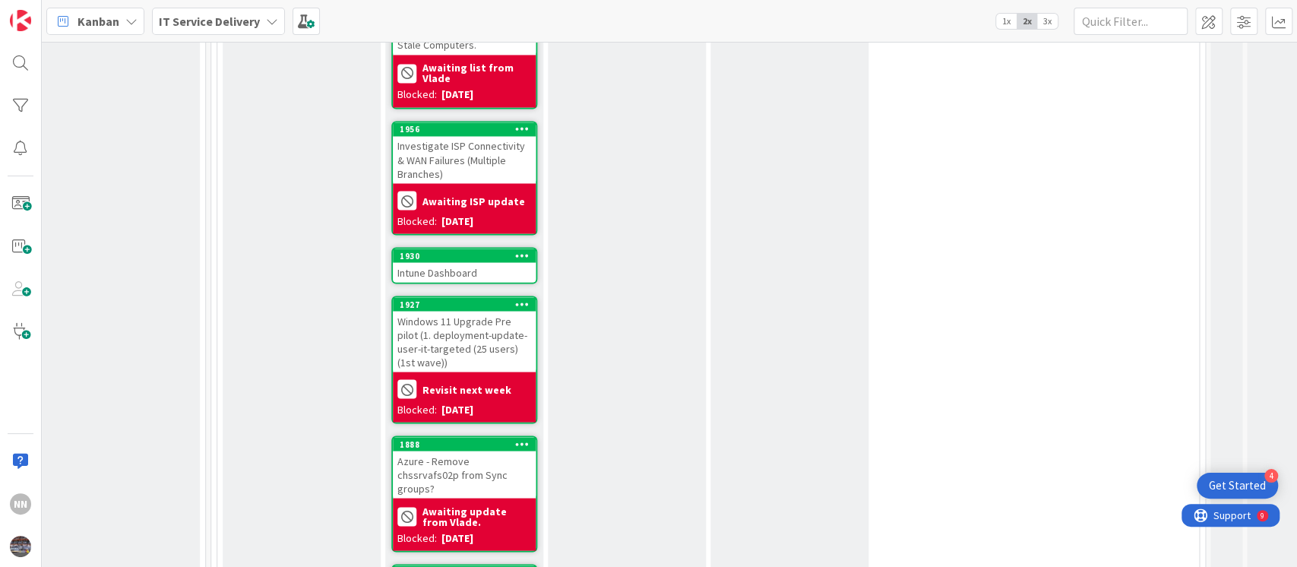
scroll to position [1829, 662]
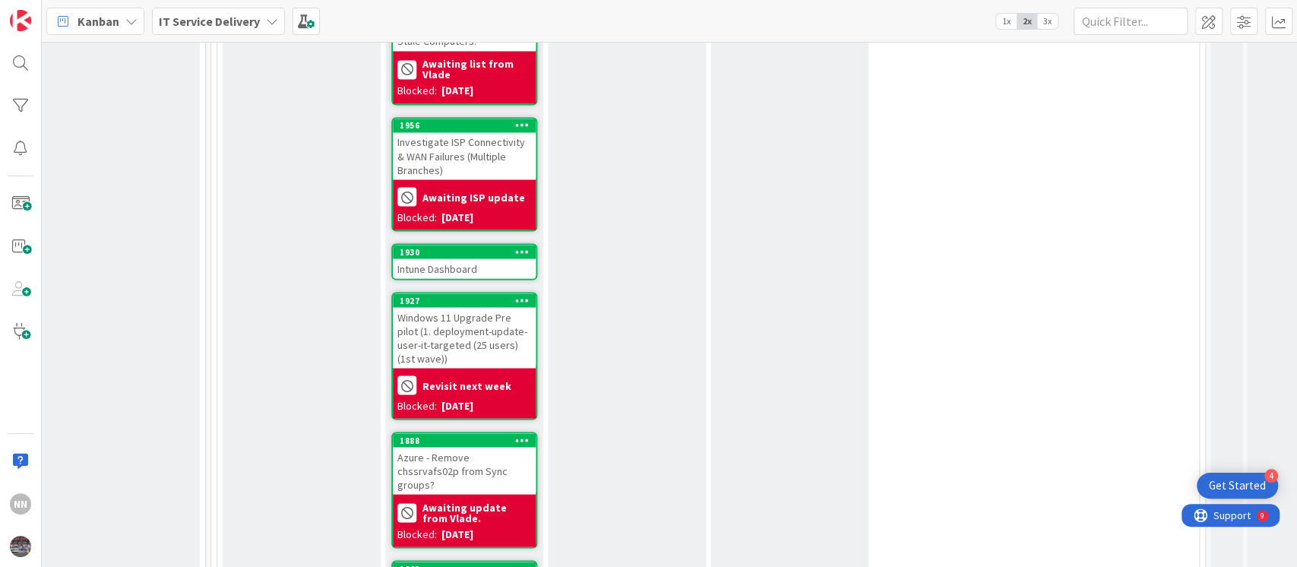
click at [483, 307] on div "Windows 11 Upgrade Pre pilot (1. deployment-update-user-it-targeted (25 users) …" at bounding box center [464, 337] width 143 height 61
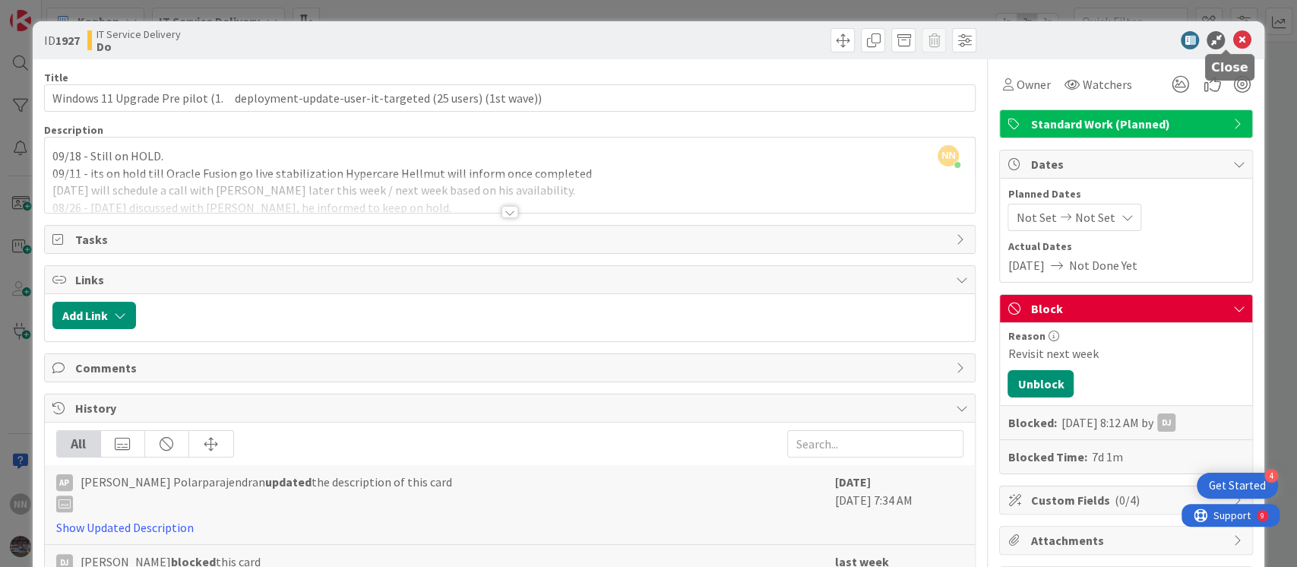
click at [1233, 40] on icon at bounding box center [1242, 40] width 18 height 18
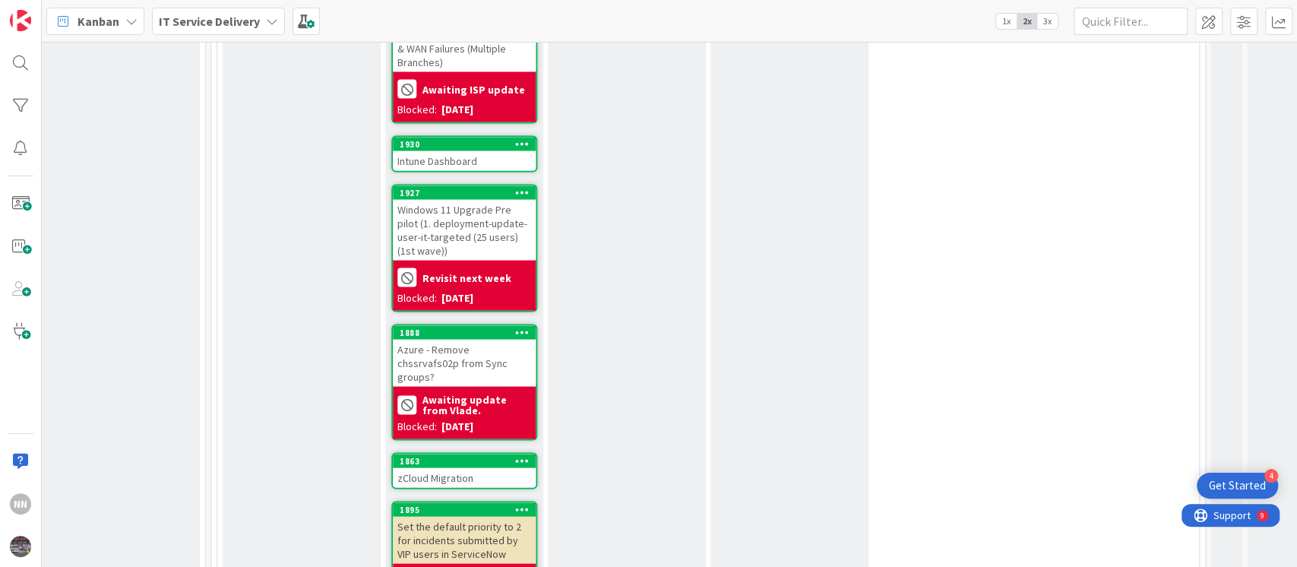
scroll to position [1962, 662]
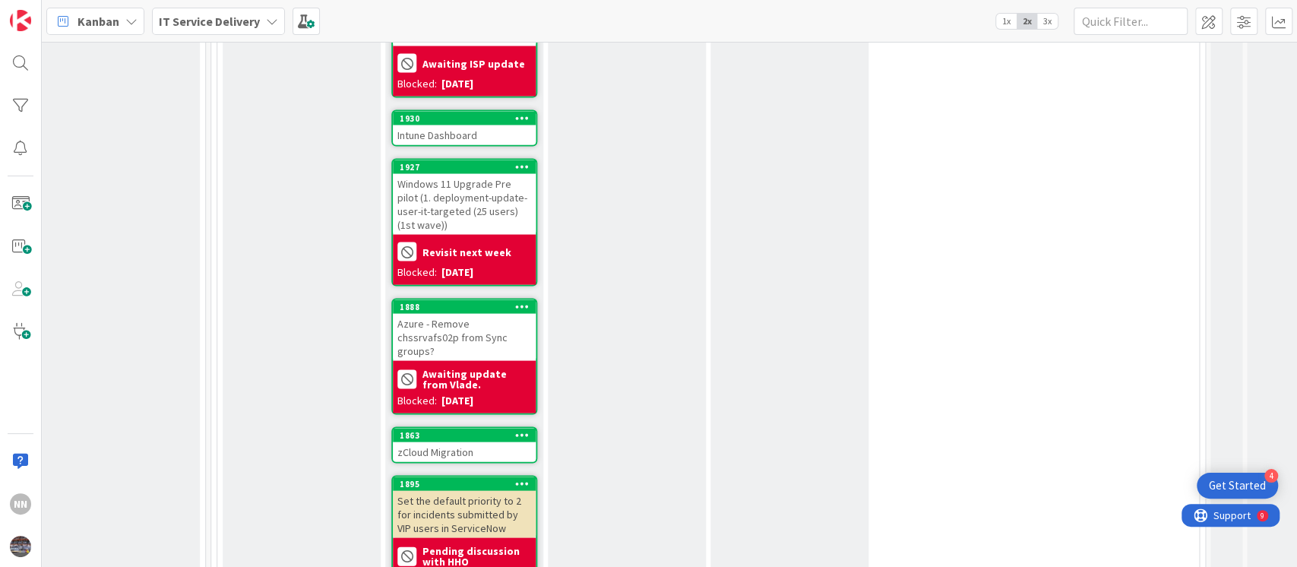
click at [493, 442] on div "zCloud Migration" at bounding box center [464, 452] width 143 height 20
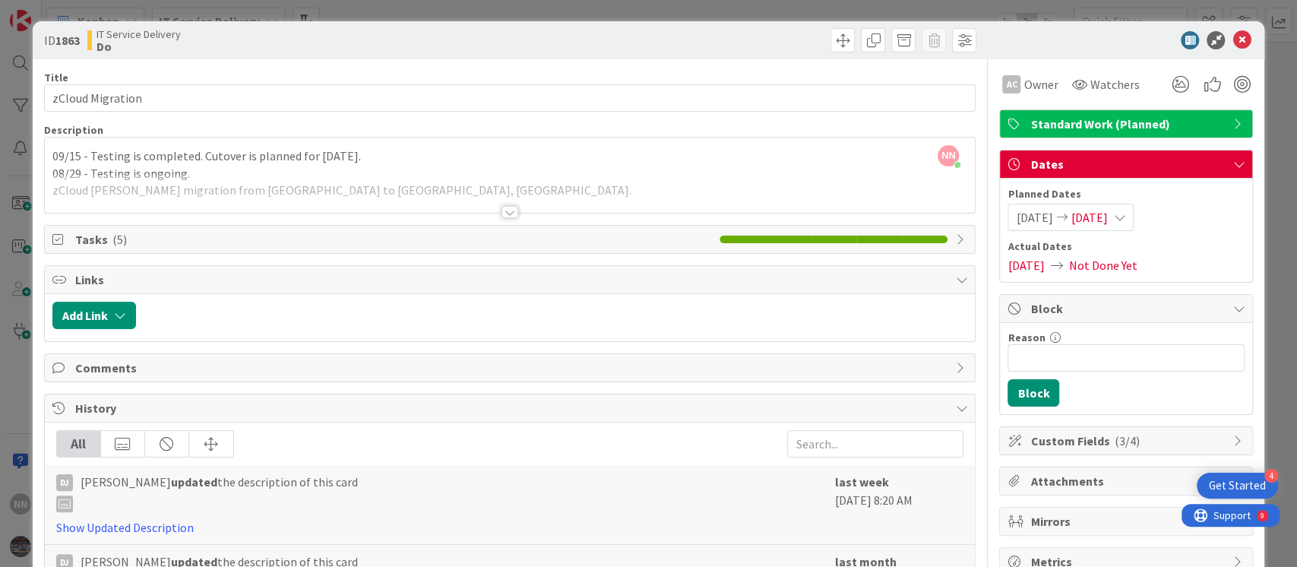
click at [505, 210] on div at bounding box center [510, 212] width 17 height 12
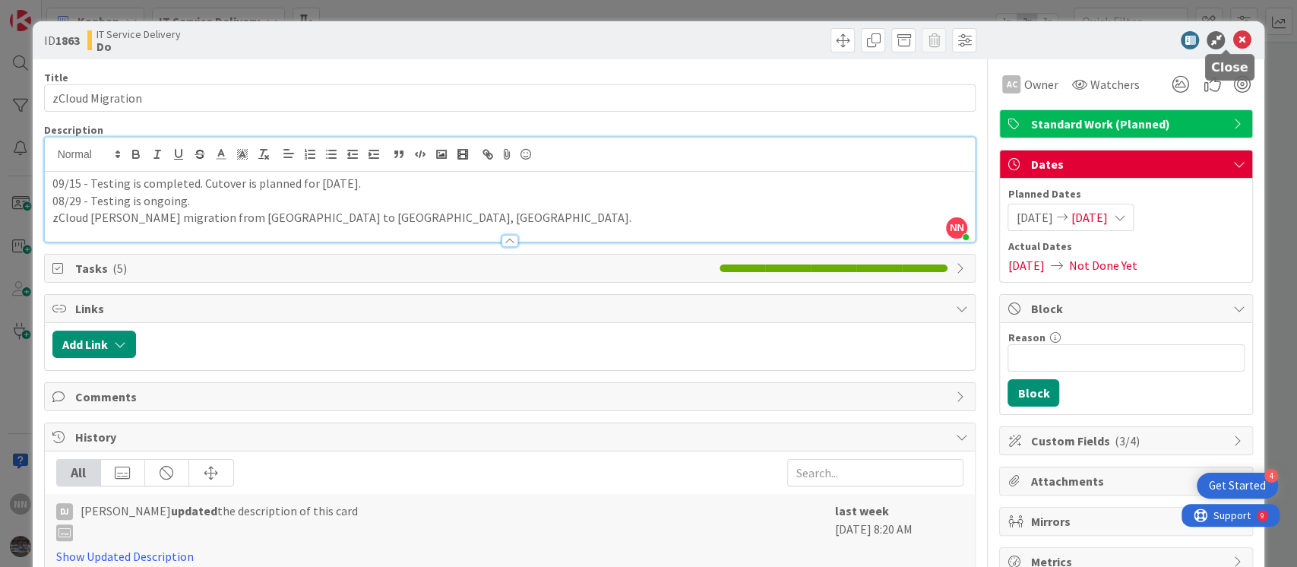
click at [1233, 42] on icon at bounding box center [1242, 40] width 18 height 18
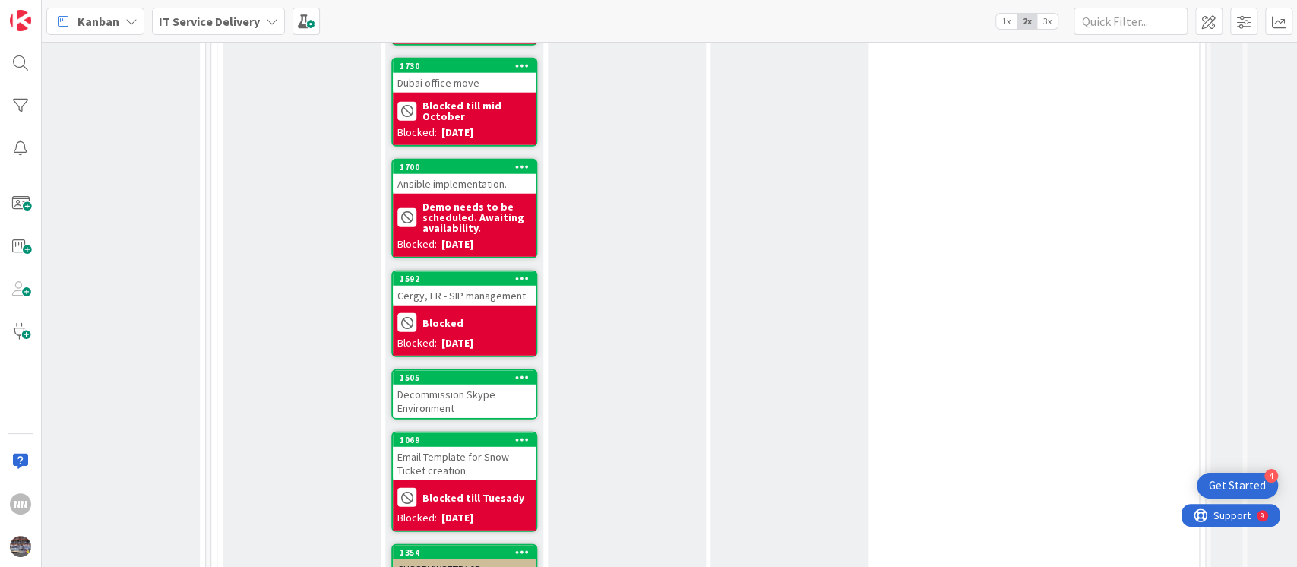
scroll to position [2678, 662]
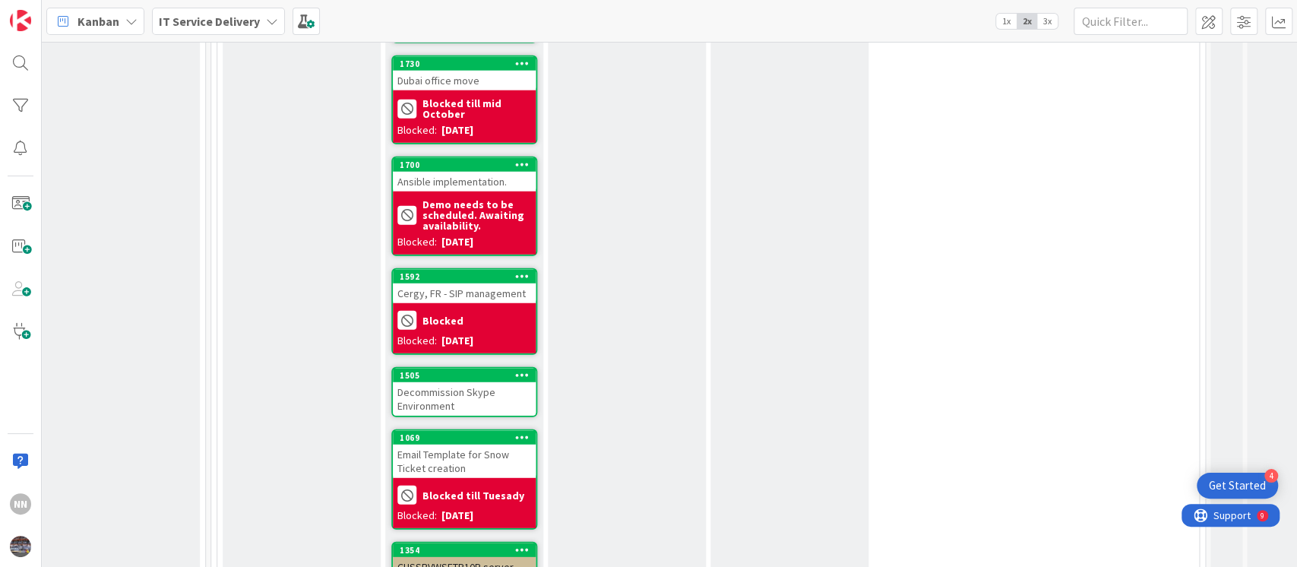
click at [469, 382] on div "Decommission Skype Environment" at bounding box center [464, 398] width 143 height 33
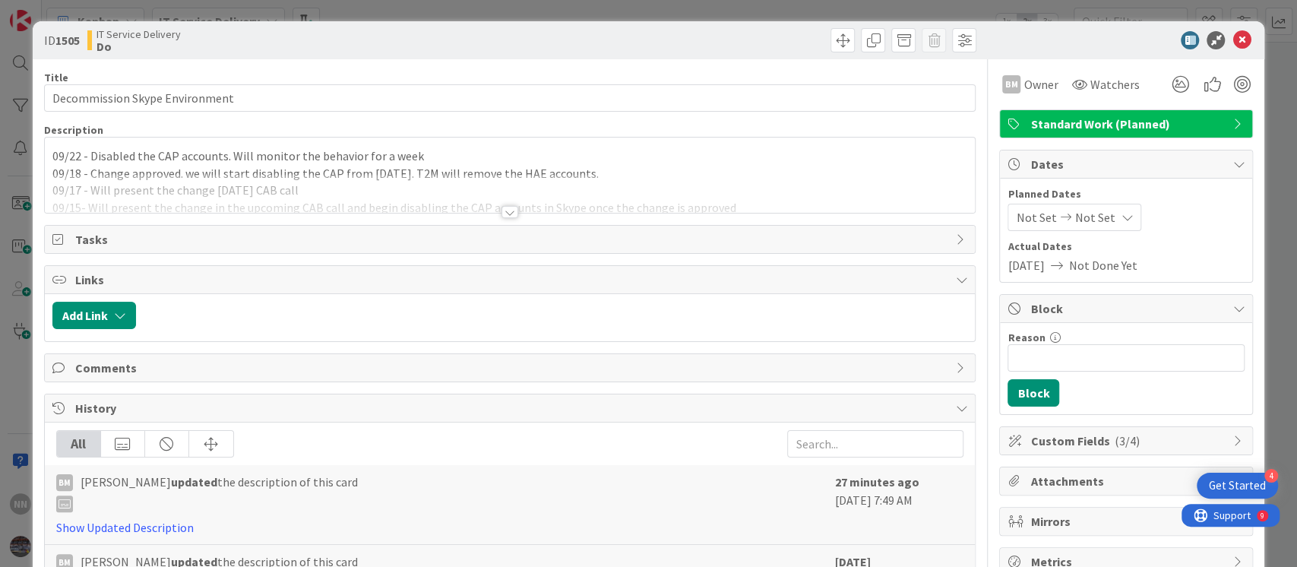
click at [507, 211] on div at bounding box center [510, 212] width 17 height 12
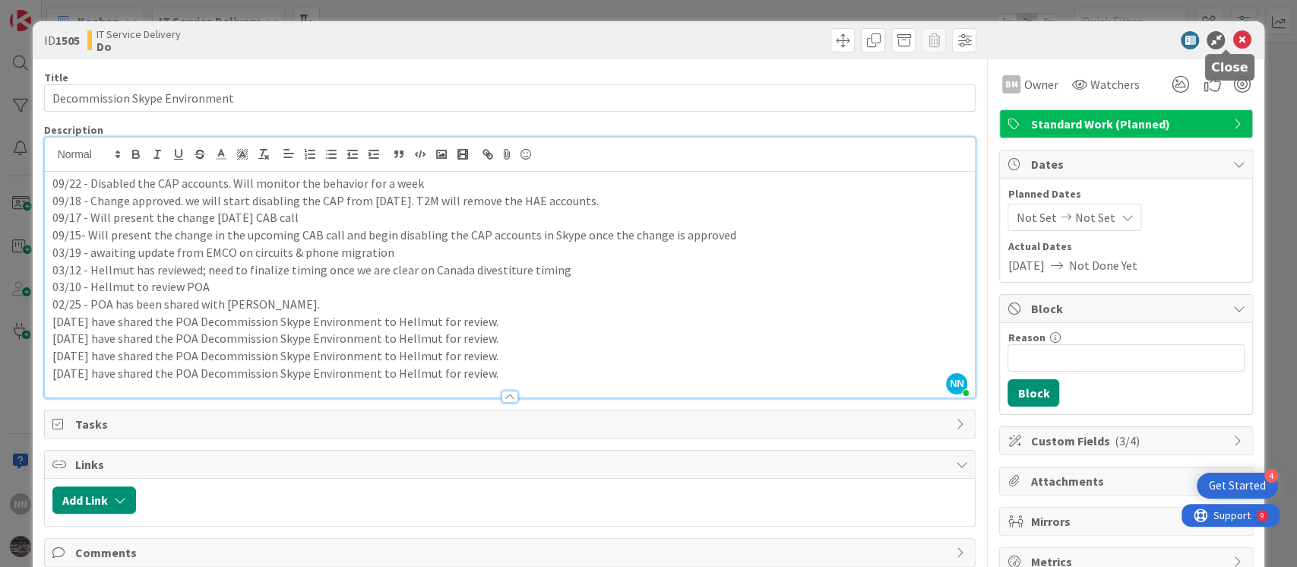
click at [1233, 42] on icon at bounding box center [1242, 40] width 18 height 18
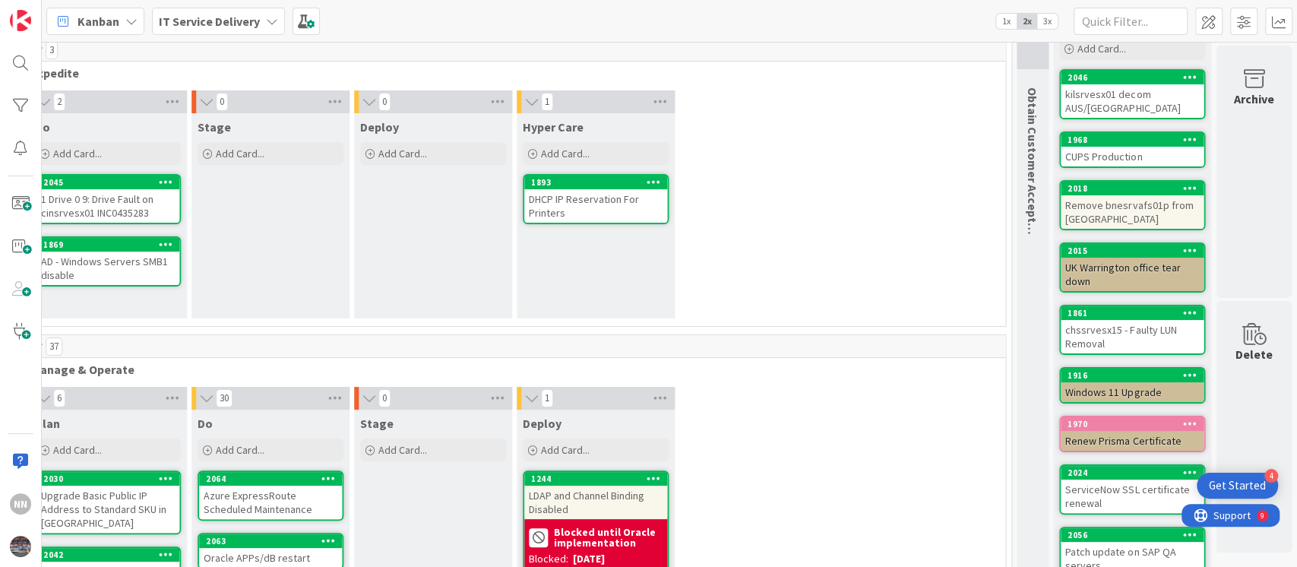
scroll to position [0, 870]
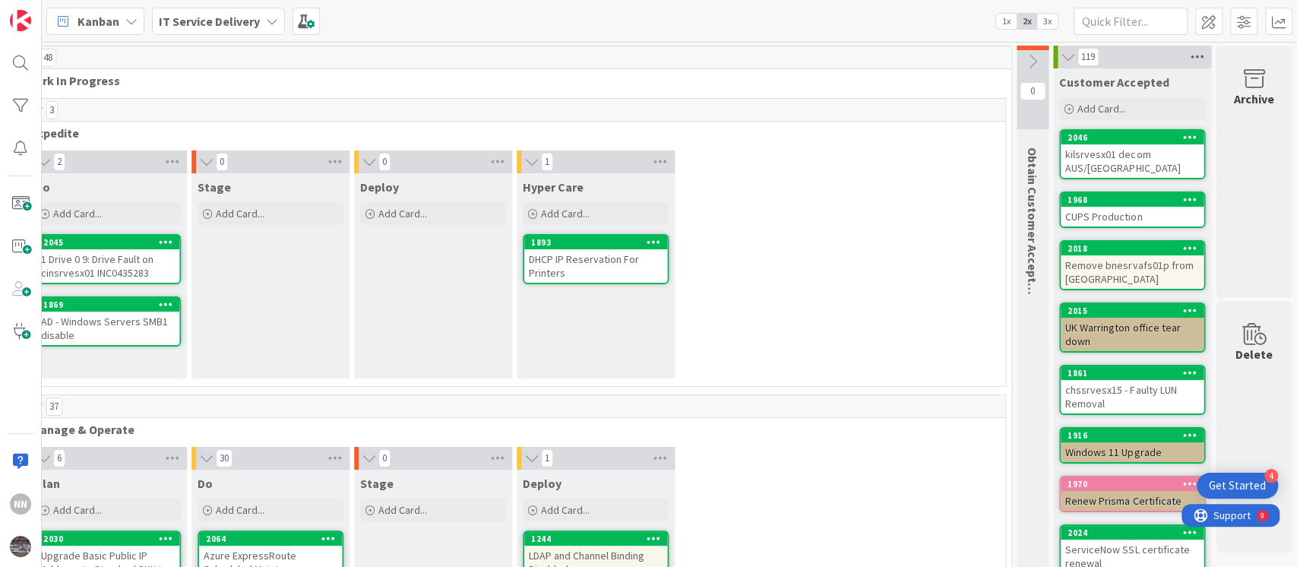
click at [1187, 53] on icon at bounding box center [1197, 57] width 20 height 23
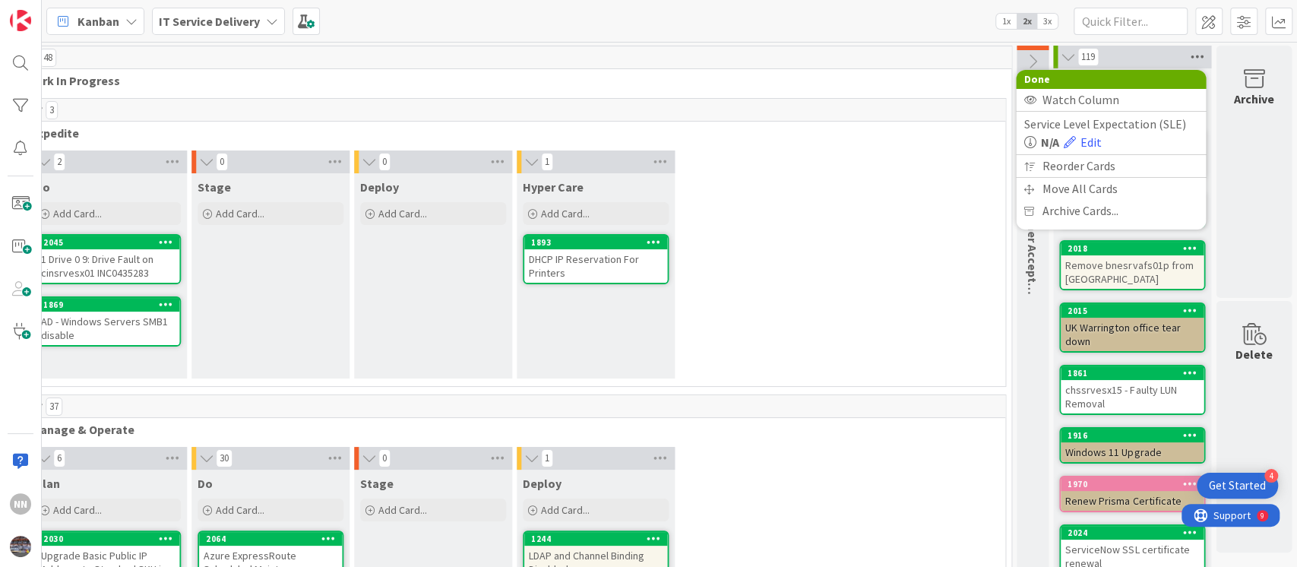
click at [1187, 53] on icon at bounding box center [1197, 57] width 20 height 23
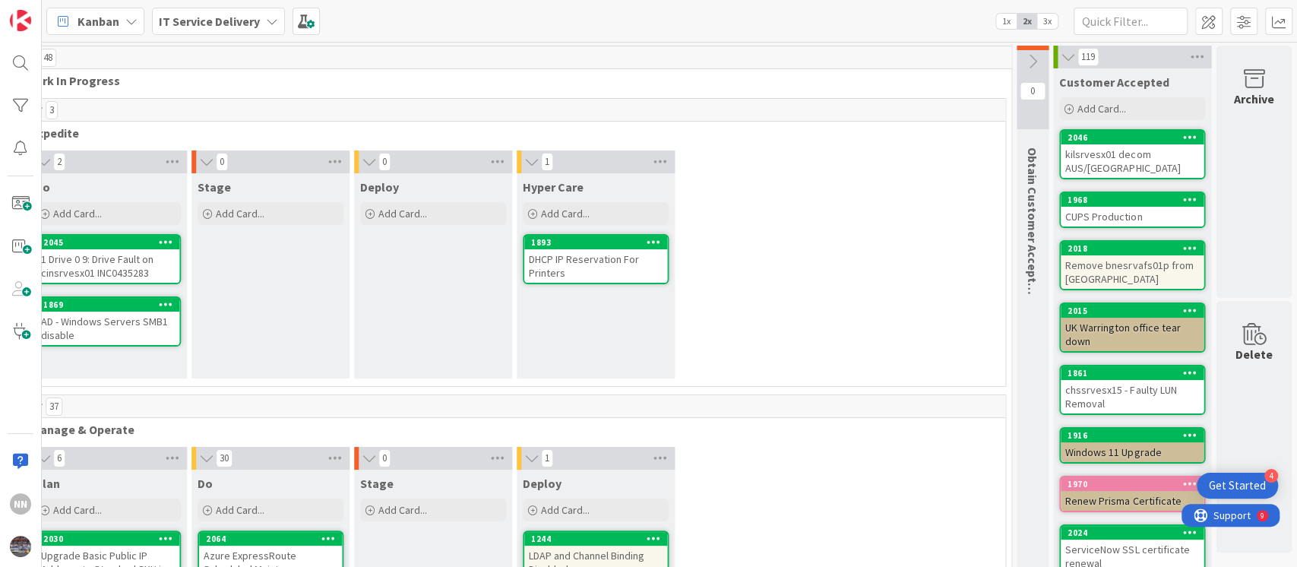
scroll to position [228, 870]
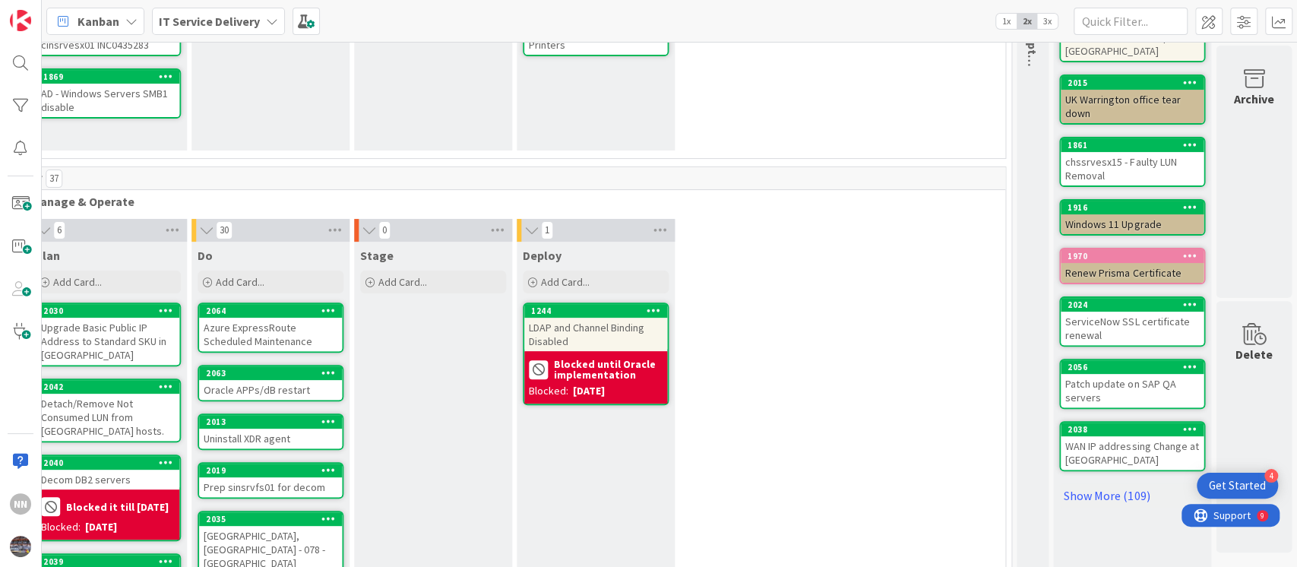
click at [1117, 172] on div "chssrvesx15 - Faulty LUN Removal" at bounding box center [1132, 168] width 143 height 33
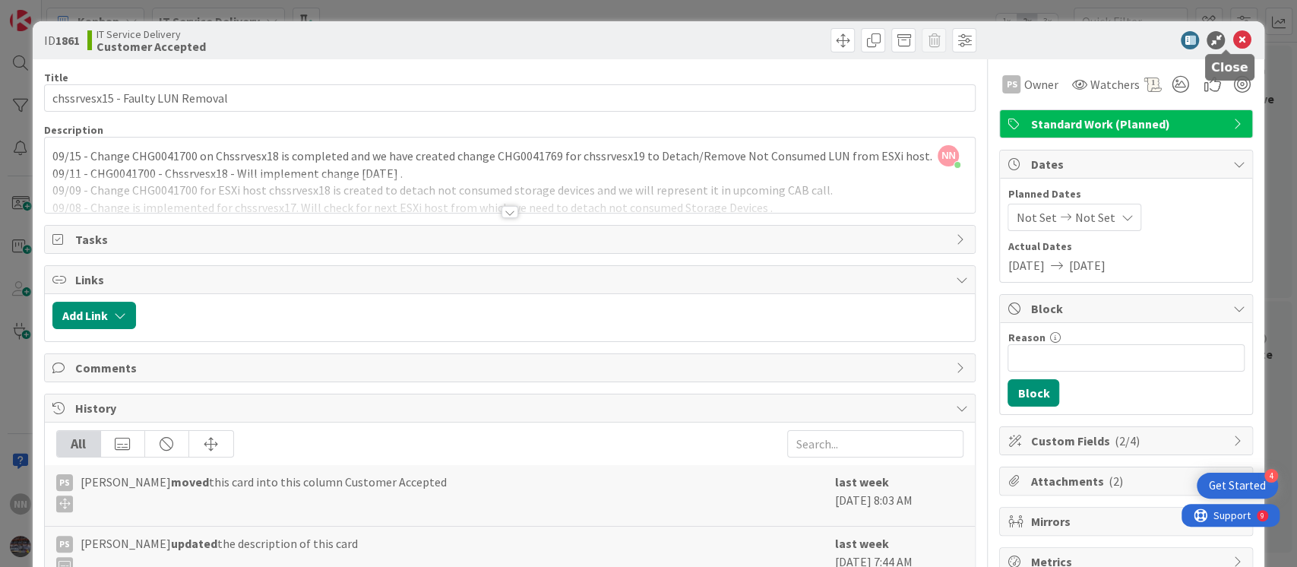
click at [1233, 46] on icon at bounding box center [1242, 40] width 18 height 18
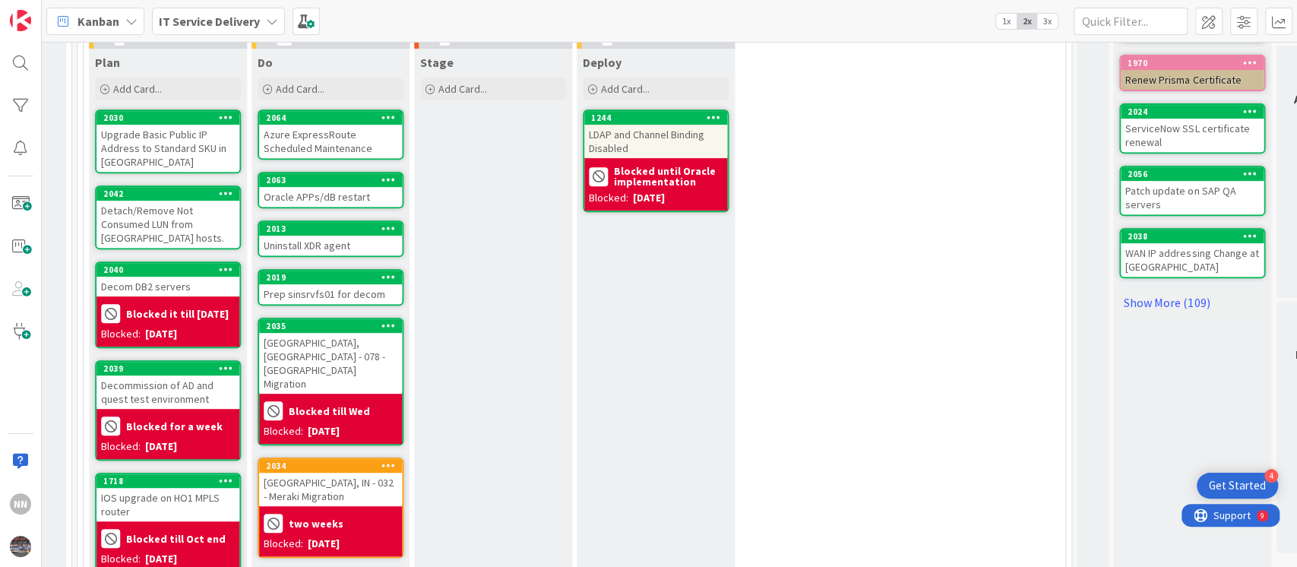
scroll to position [423, 793]
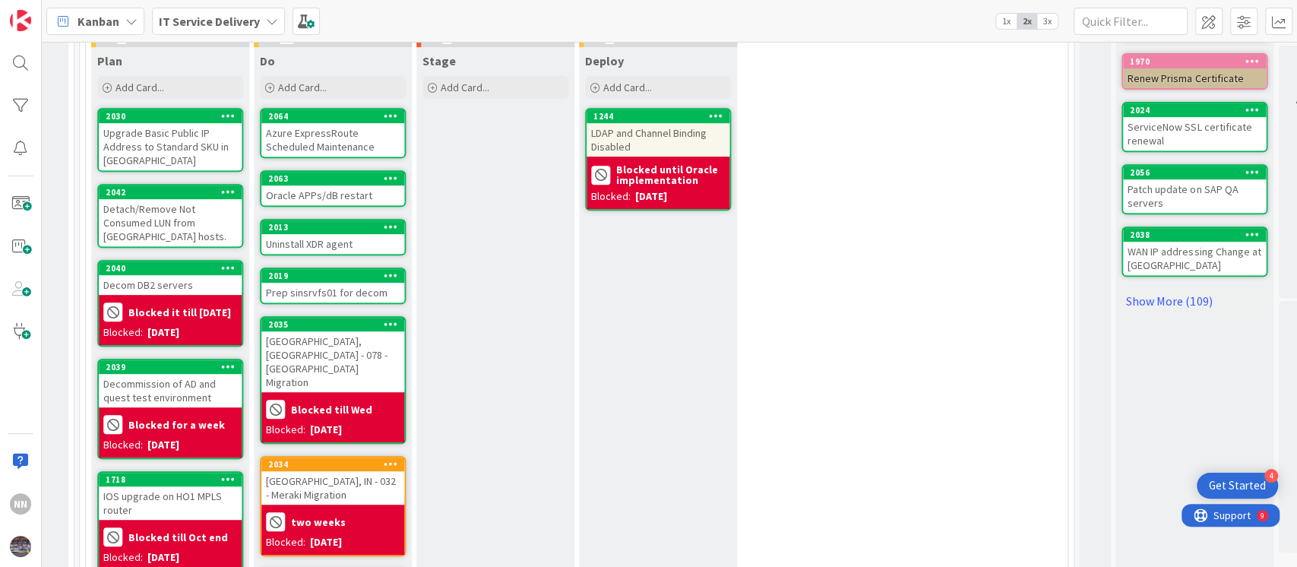
click at [318, 198] on div "Oracle APPs/dB restart" at bounding box center [332, 195] width 143 height 20
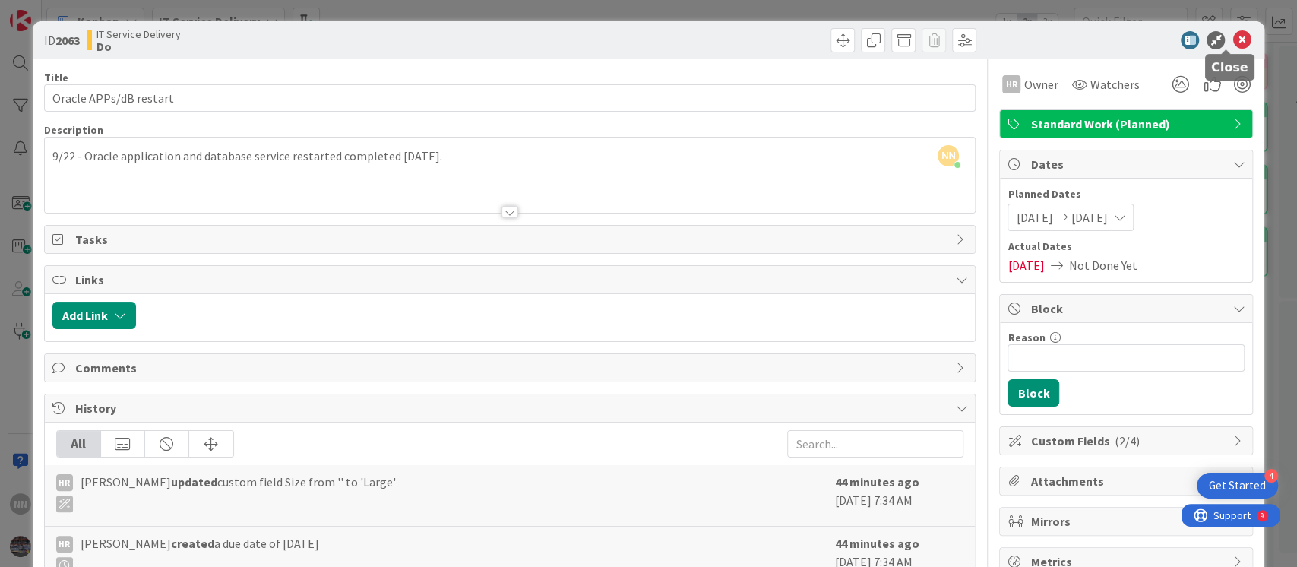
click at [1233, 36] on icon at bounding box center [1242, 40] width 18 height 18
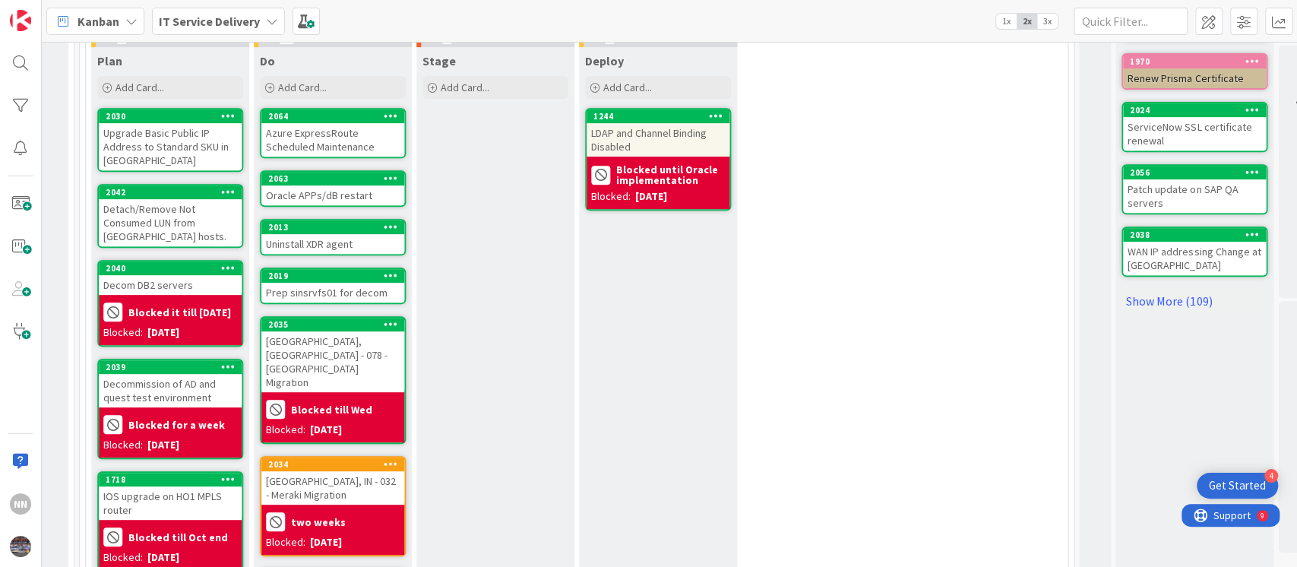
click at [302, 239] on div "Uninstall XDR agent" at bounding box center [332, 244] width 143 height 20
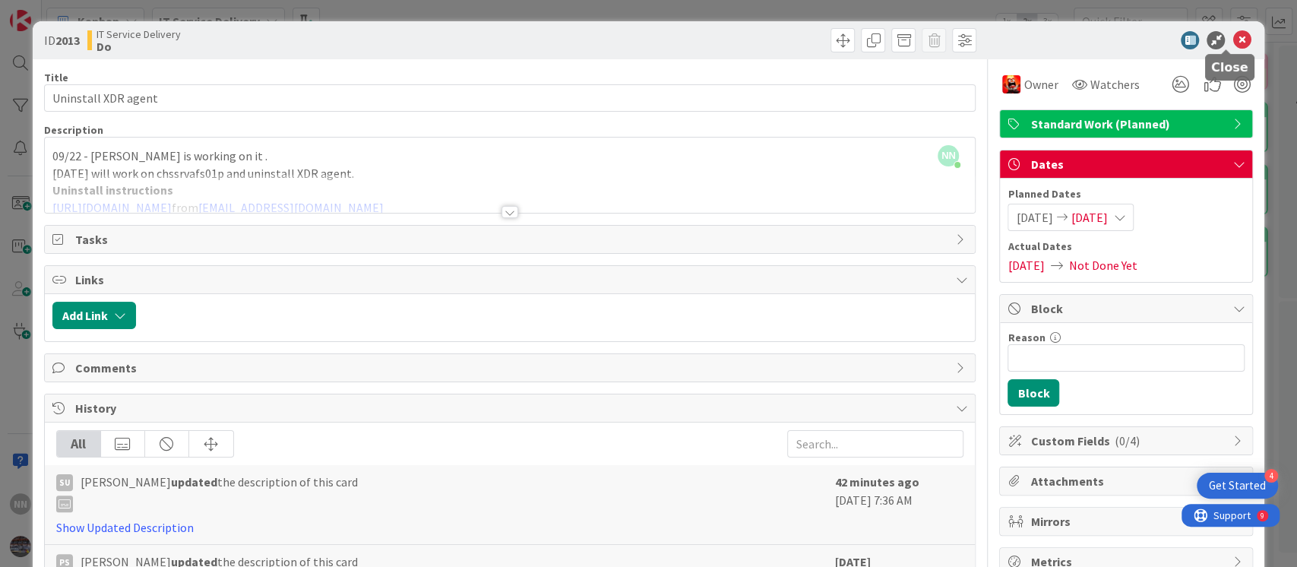
click at [1233, 40] on icon at bounding box center [1242, 40] width 18 height 18
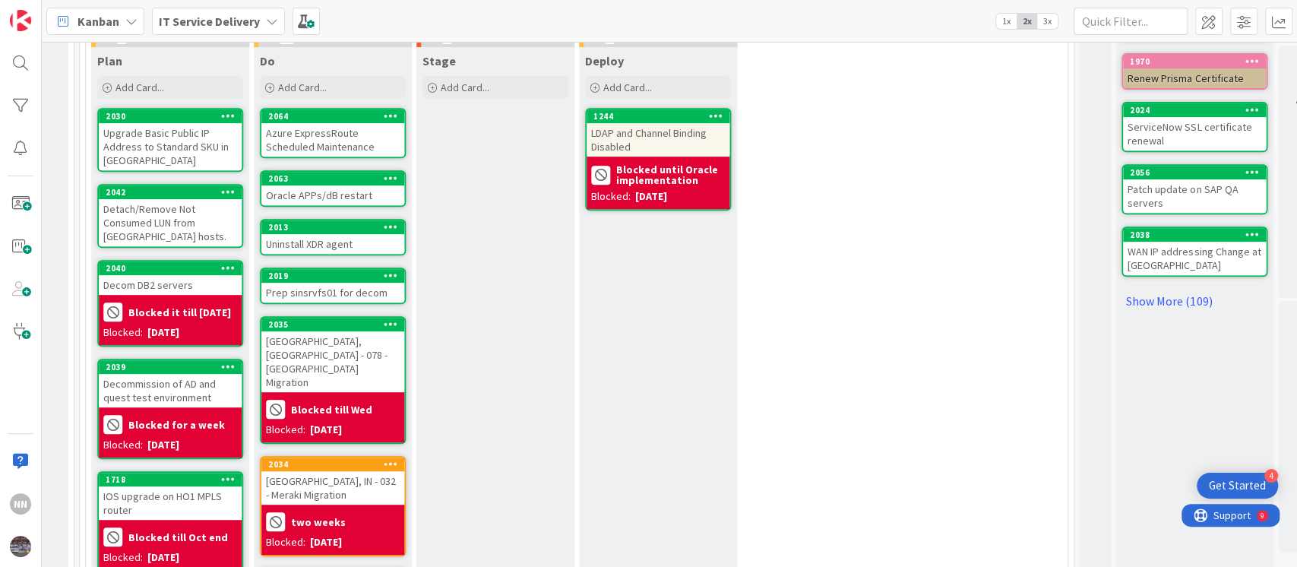
click at [322, 191] on div "Oracle APPs/dB restart" at bounding box center [332, 195] width 143 height 20
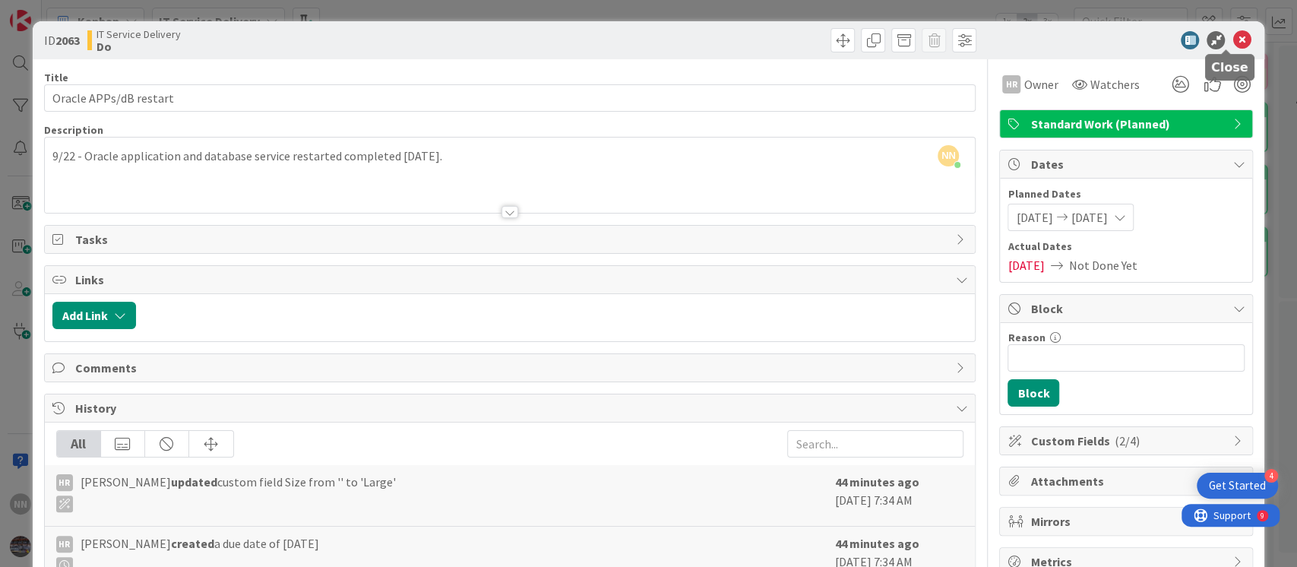
click at [1233, 47] on icon at bounding box center [1242, 40] width 18 height 18
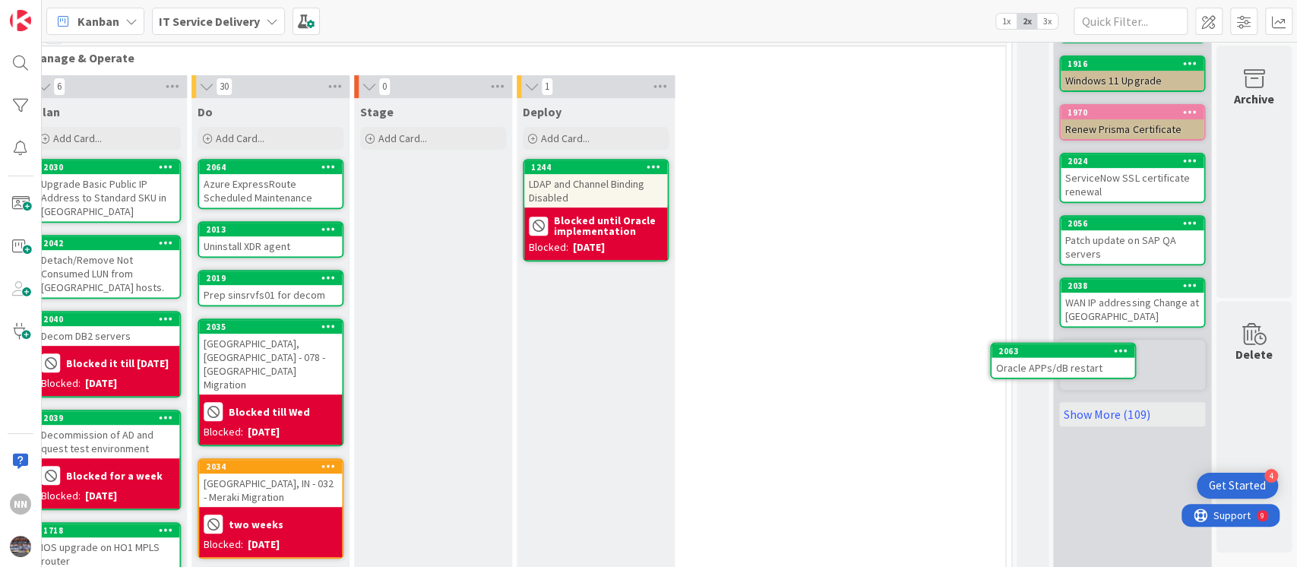
scroll to position [377, 870]
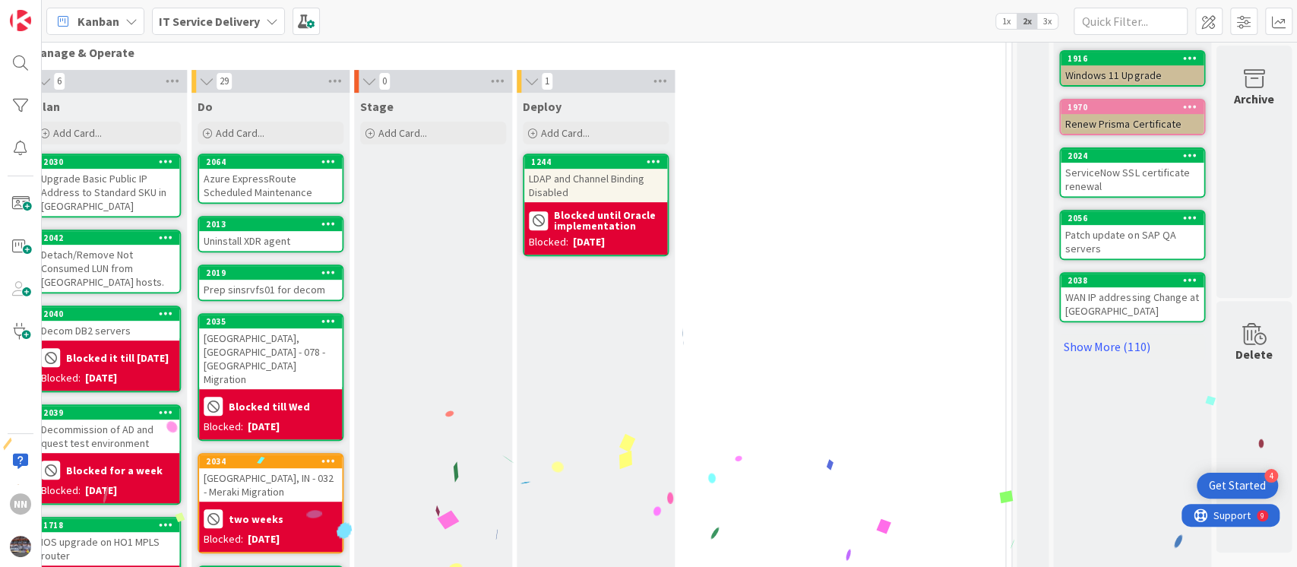
click at [1120, 302] on div "WAN IP addressing Change at [GEOGRAPHIC_DATA]" at bounding box center [1132, 303] width 143 height 33
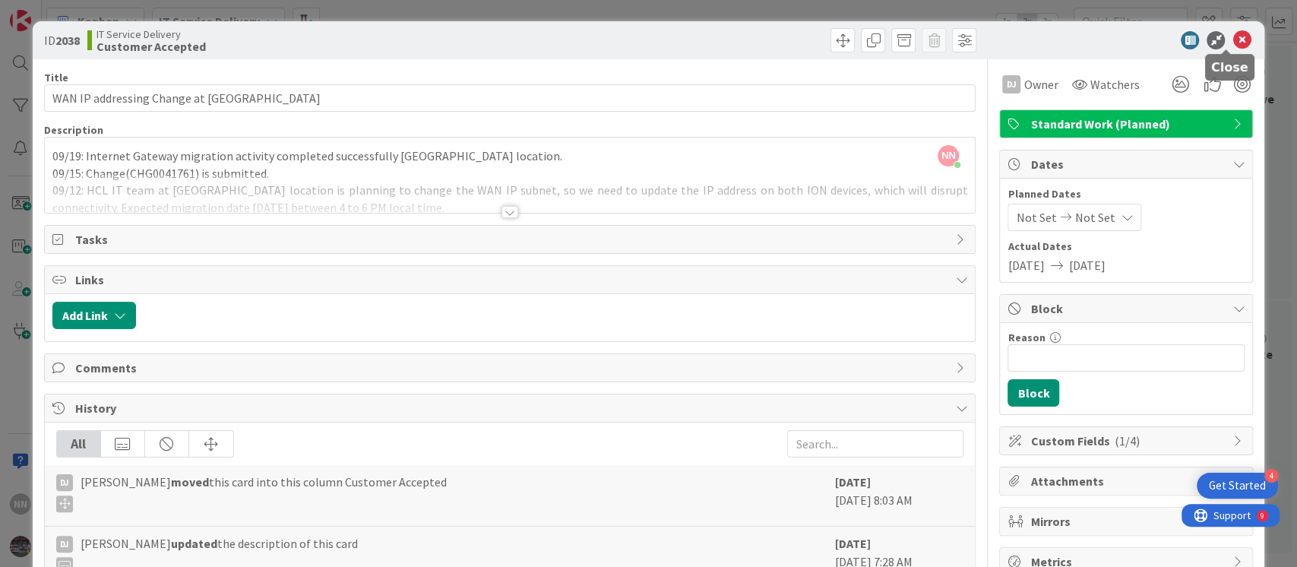
click at [1233, 41] on icon at bounding box center [1242, 40] width 18 height 18
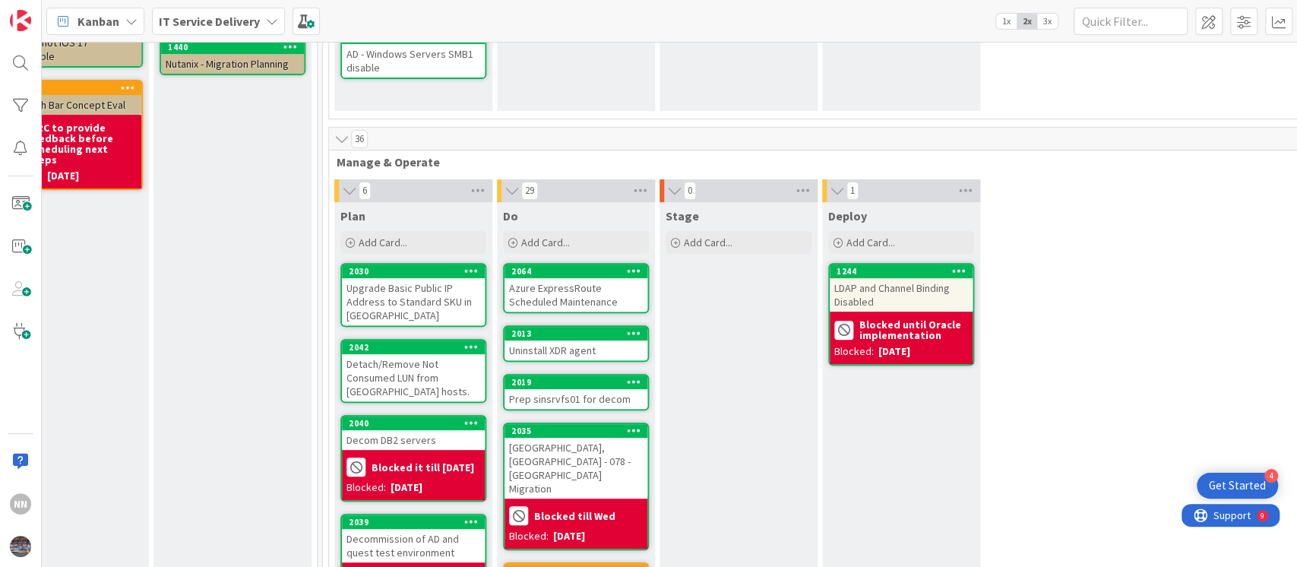
scroll to position [0, 550]
